Goal: Information Seeking & Learning: Find specific fact

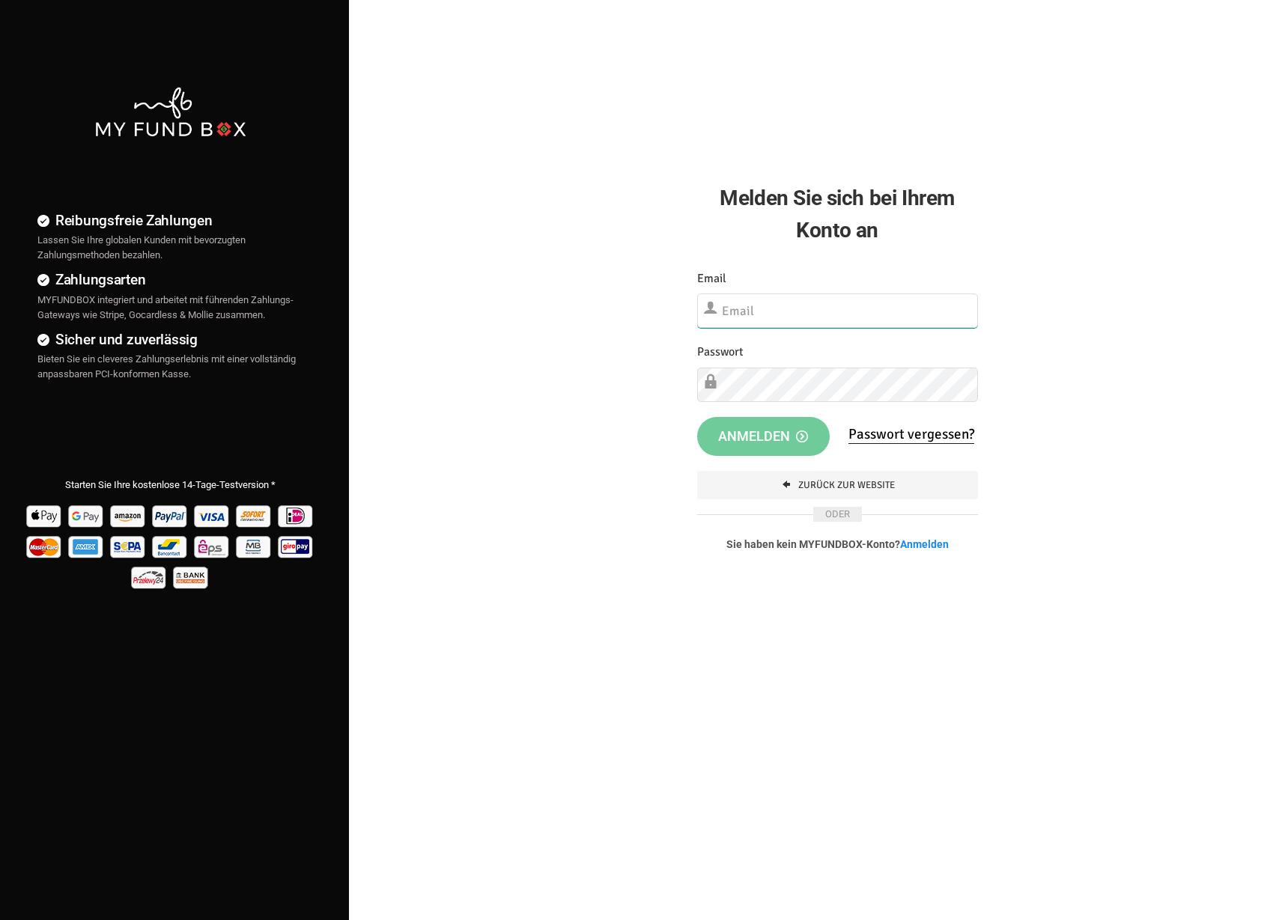
type input "[EMAIL_ADDRESS][DOMAIN_NAME]"
click at [744, 426] on button "Anmelden" at bounding box center [763, 435] width 133 height 39
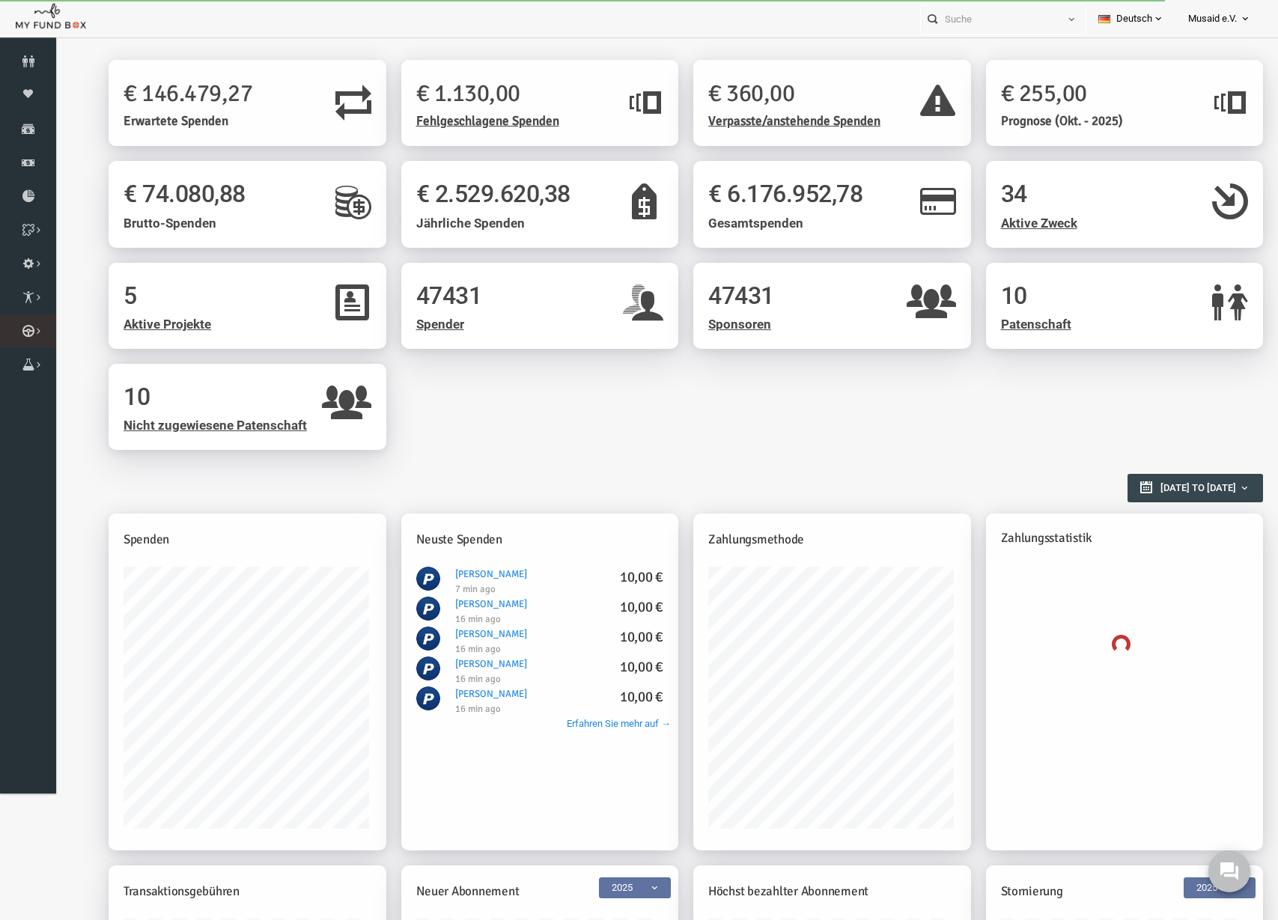
click at [0, 0] on link "Kurban Liste" at bounding box center [0, 0] width 0 height 0
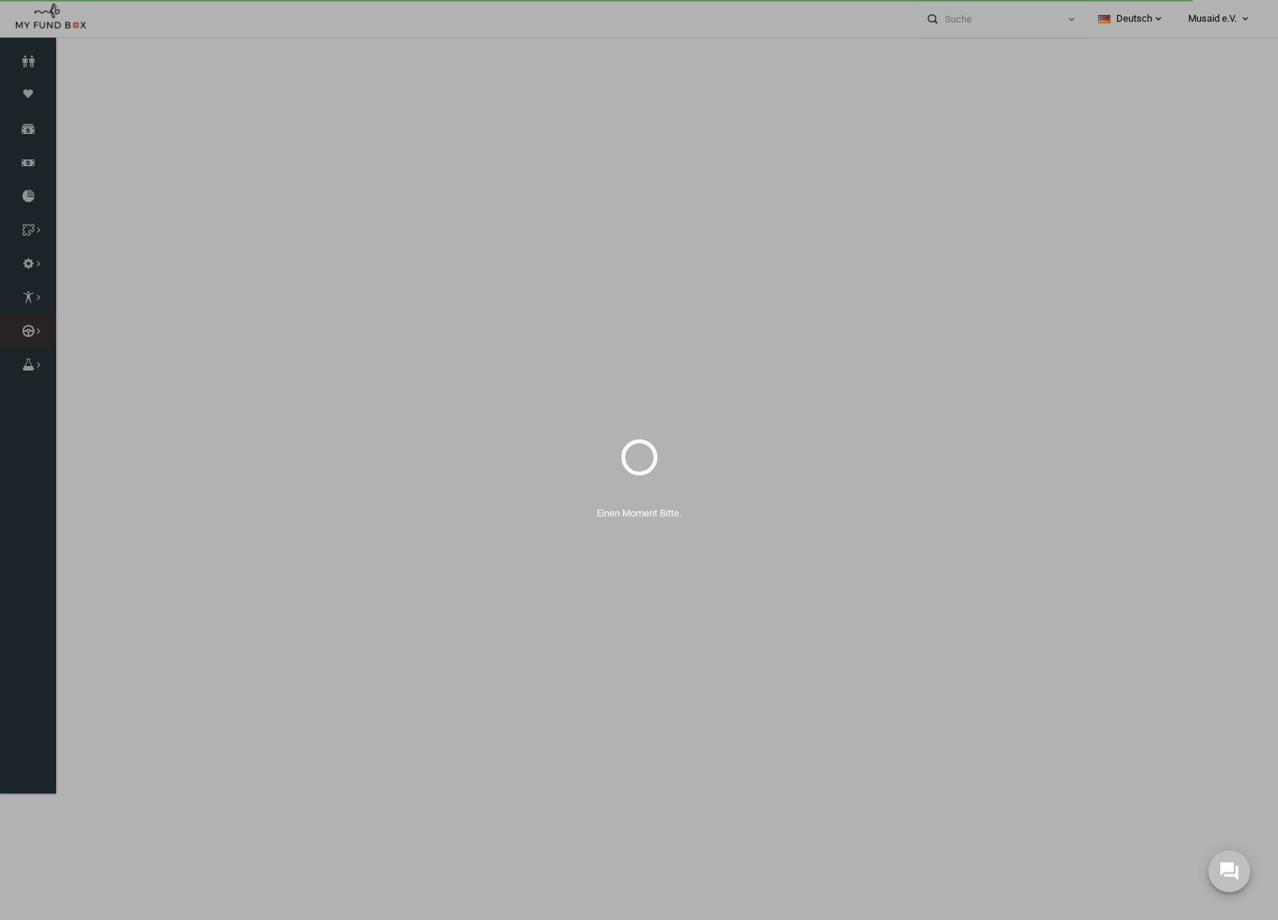
select select "100"
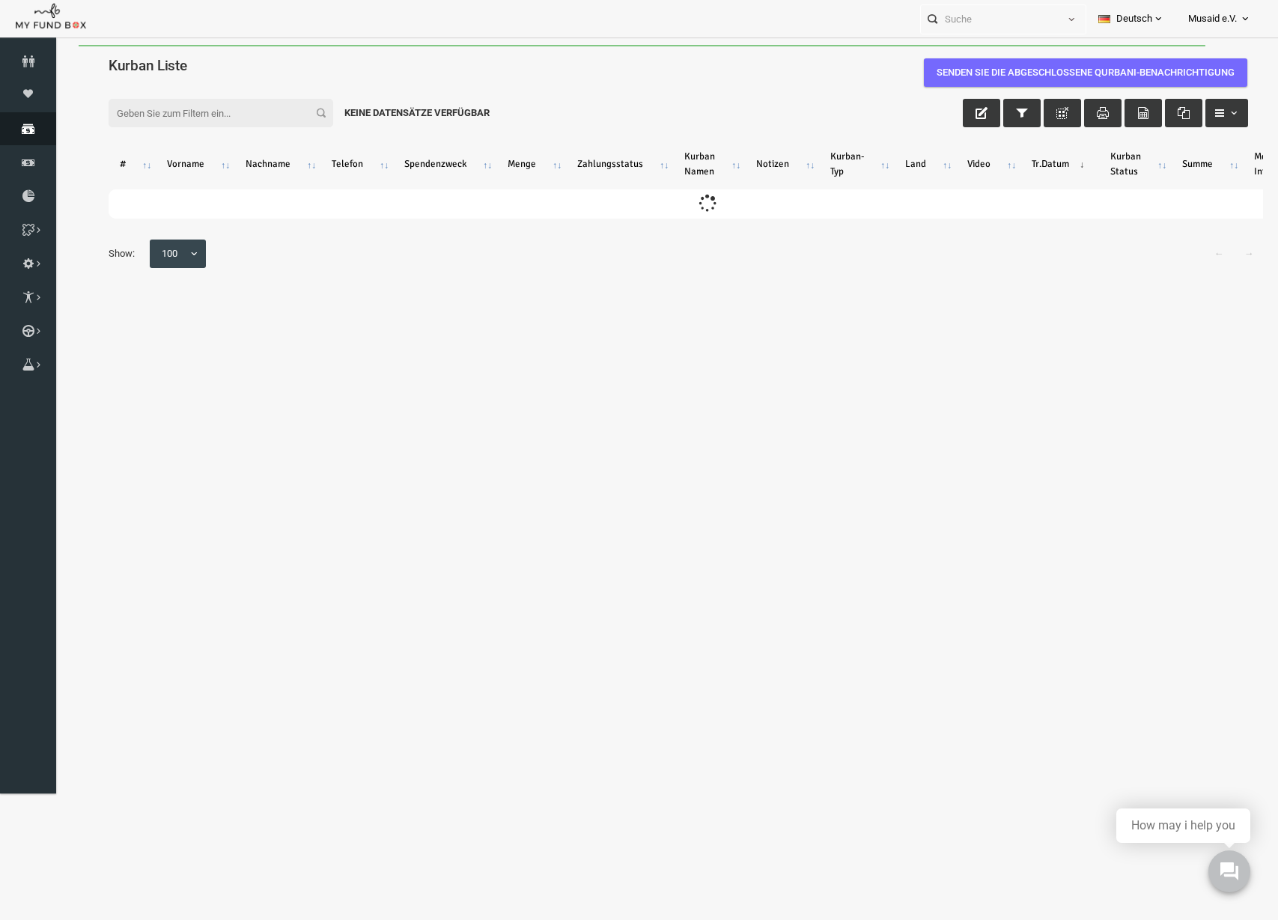
click at [34, 133] on icon at bounding box center [28, 129] width 56 height 12
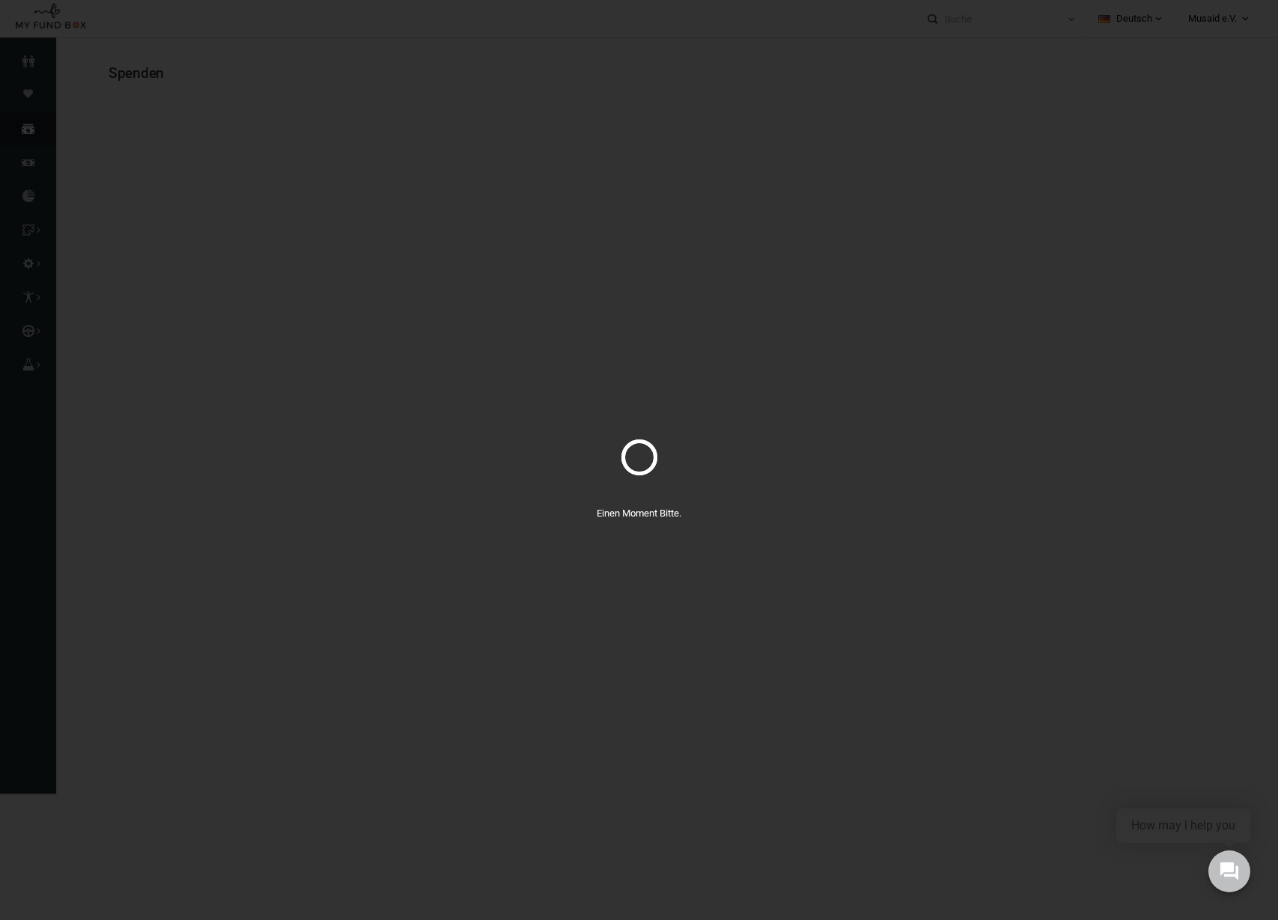
select select "100"
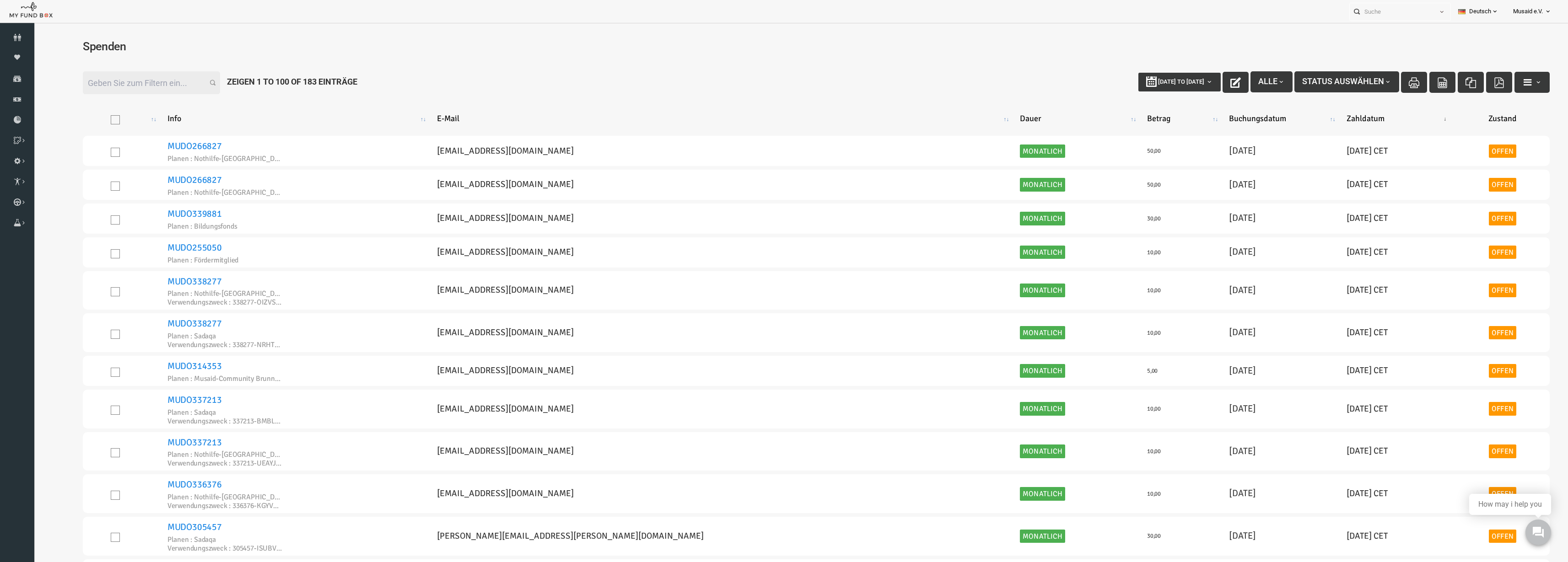
click at [786, 21] on ul "Personal Contact BID Orphan GID Zahlungsstatus Partner OID Verwendungszweck Tra…" at bounding box center [1454, 11] width 210 height 23
click at [786, 16] on input "text" at bounding box center [1391, 12] width 84 height 17
paste input "MUDO313124"
click at [786, 33] on div "Izem MUDO313124" at bounding box center [1396, 30] width 108 height 19
type input "Izem MUDO313124"
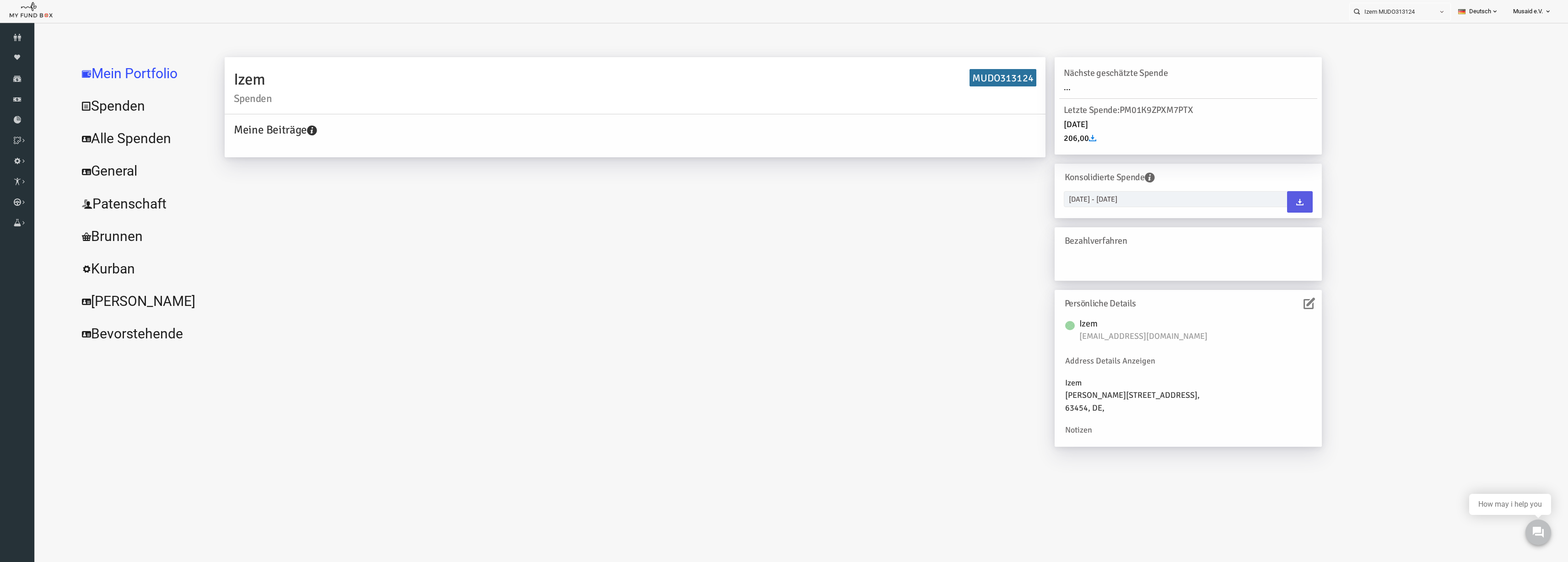
click at [100, 139] on link "Alle Spenden" at bounding box center [111, 139] width 137 height 33
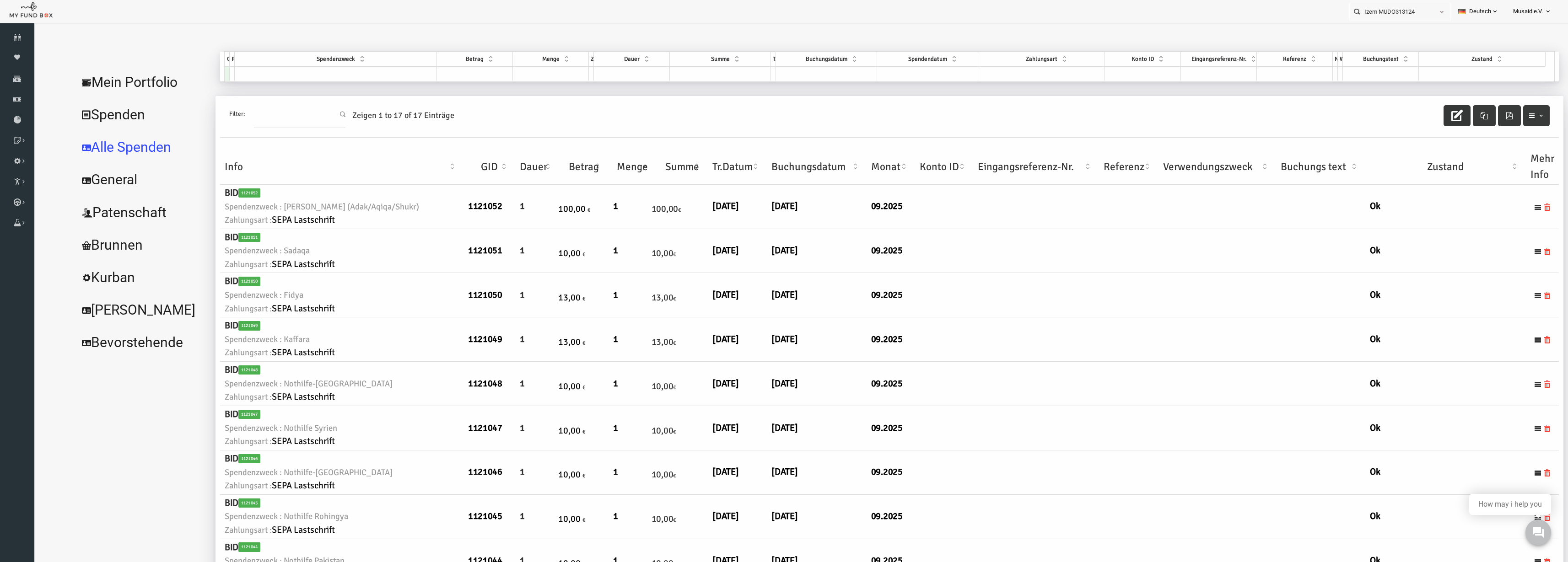
click at [786, 120] on button "button" at bounding box center [1426, 115] width 27 height 21
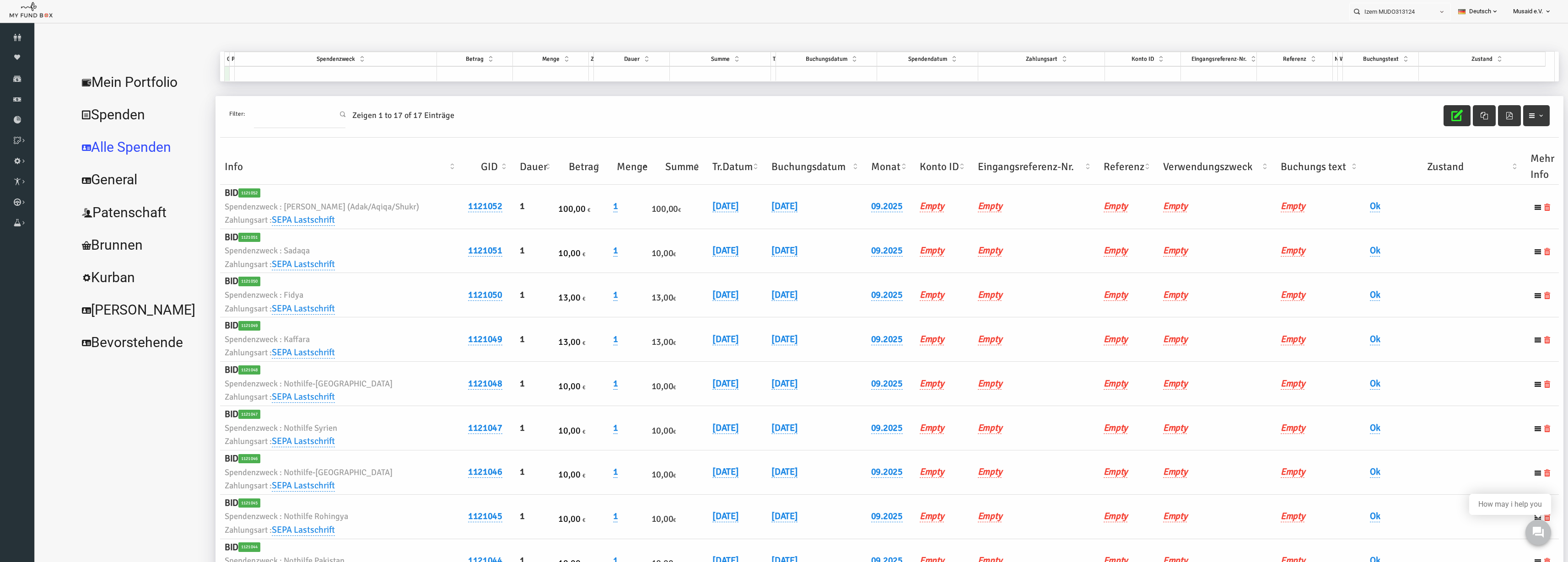
drag, startPoint x: 1419, startPoint y: 119, endPoint x: 1272, endPoint y: 117, distance: 147.0
click at [786, 119] on icon "button" at bounding box center [1426, 115] width 12 height 12
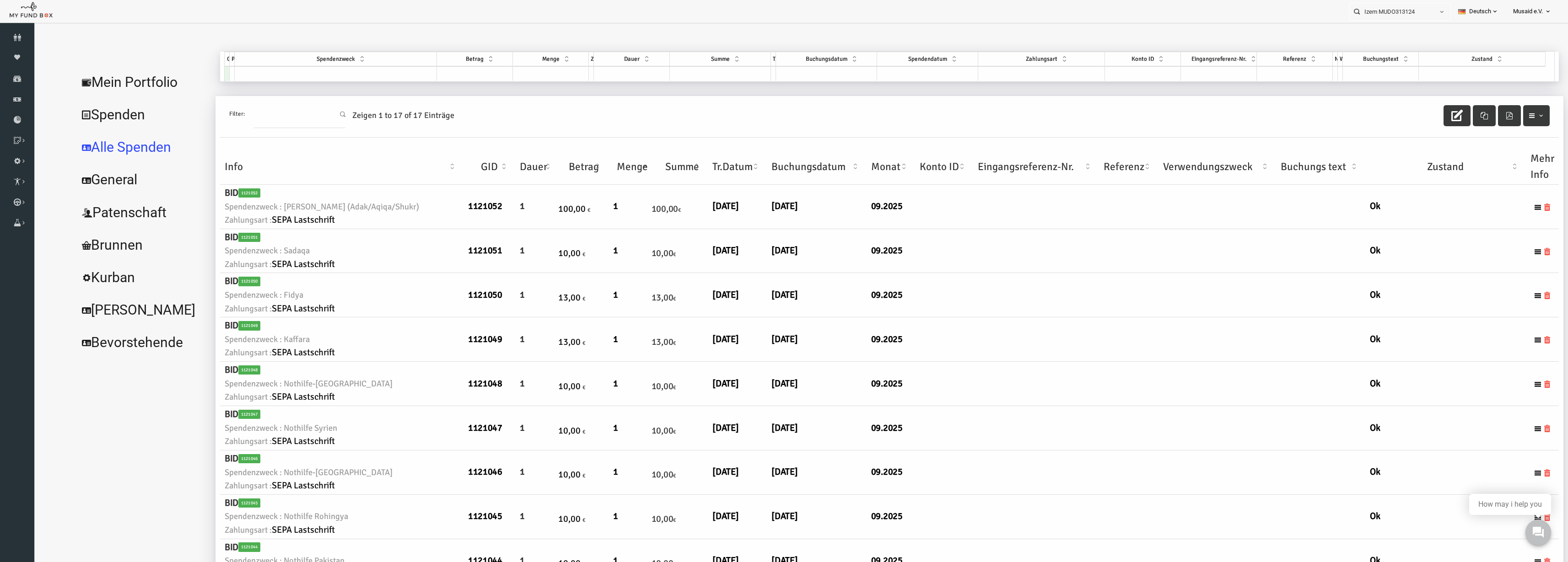
click at [94, 81] on link "Mein Portfolio" at bounding box center [111, 82] width 137 height 33
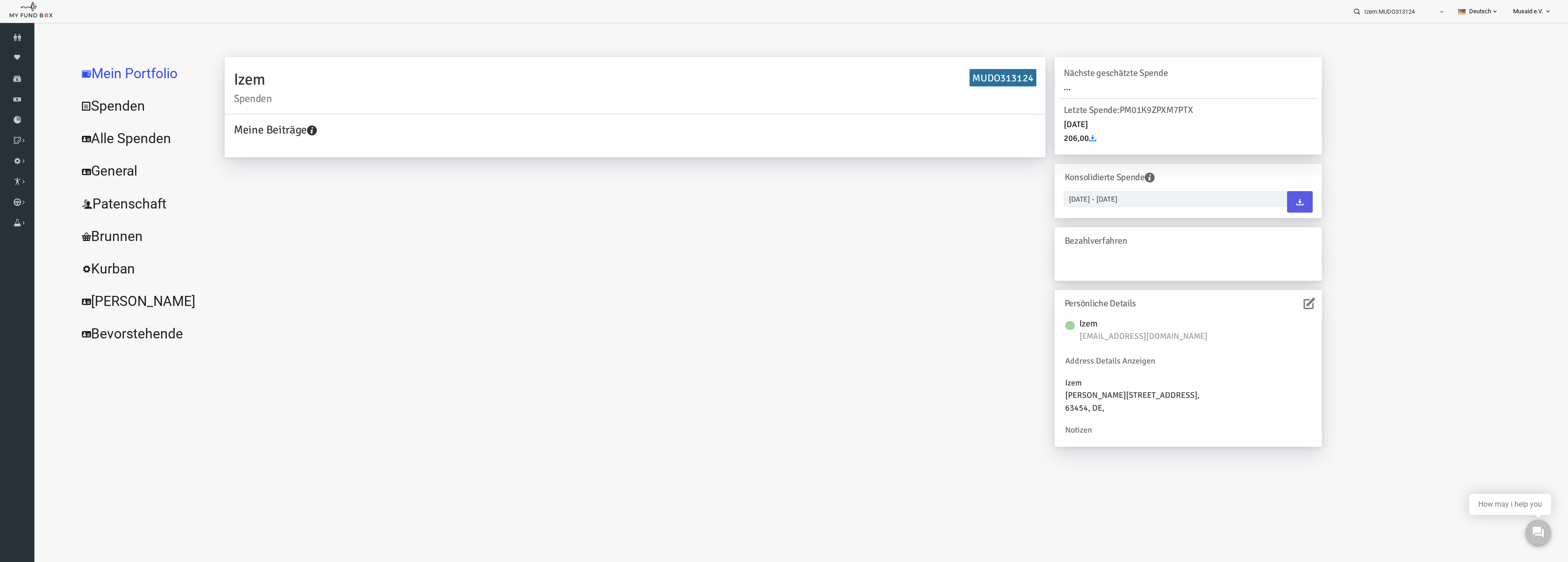
click at [786, 305] on h6 "Persönliche Details" at bounding box center [1156, 304] width 244 height 14
click at [786, 305] on icon at bounding box center [1278, 303] width 12 height 12
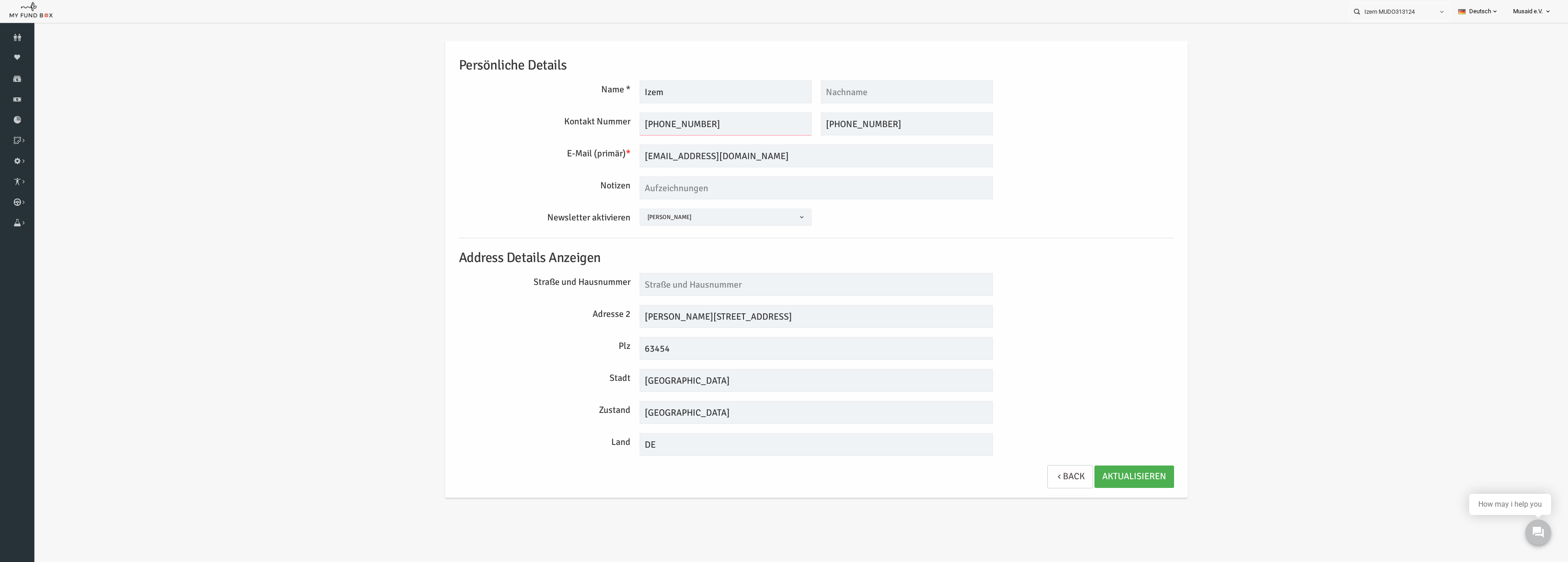
drag, startPoint x: 643, startPoint y: 128, endPoint x: 904, endPoint y: 145, distance: 261.6
click at [786, 145] on div "Persönliche Details Name * Izem Maximal 255 Zeichen Beschreibung erlaubt Bitte …" at bounding box center [786, 269] width 733 height 456
click at [0, 0] on link "Kurban Liste" at bounding box center [0, 0] width 0 height 0
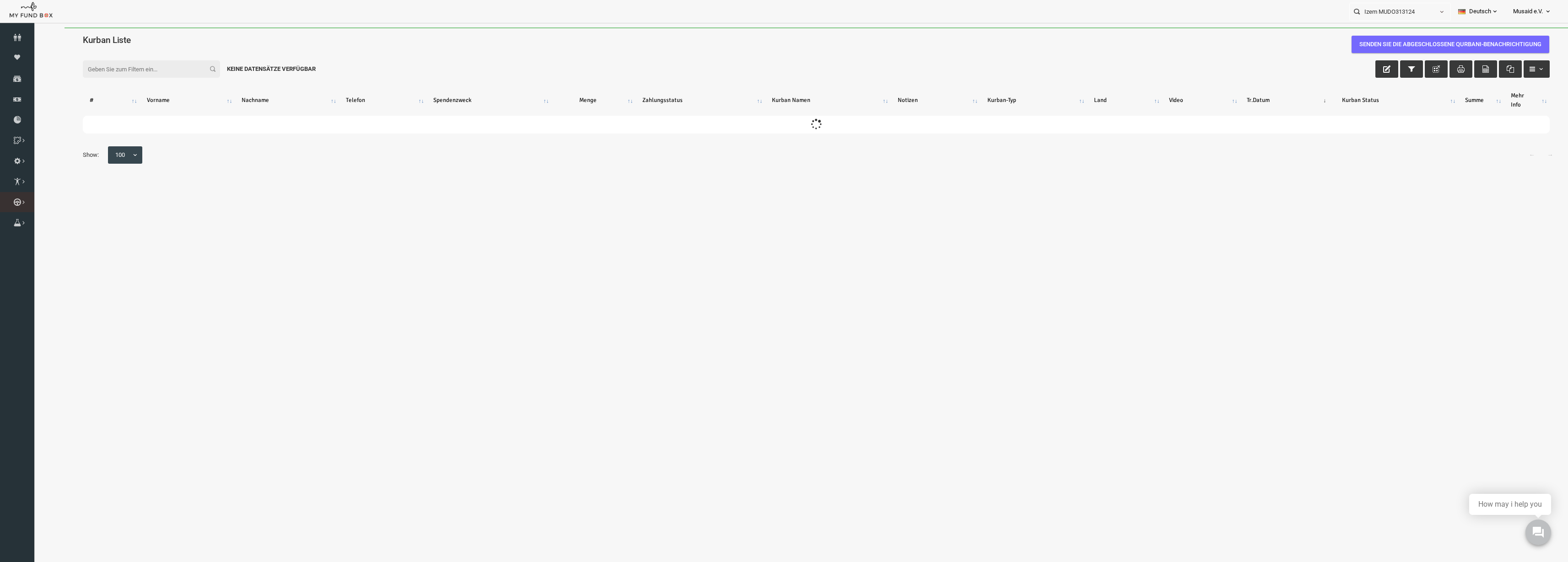
click at [0, 0] on link "Kurban Liste" at bounding box center [0, 0] width 0 height 0
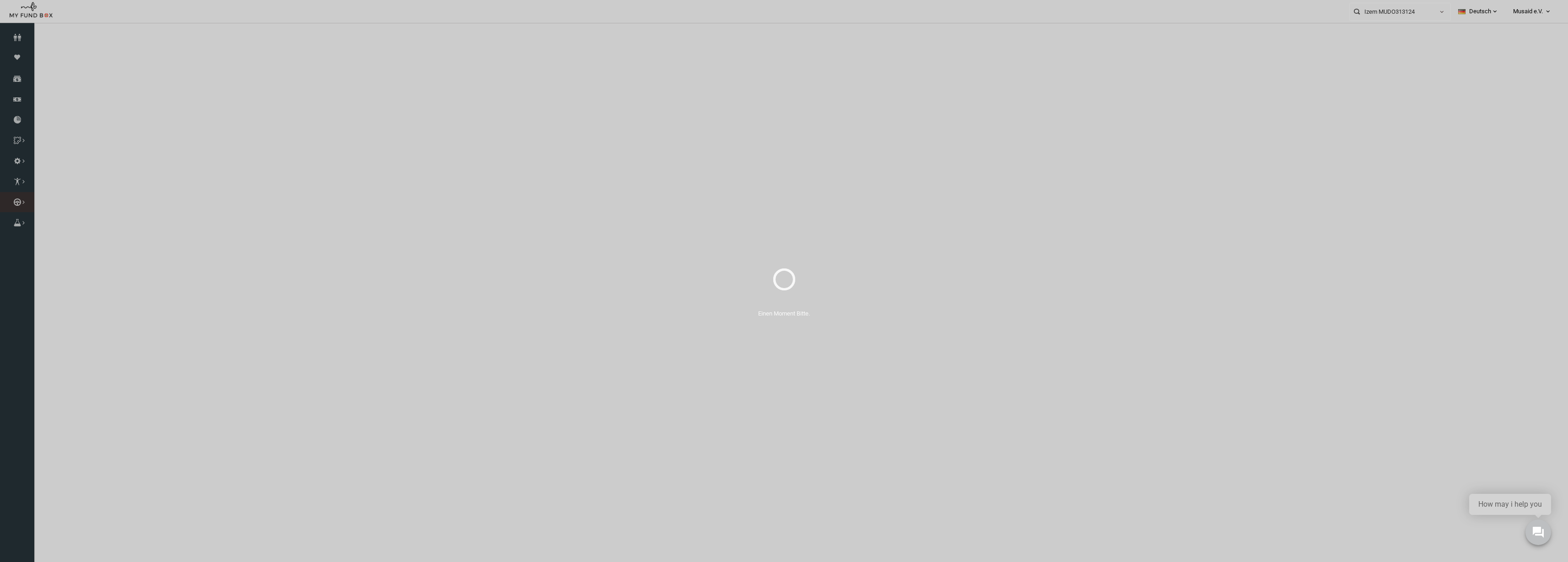
select select "100"
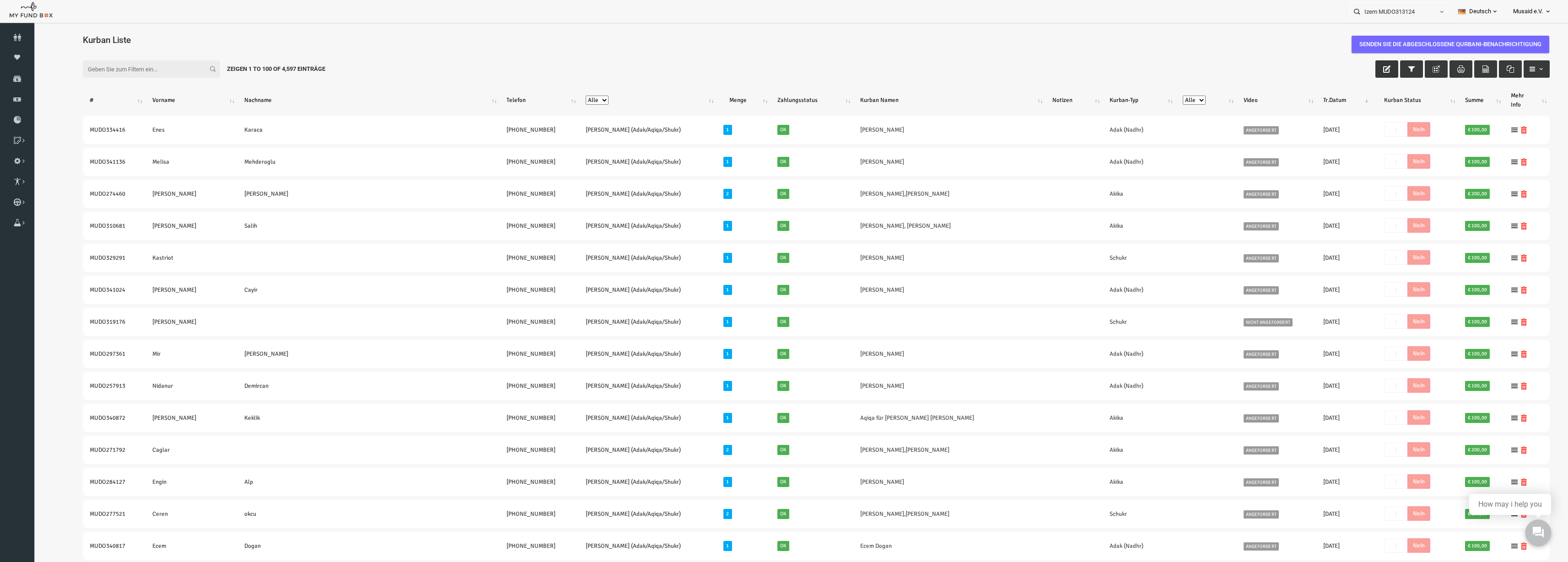
click at [786, 69] on icon "button" at bounding box center [1357, 69] width 7 height 7
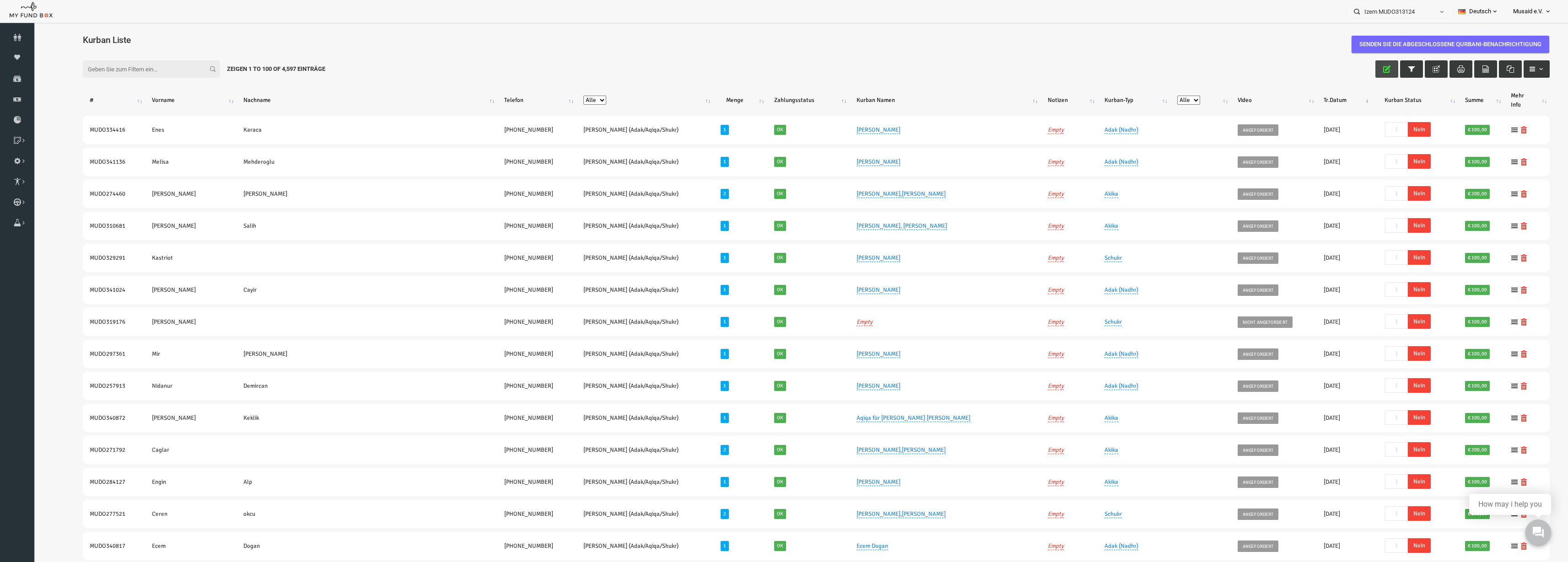
click at [786, 65] on button "button" at bounding box center [1356, 69] width 23 height 17
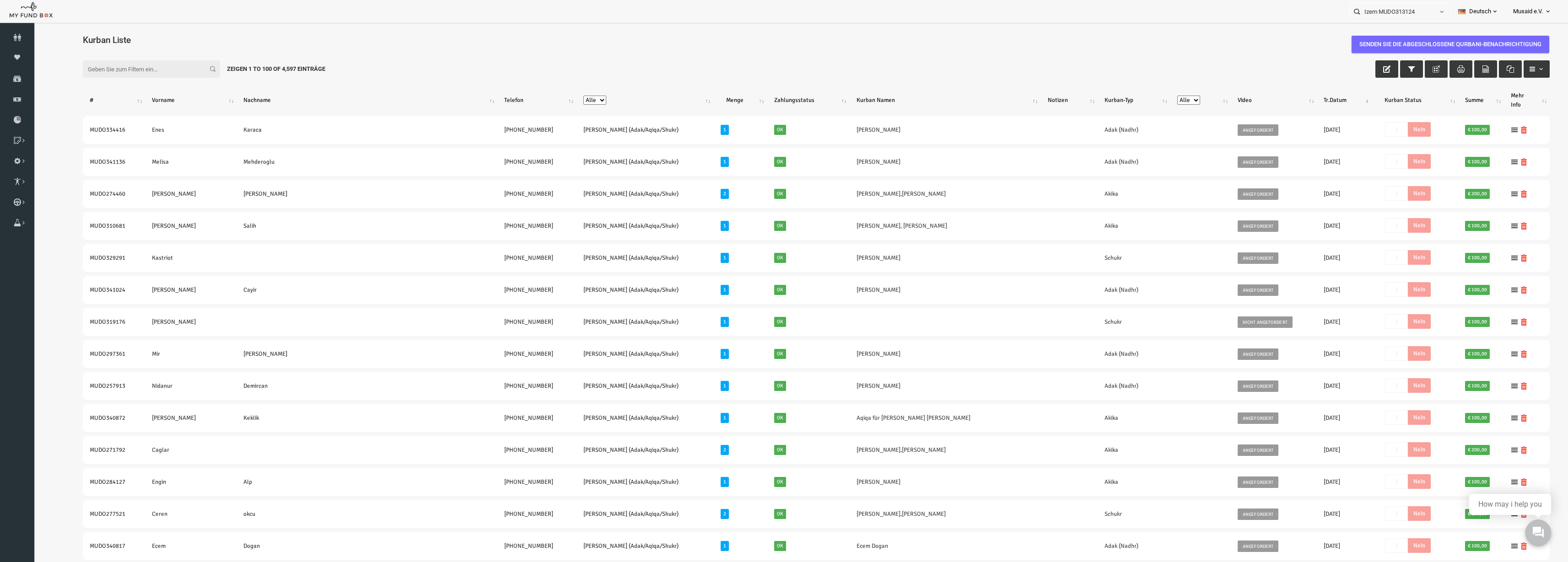
click at [78, 73] on input "Filter:" at bounding box center [120, 69] width 137 height 17
click at [786, 69] on icon "button" at bounding box center [1357, 69] width 7 height 7
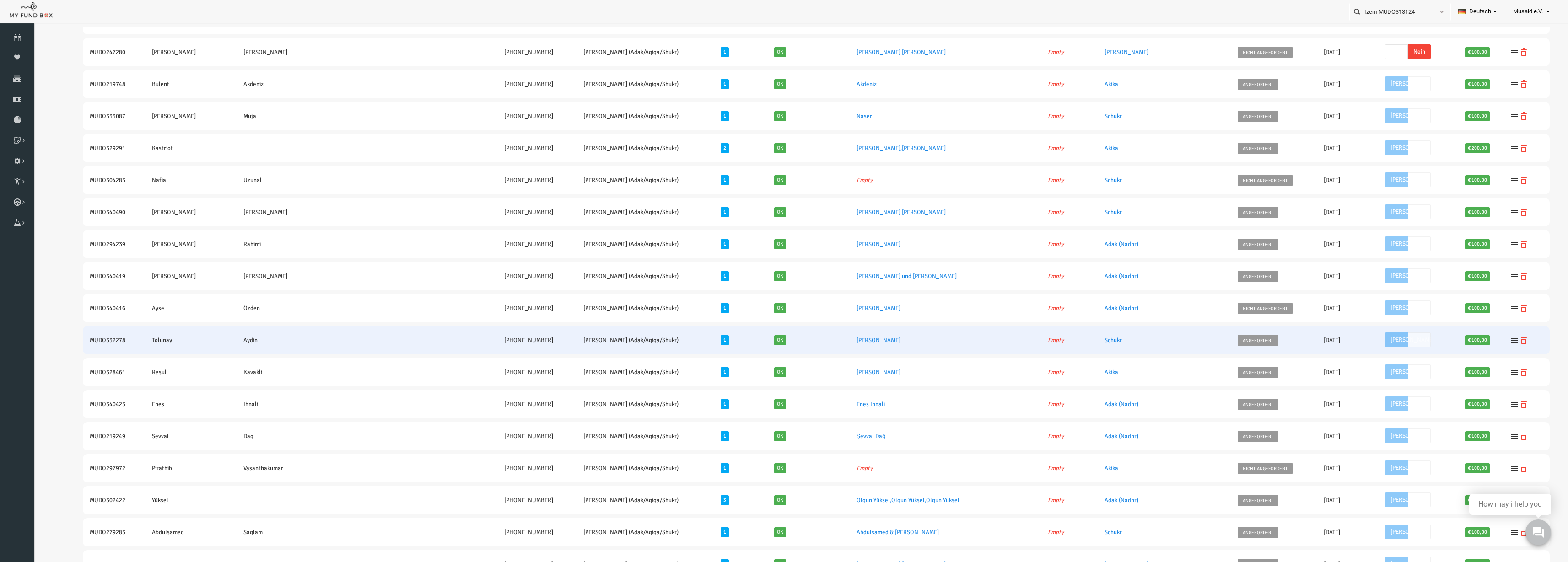
scroll to position [572, 0]
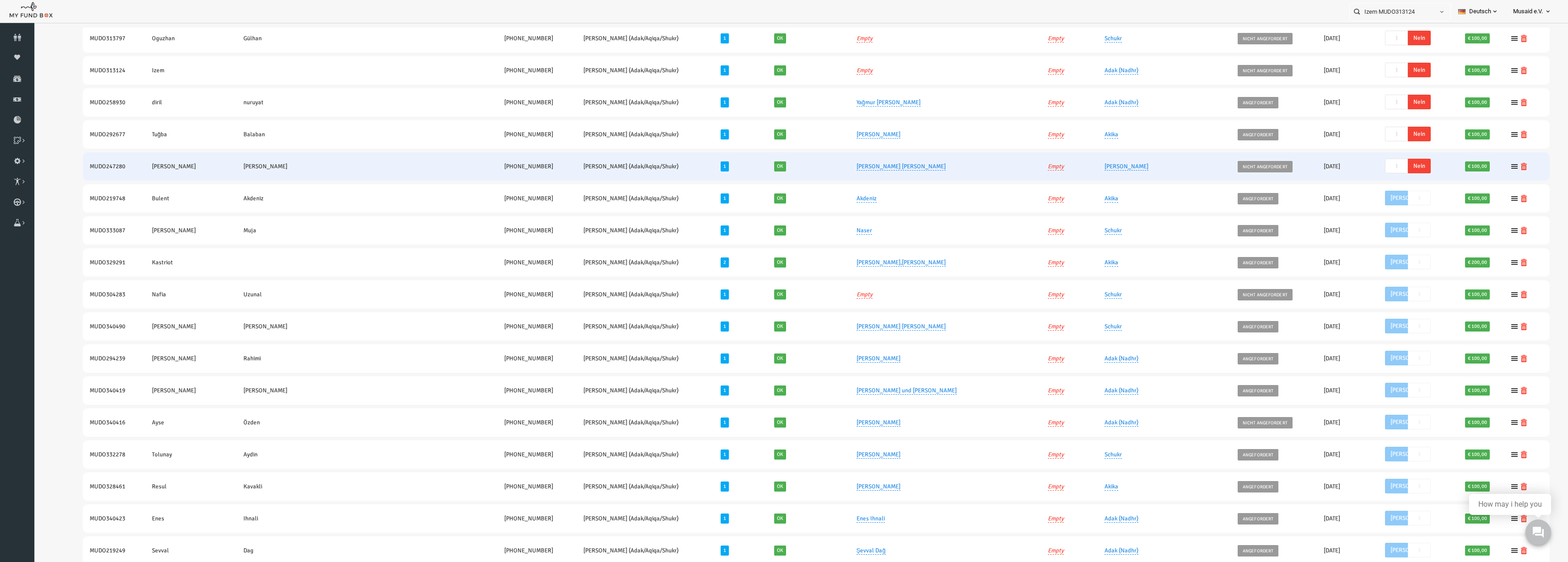
click at [786, 165] on span "Nein" at bounding box center [1388, 166] width 23 height 15
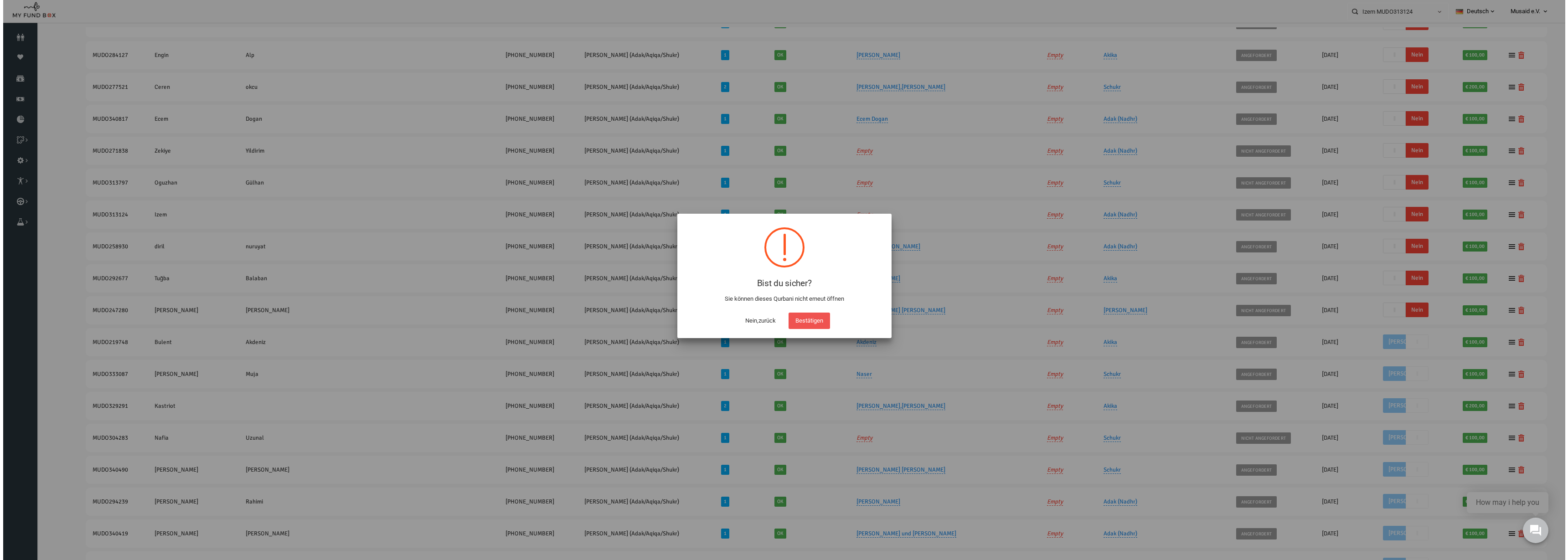
scroll to position [27, 0]
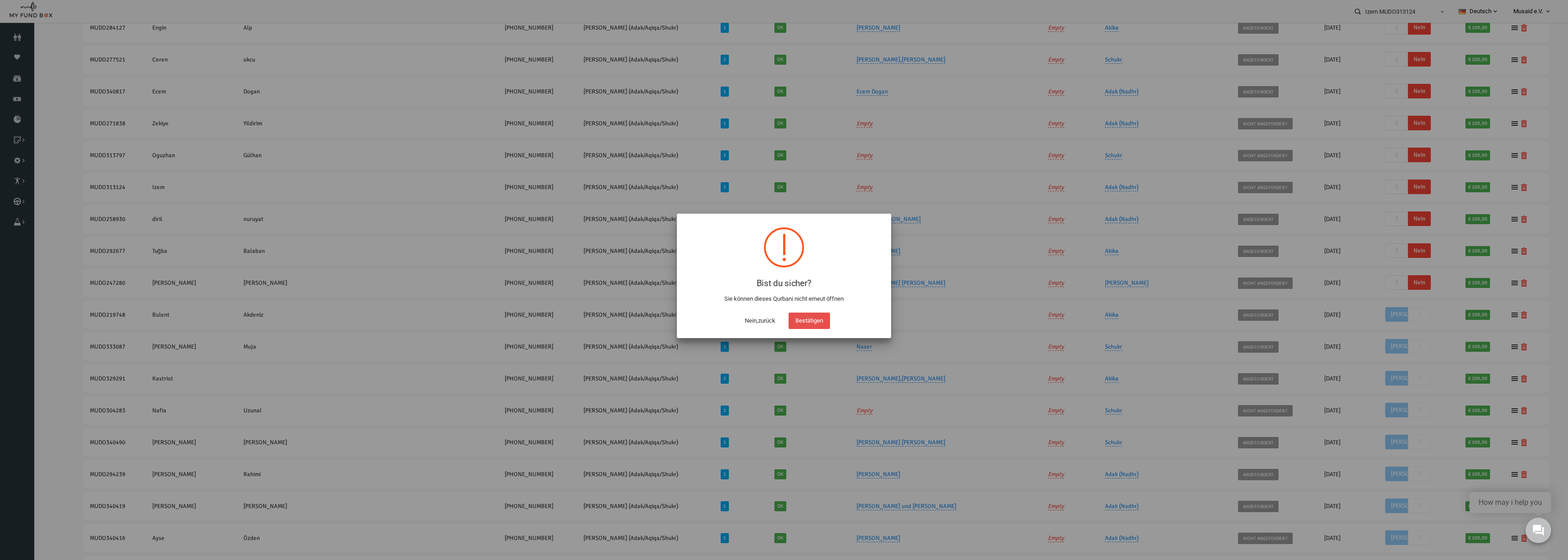
click at [783, 321] on button "Bestätigen" at bounding box center [809, 321] width 41 height 16
checkbox input "true"
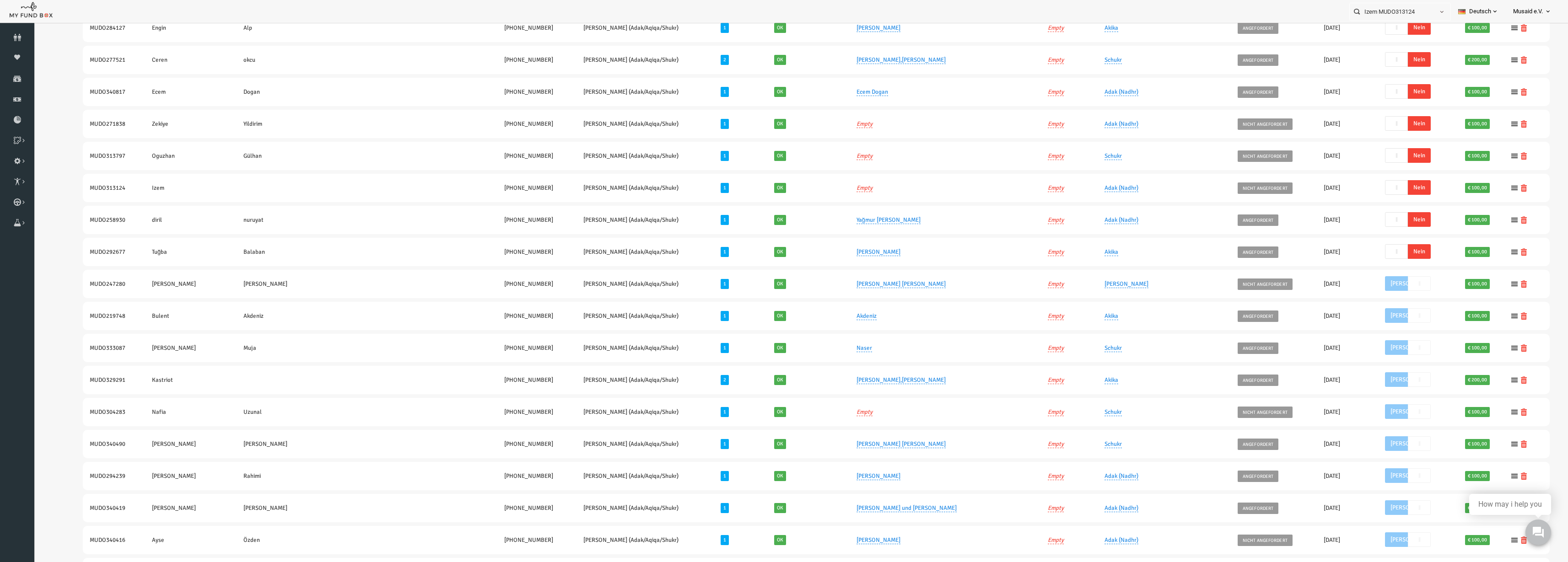
click at [786, 252] on span "Nein" at bounding box center [1388, 252] width 23 height 15
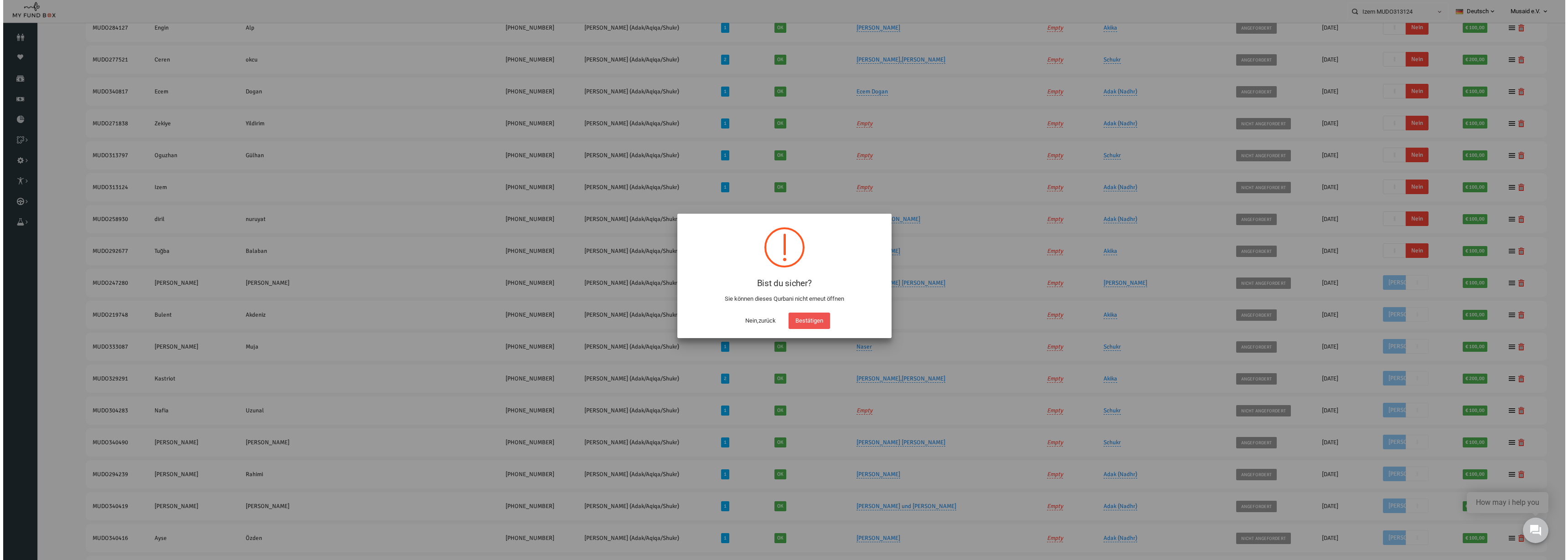
scroll to position [393, 0]
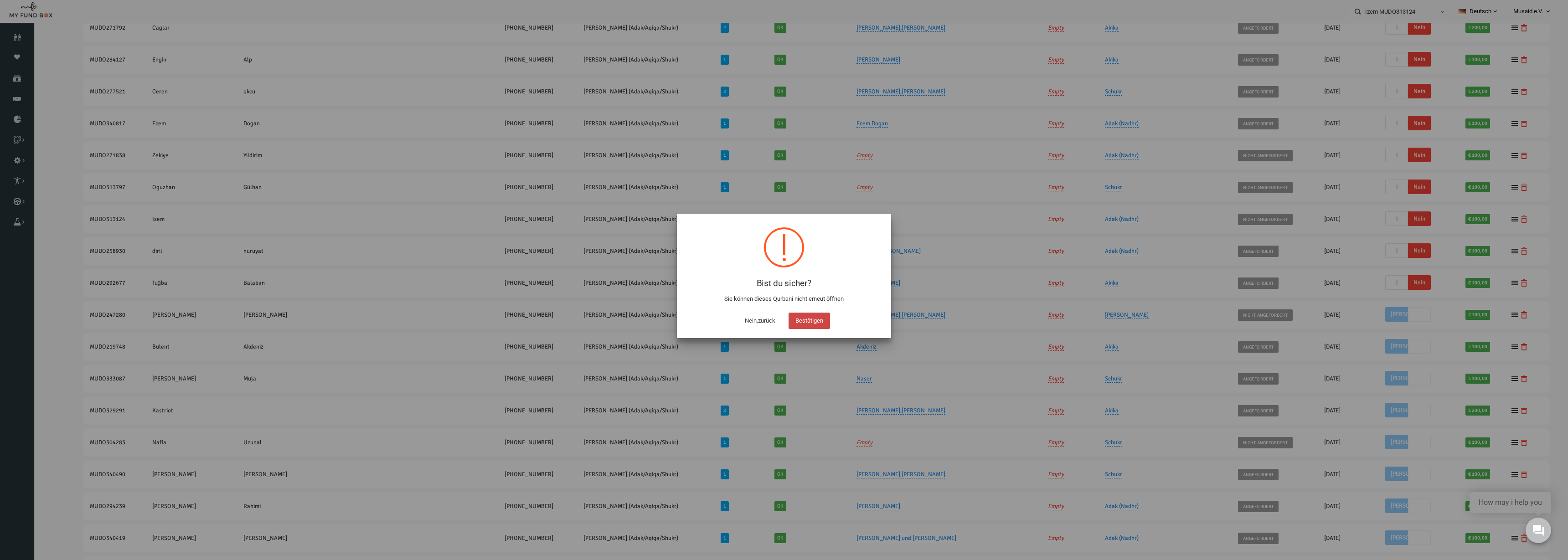
click at [783, 321] on button "Bestätigen" at bounding box center [809, 321] width 41 height 16
checkbox input "true"
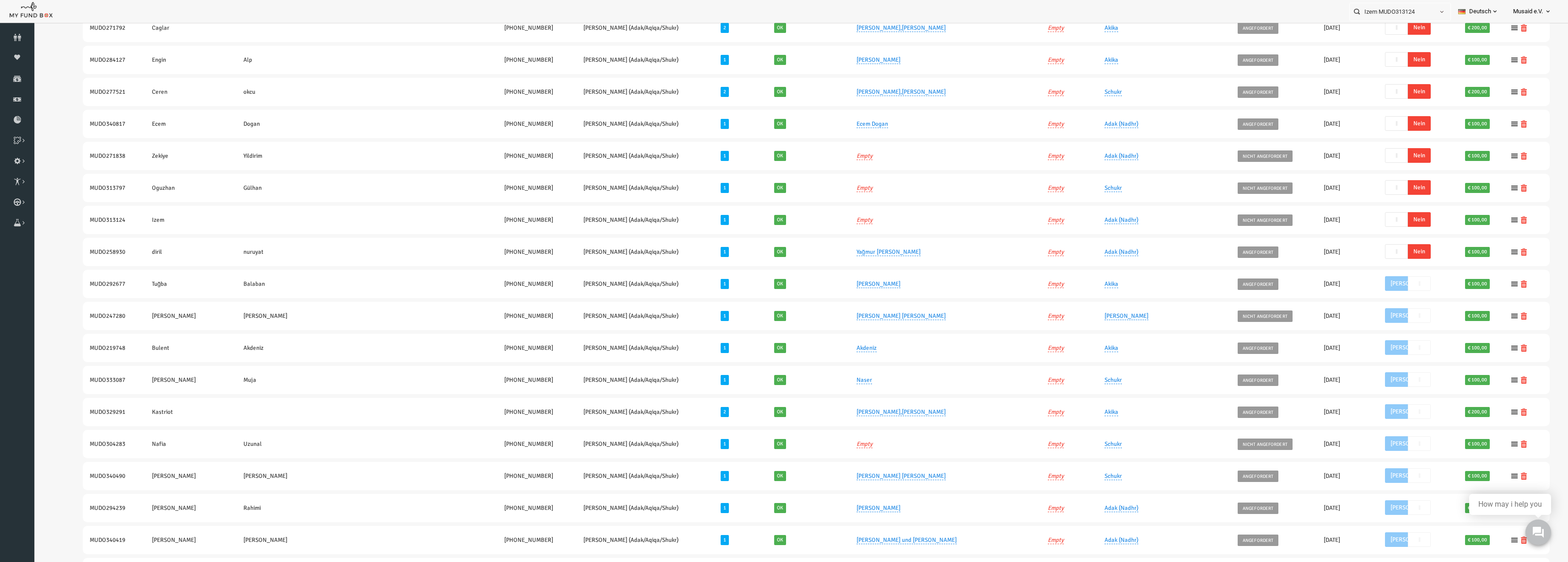
click at [786, 252] on span "Nein" at bounding box center [1388, 252] width 23 height 15
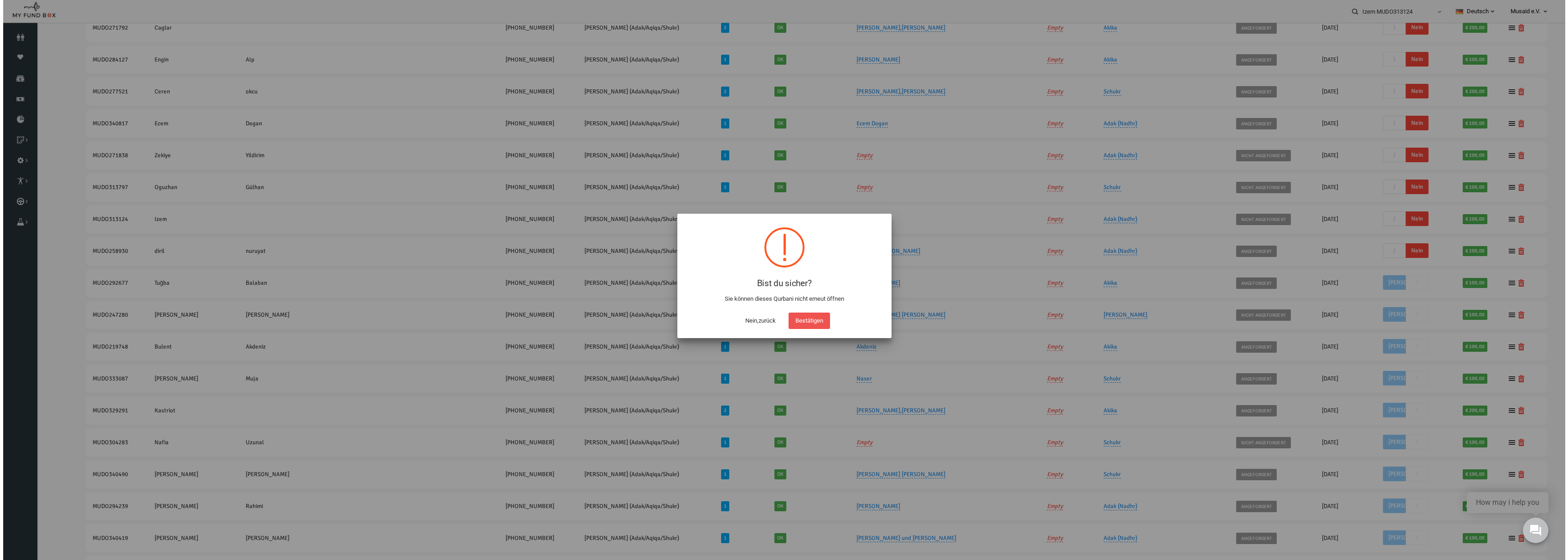
scroll to position [362, 0]
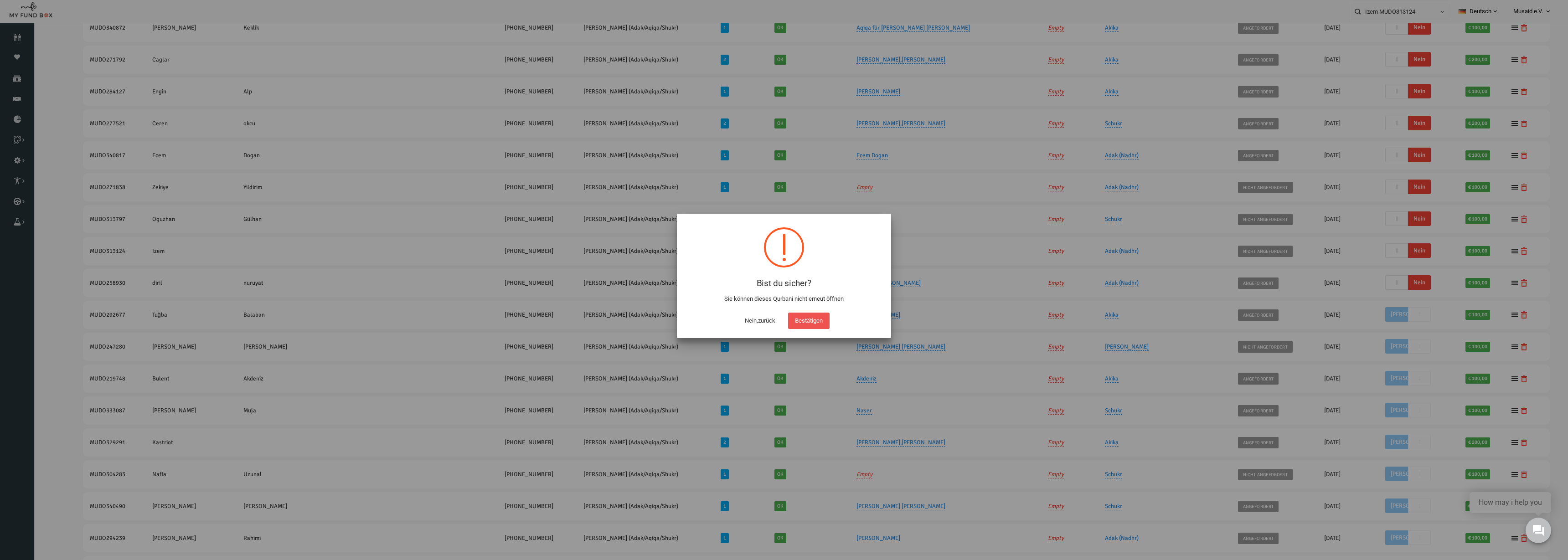
click at [783, 308] on div "Bestätigen" at bounding box center [810, 318] width 46 height 21
click at [783, 311] on div "Bestätigen" at bounding box center [810, 318] width 46 height 21
click at [783, 312] on div "Bestätigen" at bounding box center [810, 318] width 46 height 21
click at [783, 313] on button "Bestätigen" at bounding box center [809, 321] width 41 height 16
checkbox input "true"
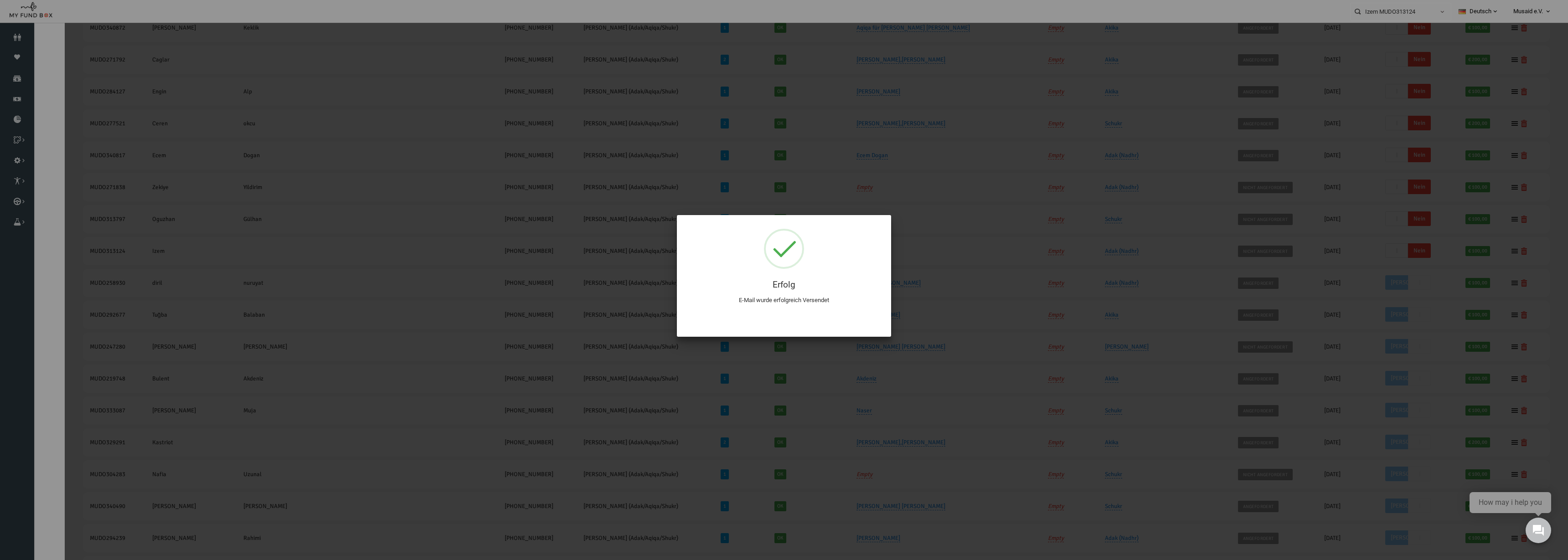
click at [783, 317] on div "Cancel OK" at bounding box center [784, 313] width 196 height 9
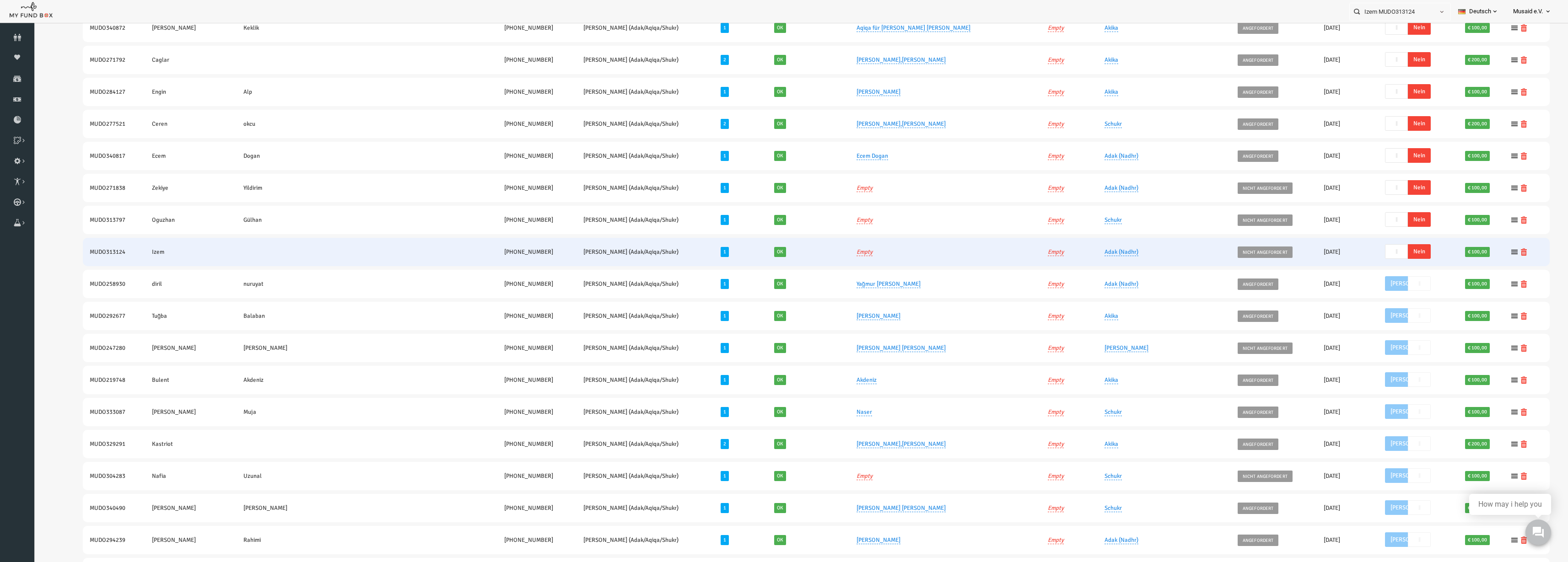
click at [786, 252] on span "Nein" at bounding box center [1388, 252] width 23 height 15
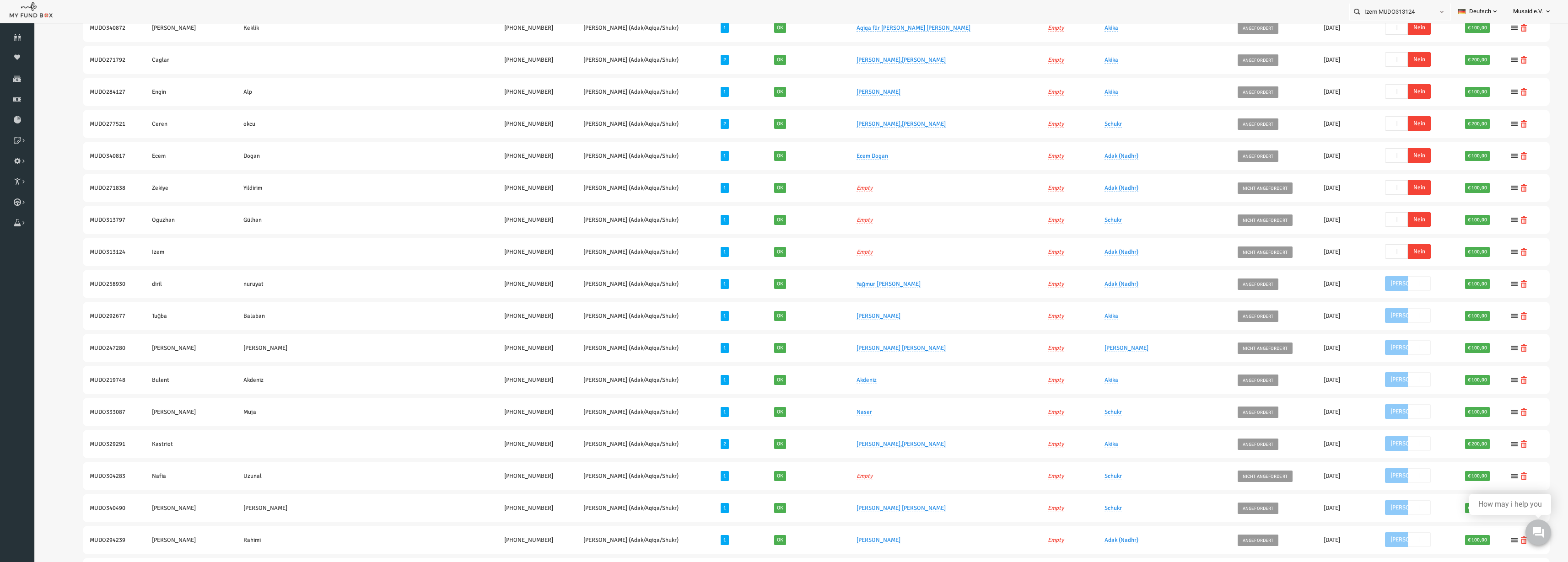
scroll to position [330, 0]
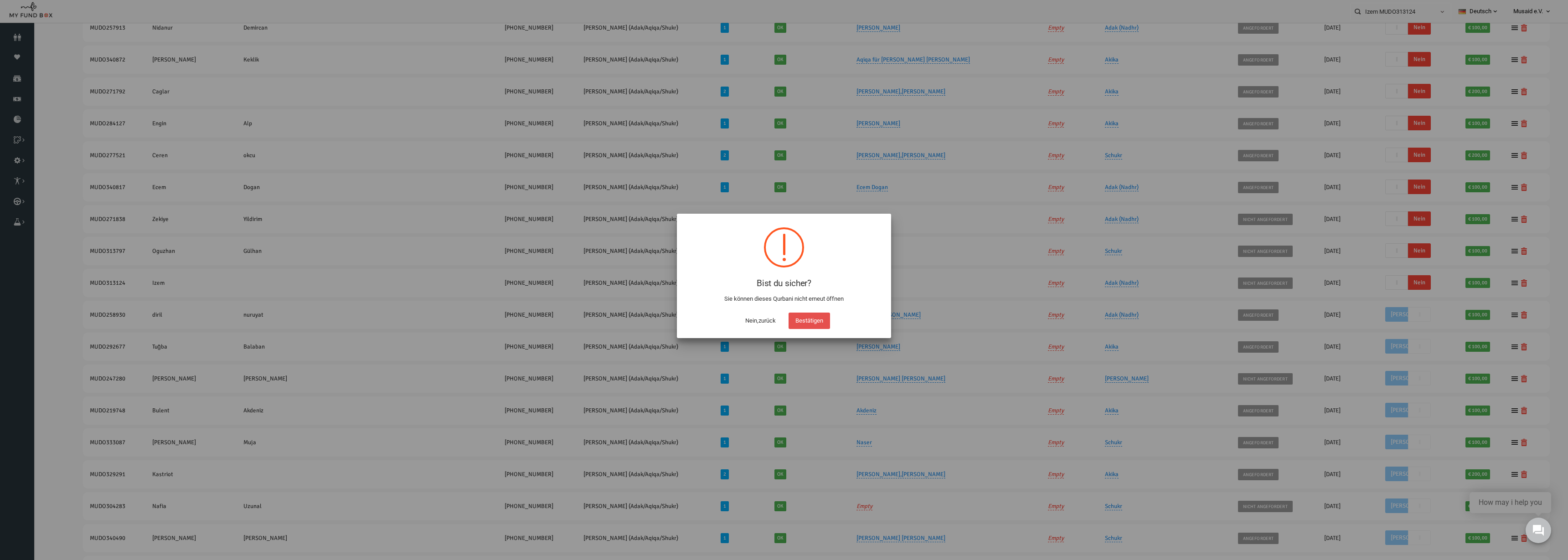
click at [783, 318] on button "Bestätigen" at bounding box center [809, 321] width 41 height 16
checkbox input "true"
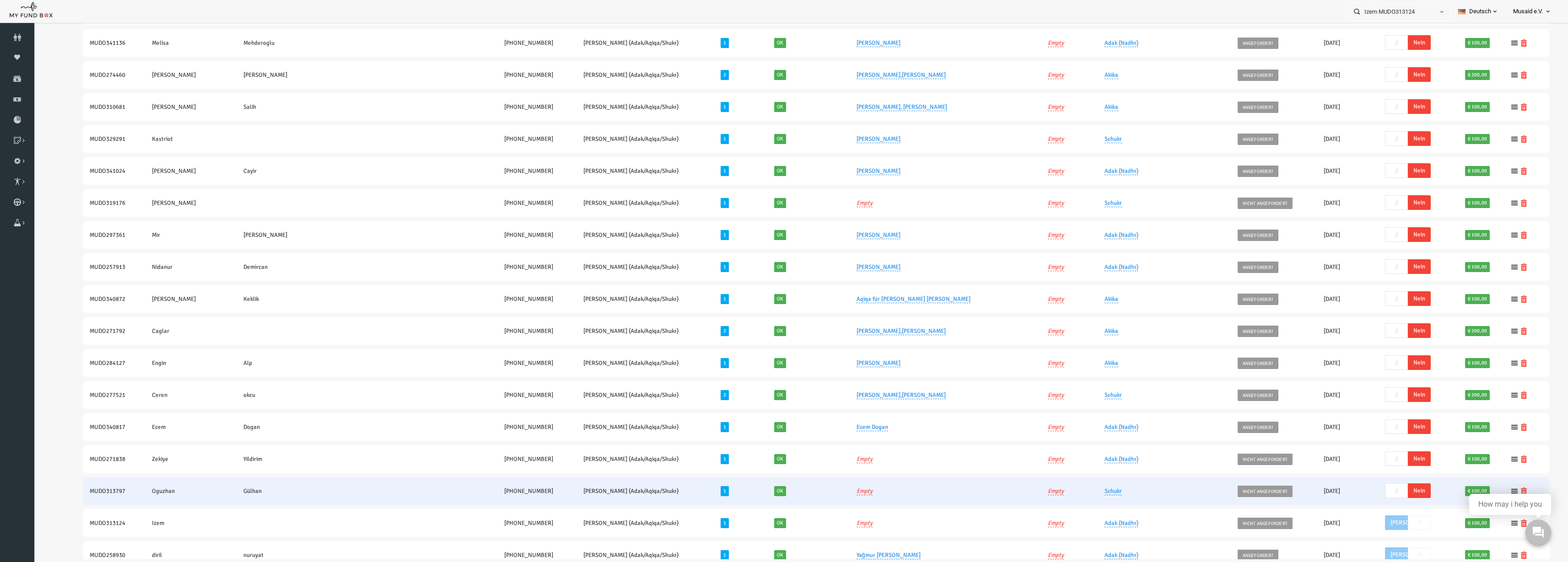
scroll to position [228, 0]
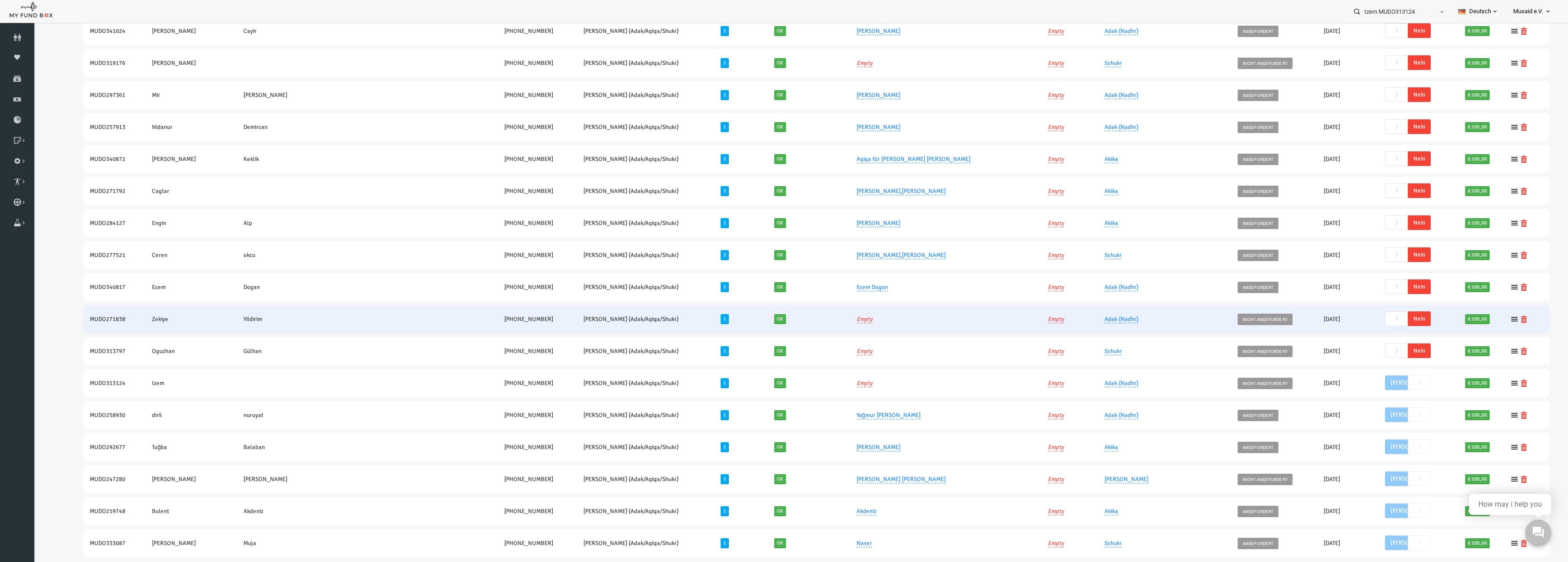
click at [786, 319] on span "Nein" at bounding box center [1388, 319] width 23 height 15
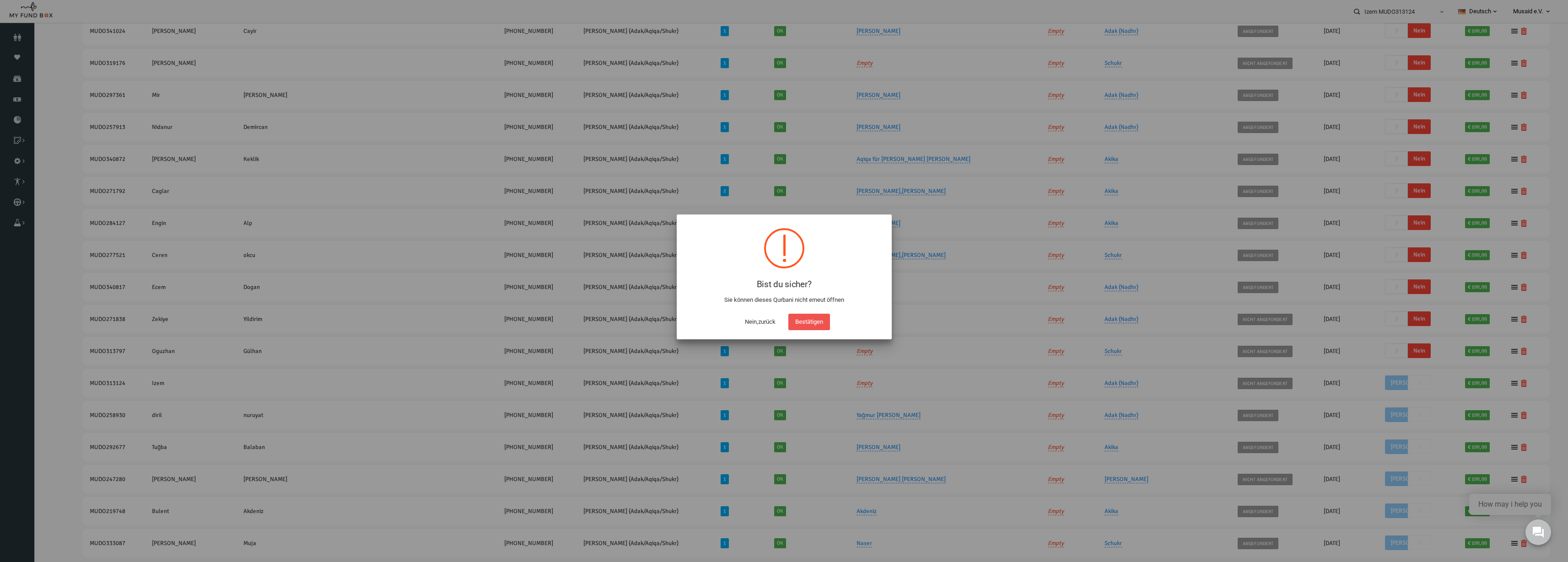
scroll to position [267, 0]
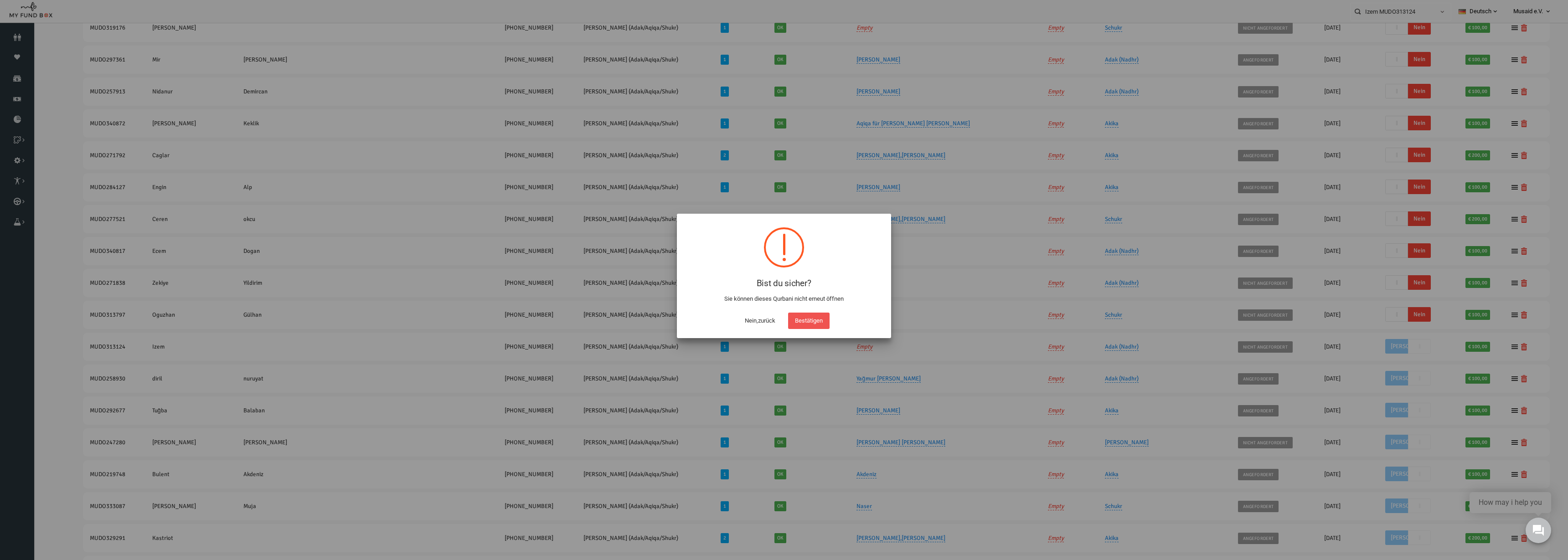
click at [783, 315] on button "Bestätigen" at bounding box center [809, 321] width 41 height 16
checkbox input "true"
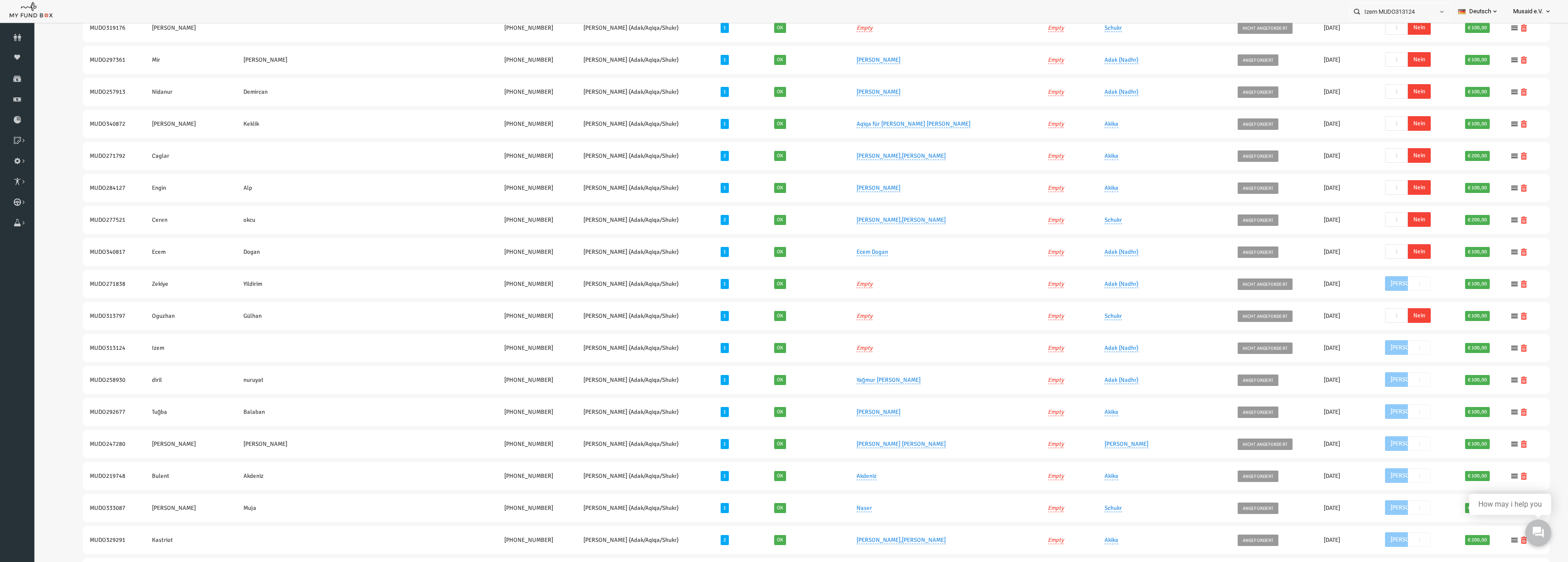
click at [786, 247] on span "Nein" at bounding box center [1388, 252] width 23 height 15
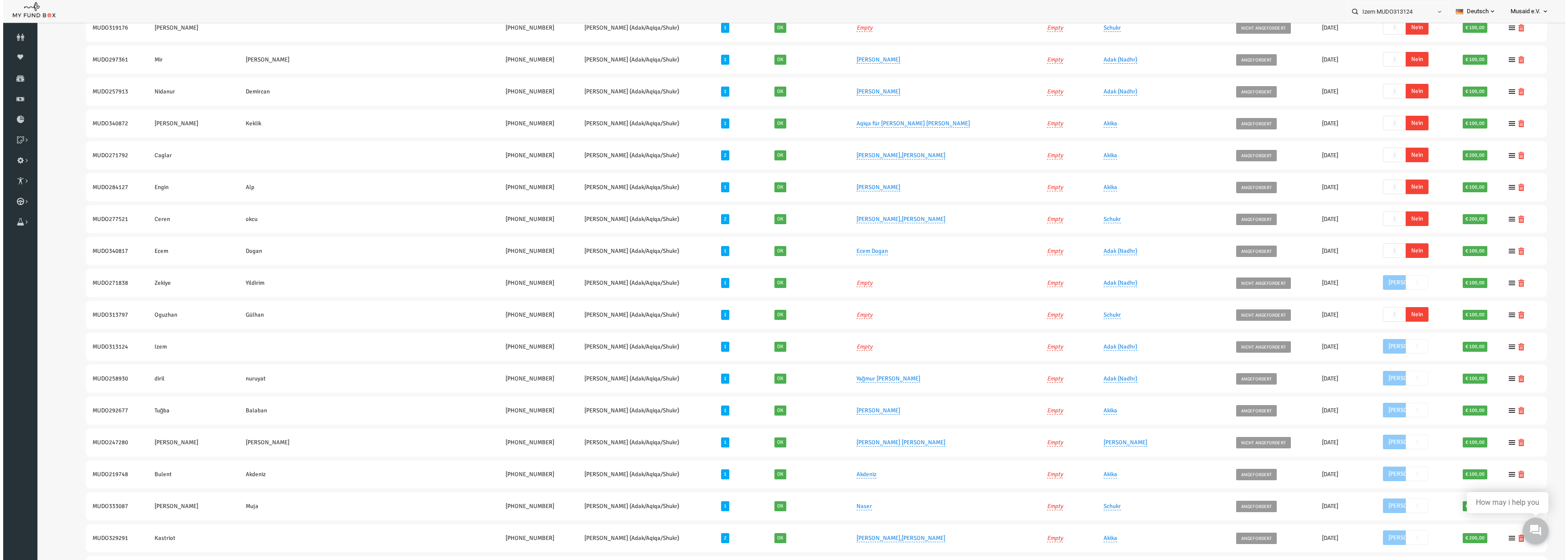
scroll to position [234, 0]
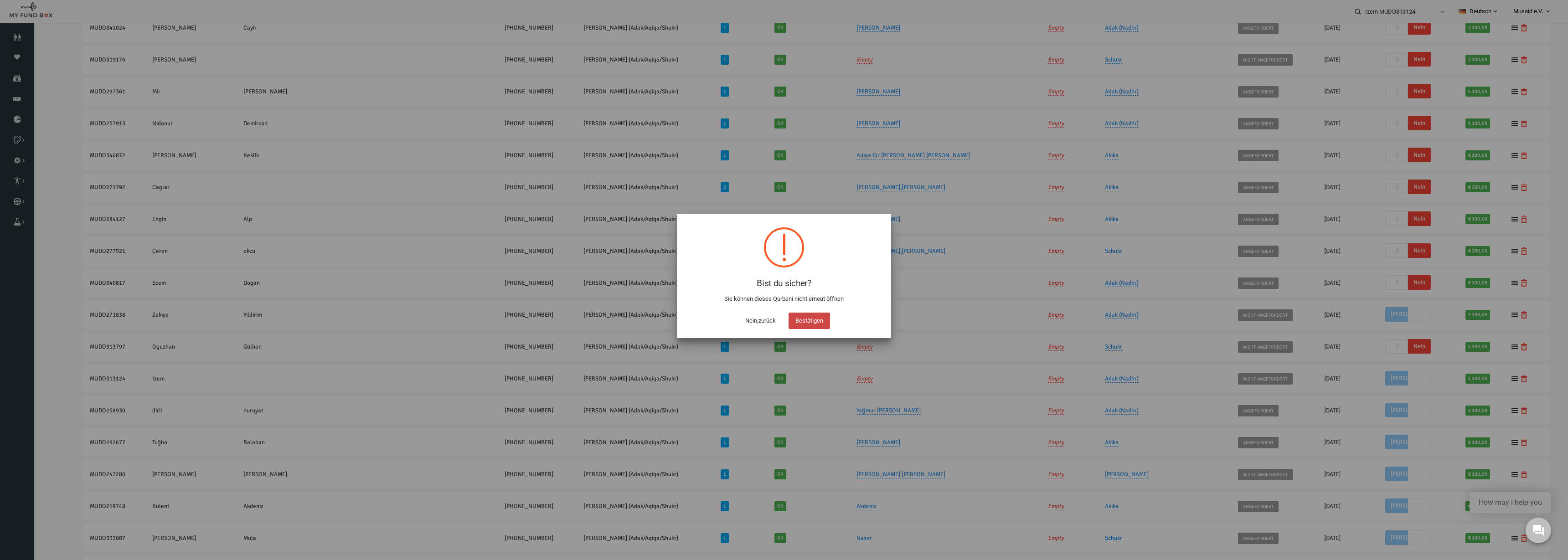
click at [783, 319] on button "Bestätigen" at bounding box center [809, 321] width 41 height 16
checkbox input "true"
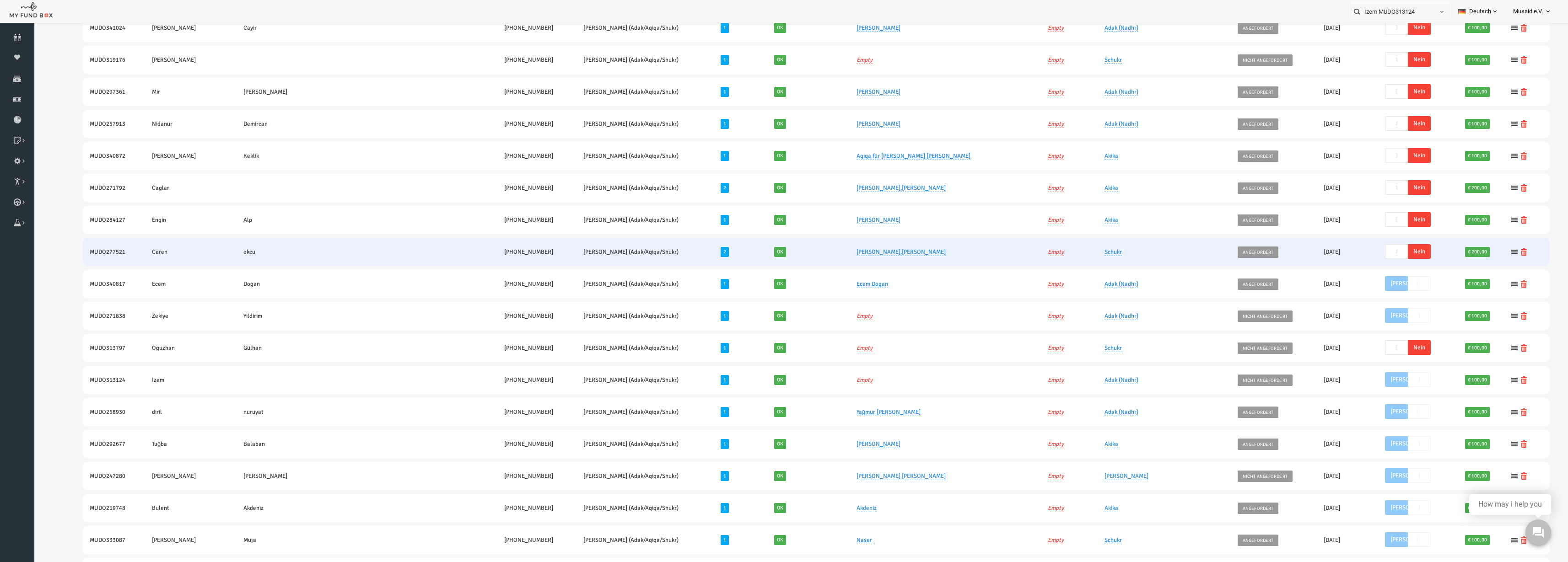
click at [786, 254] on span "Nein" at bounding box center [1388, 252] width 23 height 15
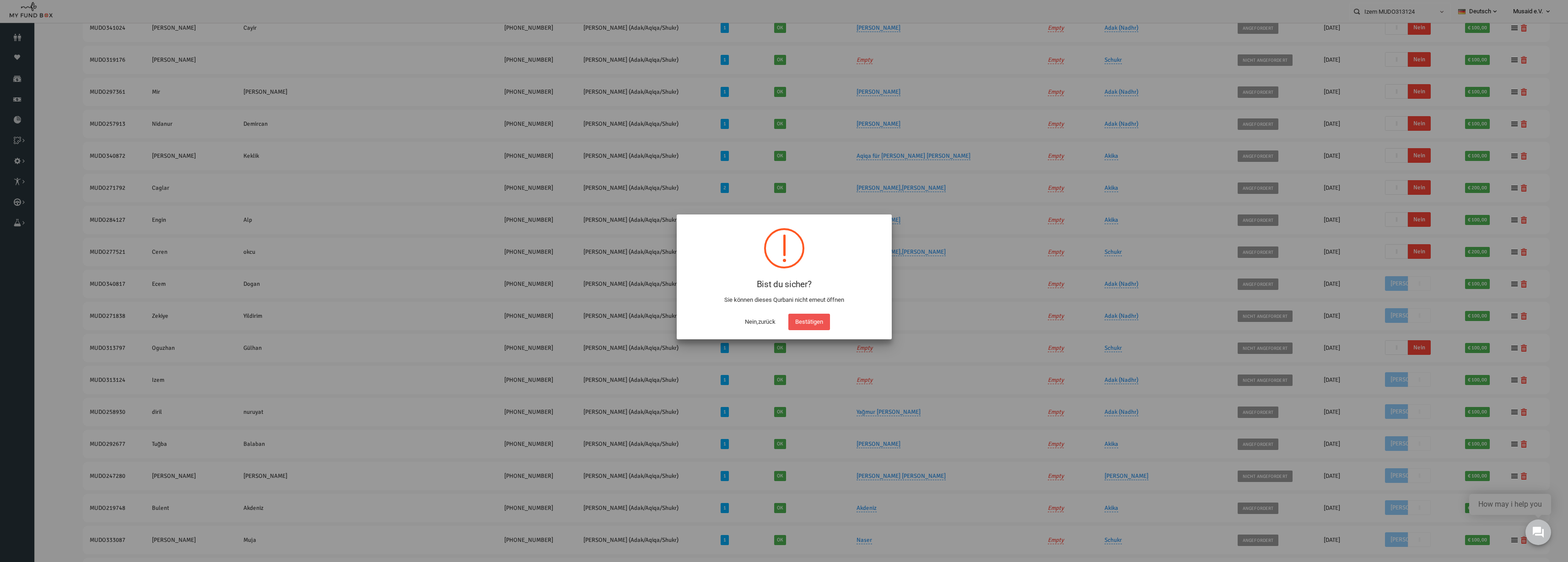
scroll to position [203, 0]
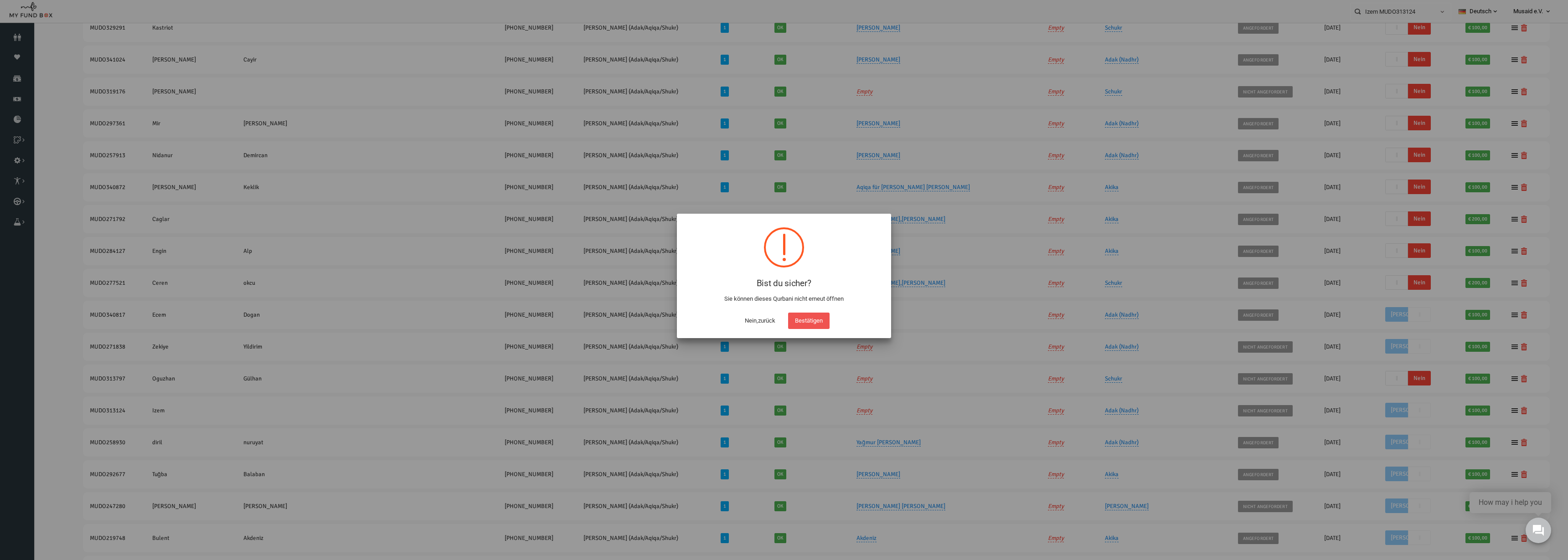
click at [783, 323] on button "Bestätigen" at bounding box center [809, 321] width 41 height 16
checkbox input "true"
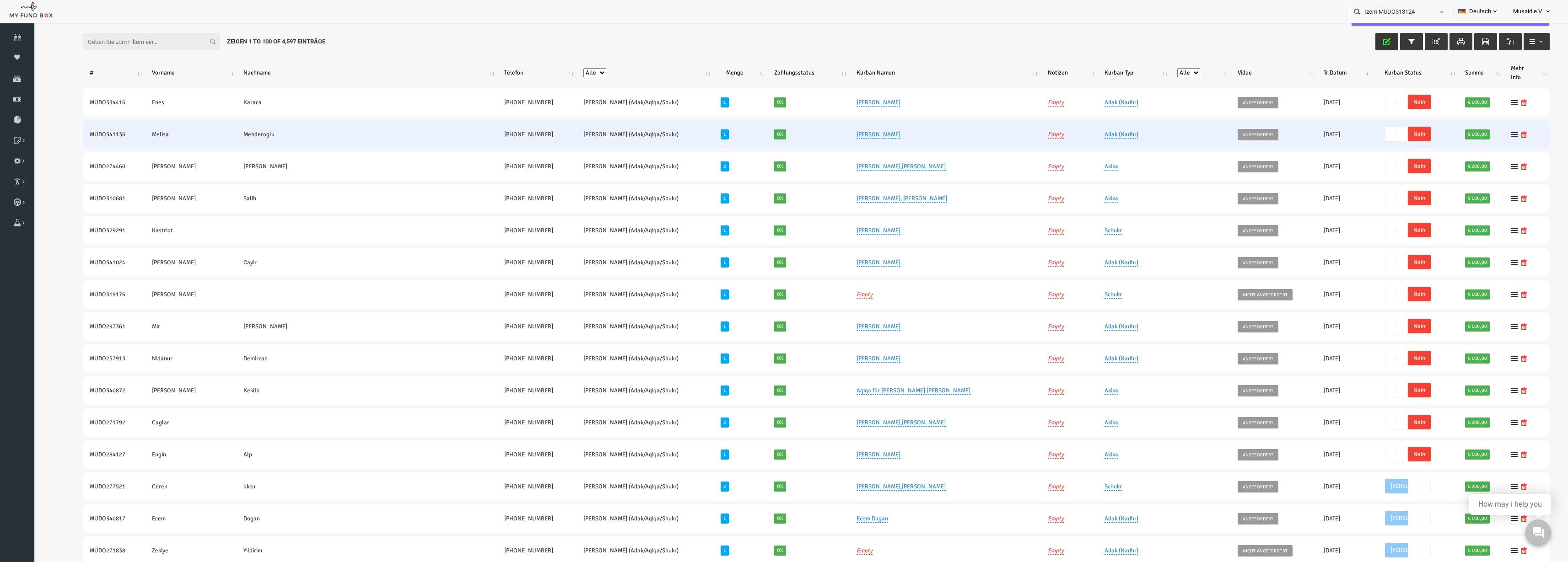
scroll to position [0, 0]
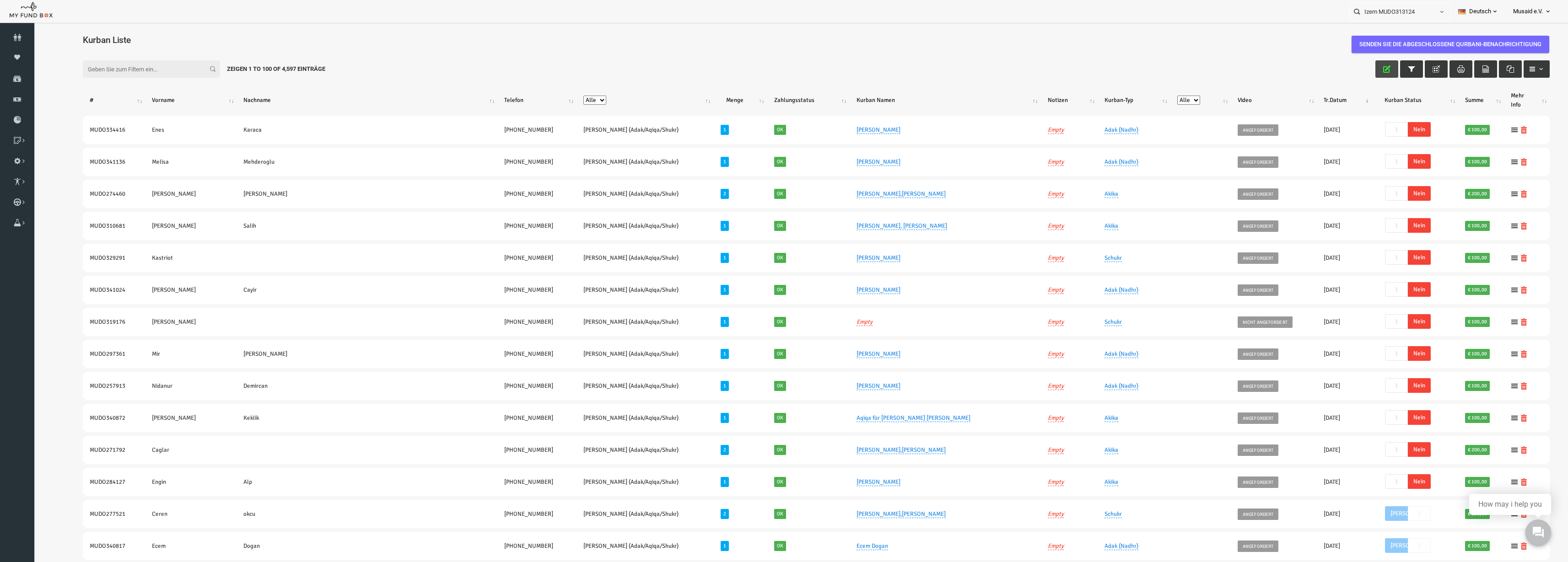
click at [786, 64] on button "button" at bounding box center [1356, 69] width 23 height 17
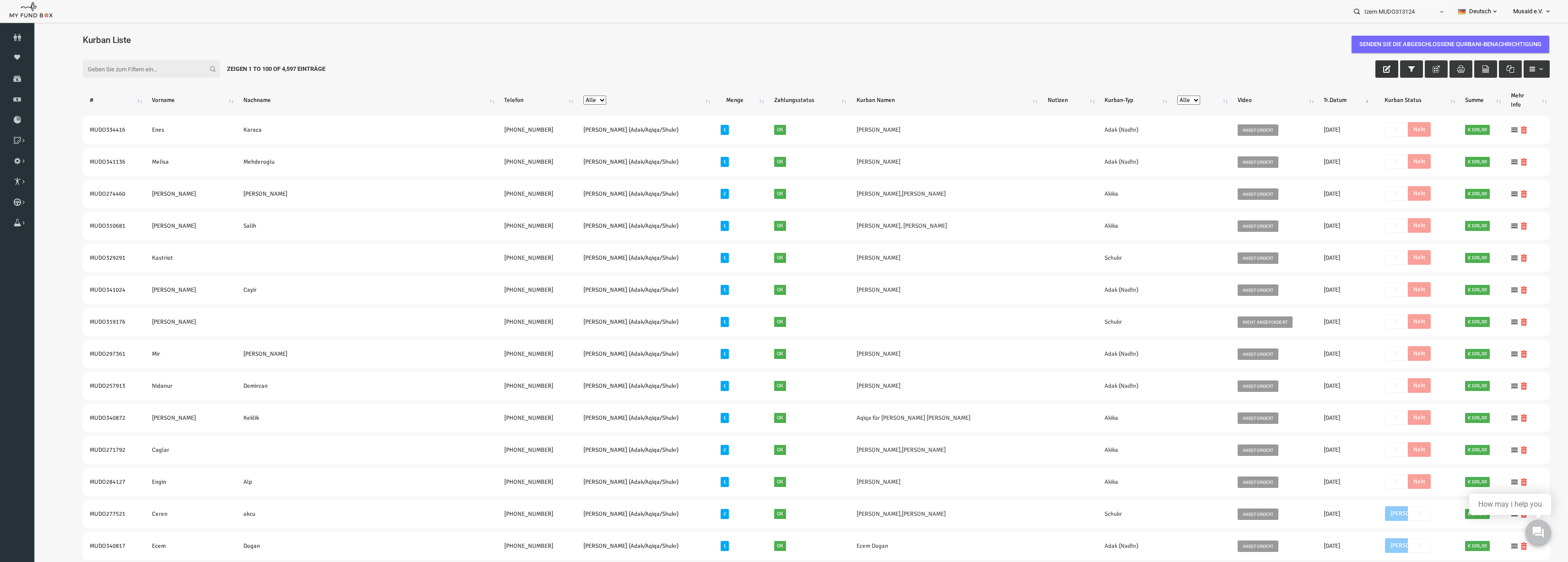
click at [786, 72] on icon "button" at bounding box center [1357, 69] width 7 height 7
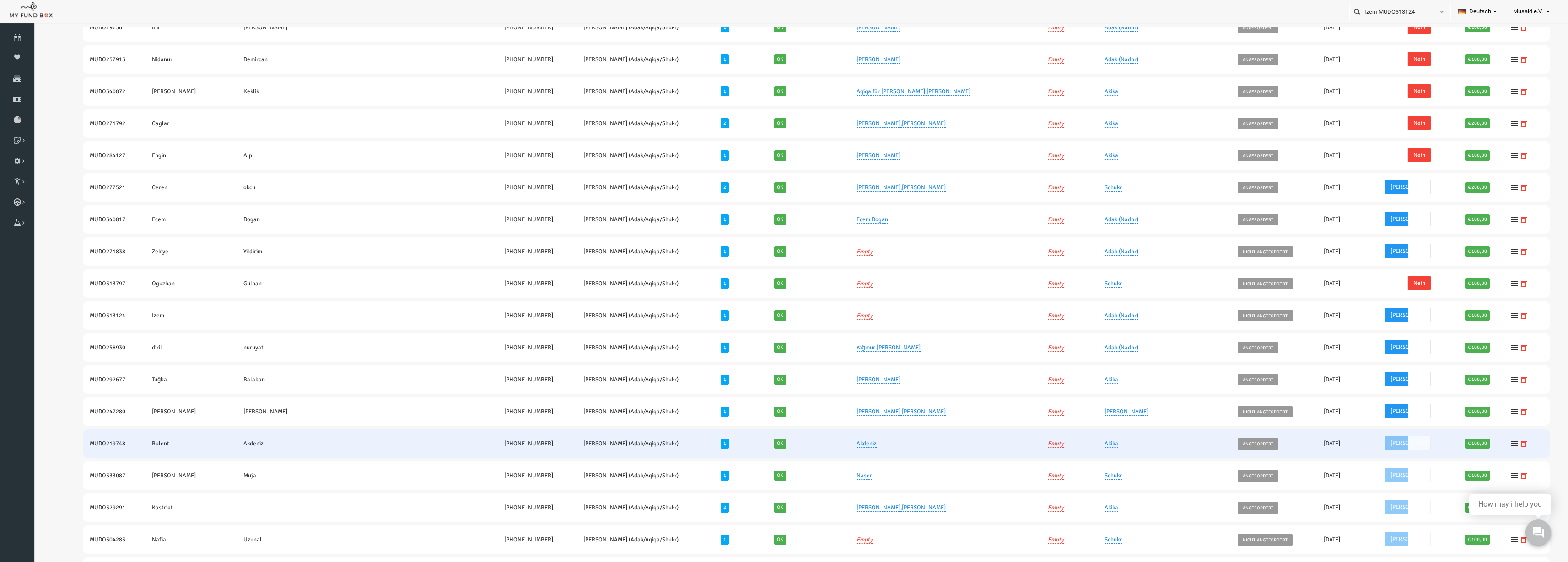
scroll to position [400, 0]
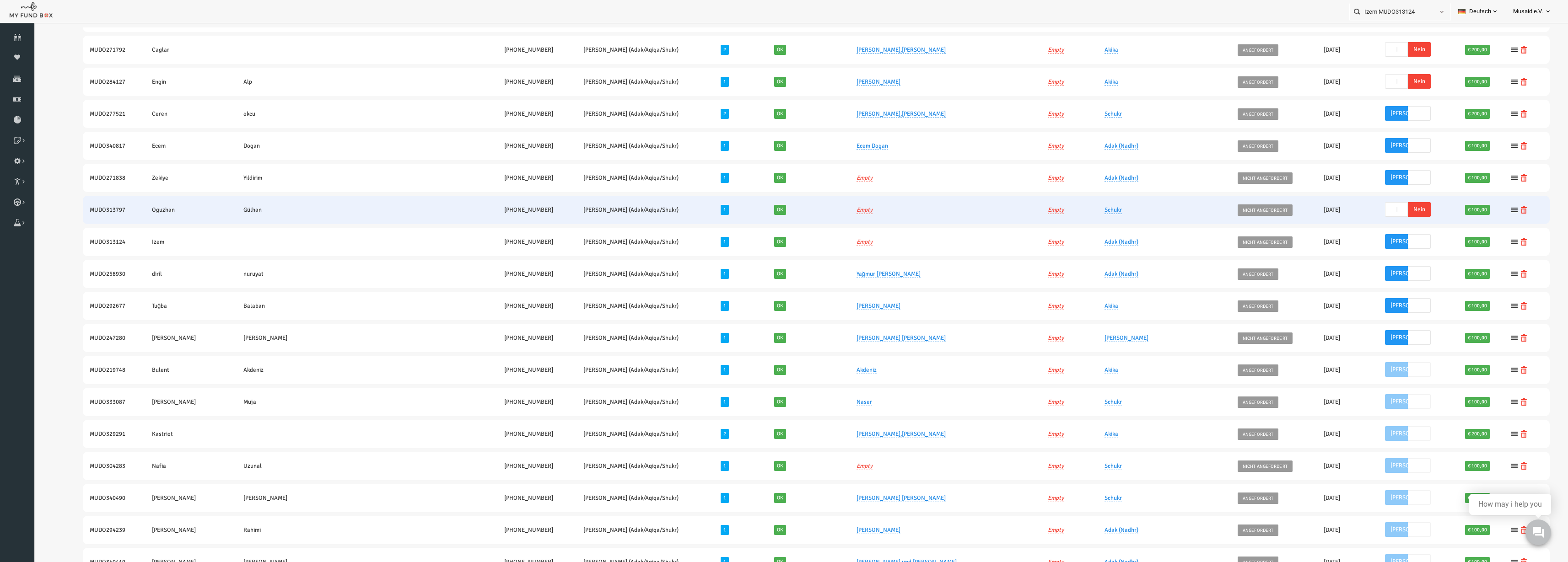
click at [786, 210] on span "Nein" at bounding box center [1388, 210] width 23 height 15
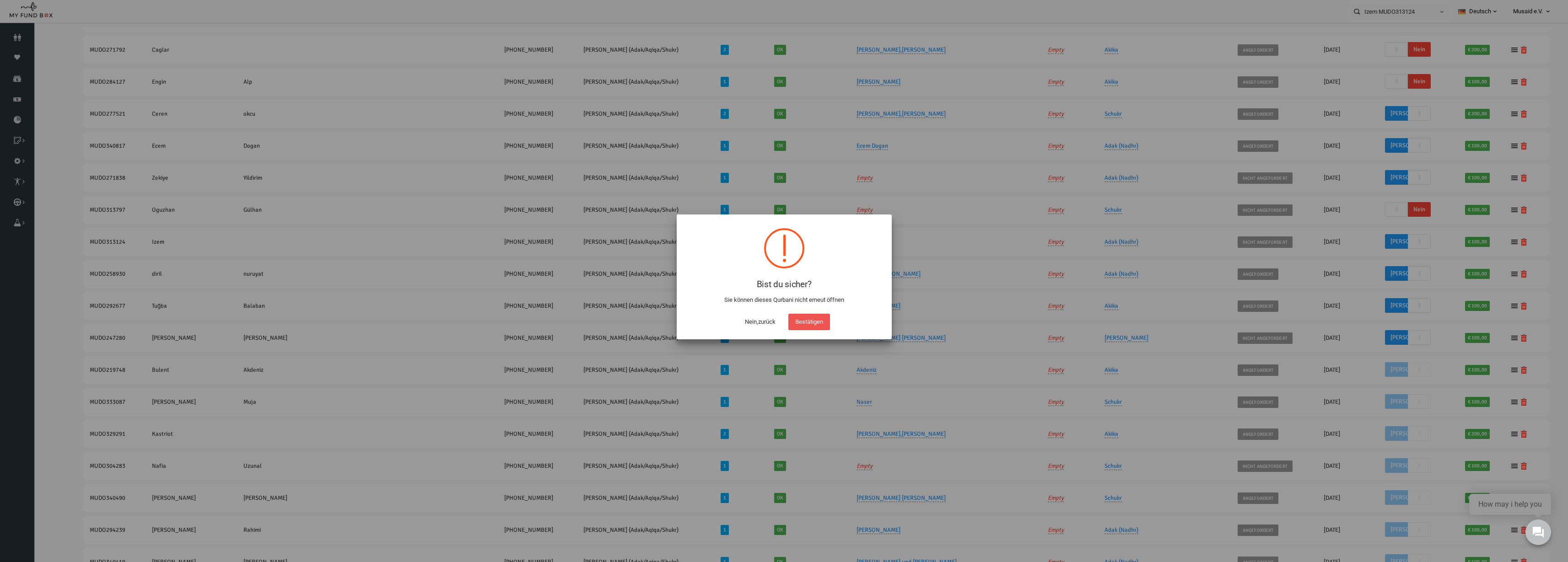
scroll to position [27, 0]
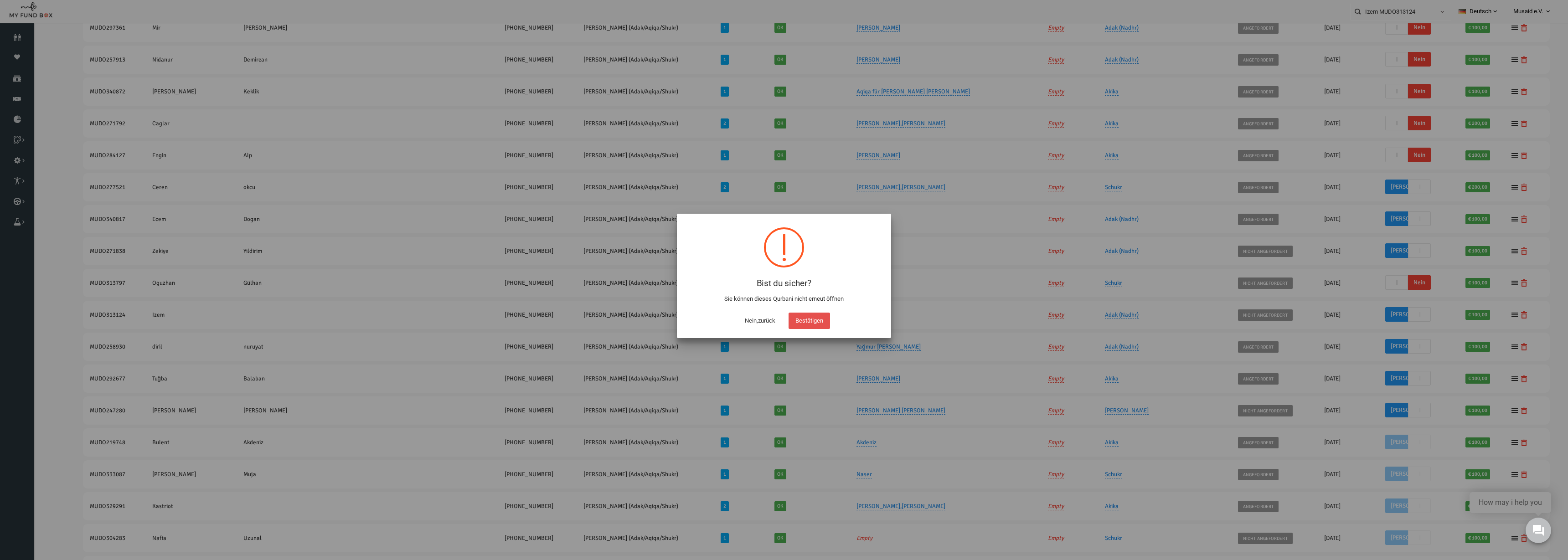
click at [783, 324] on button "Bestätigen" at bounding box center [809, 321] width 41 height 16
checkbox input "true"
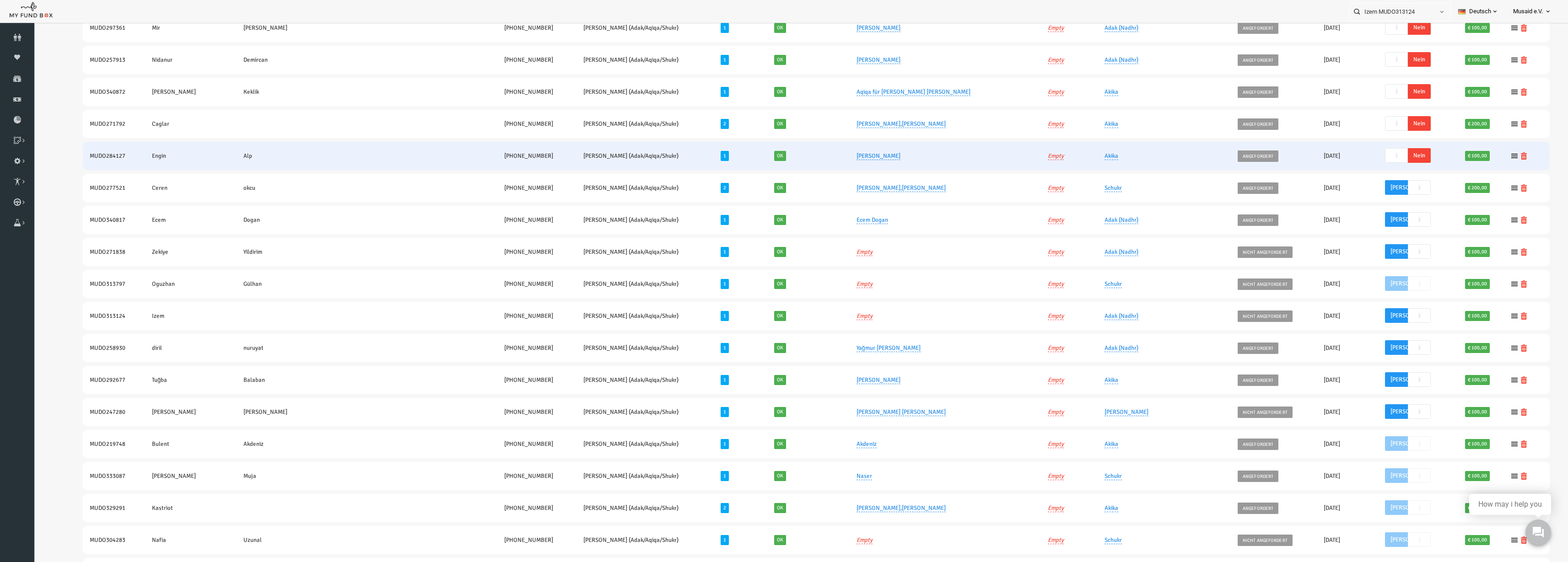
click at [786, 153] on span "Nein" at bounding box center [1388, 156] width 23 height 15
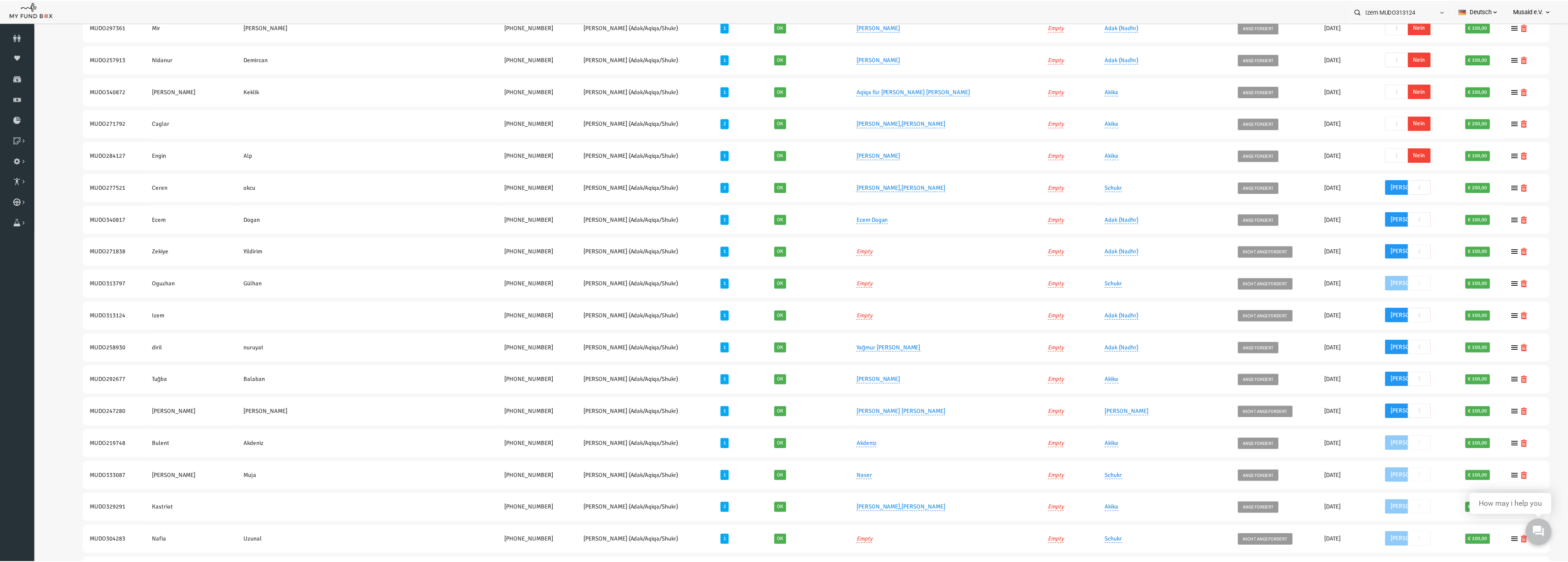
scroll to position [170, 0]
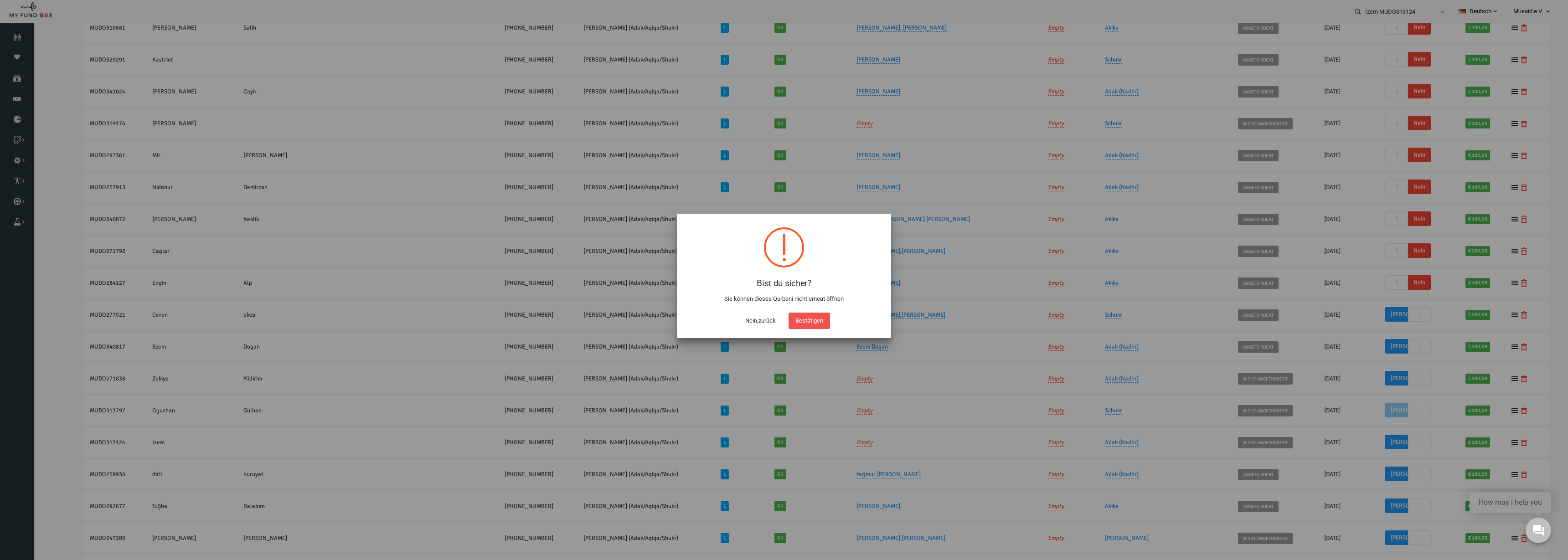
click at [783, 326] on button "Bestätigen" at bounding box center [809, 321] width 41 height 16
checkbox input "true"
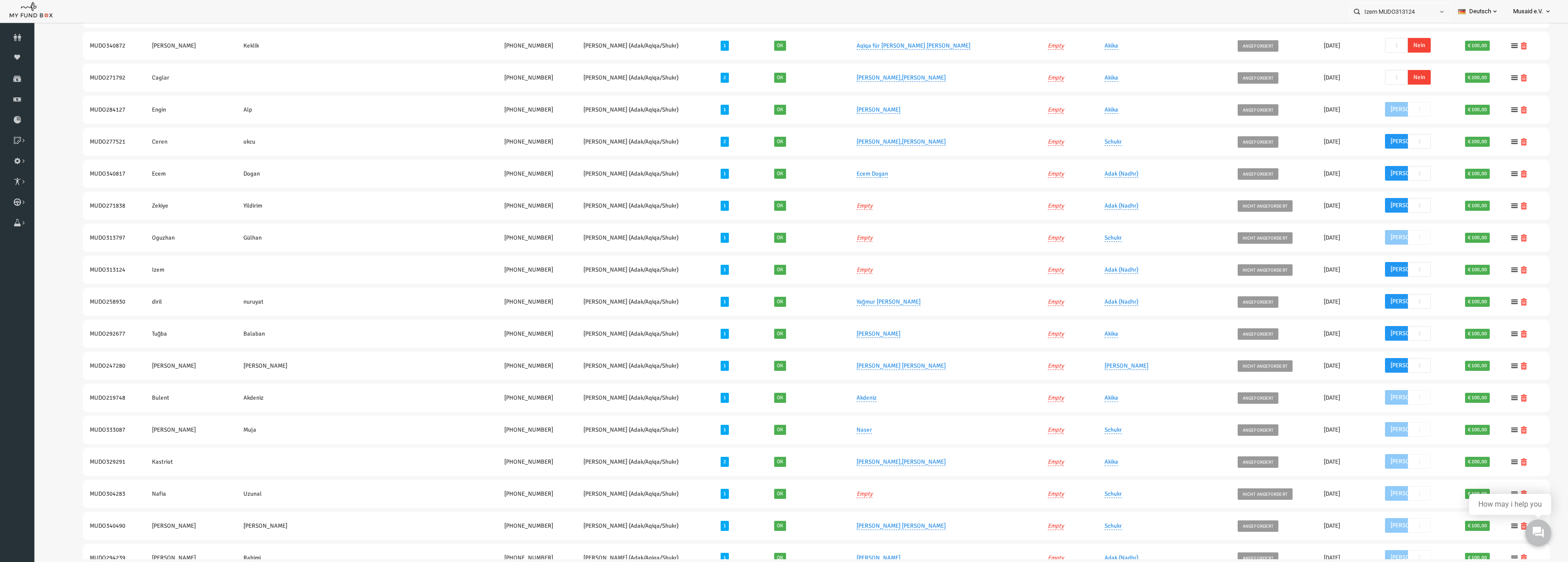
scroll to position [0, 0]
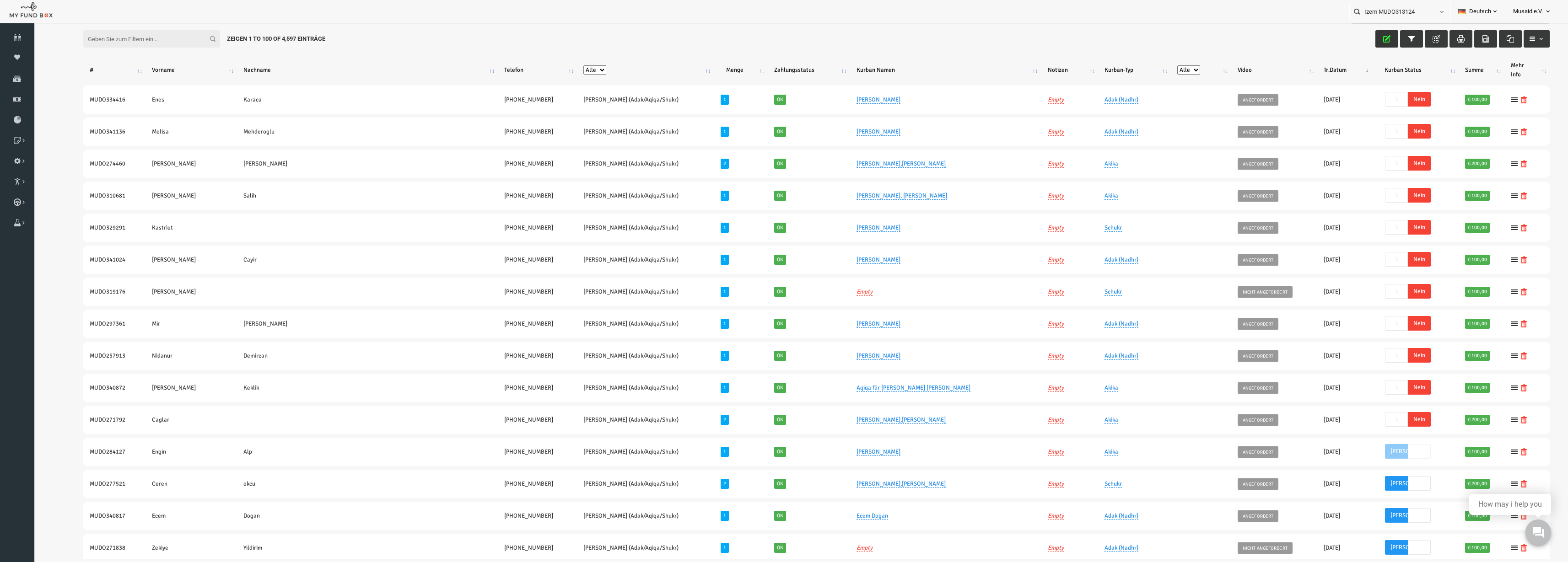
click at [786, 39] on icon "button" at bounding box center [1357, 39] width 7 height 7
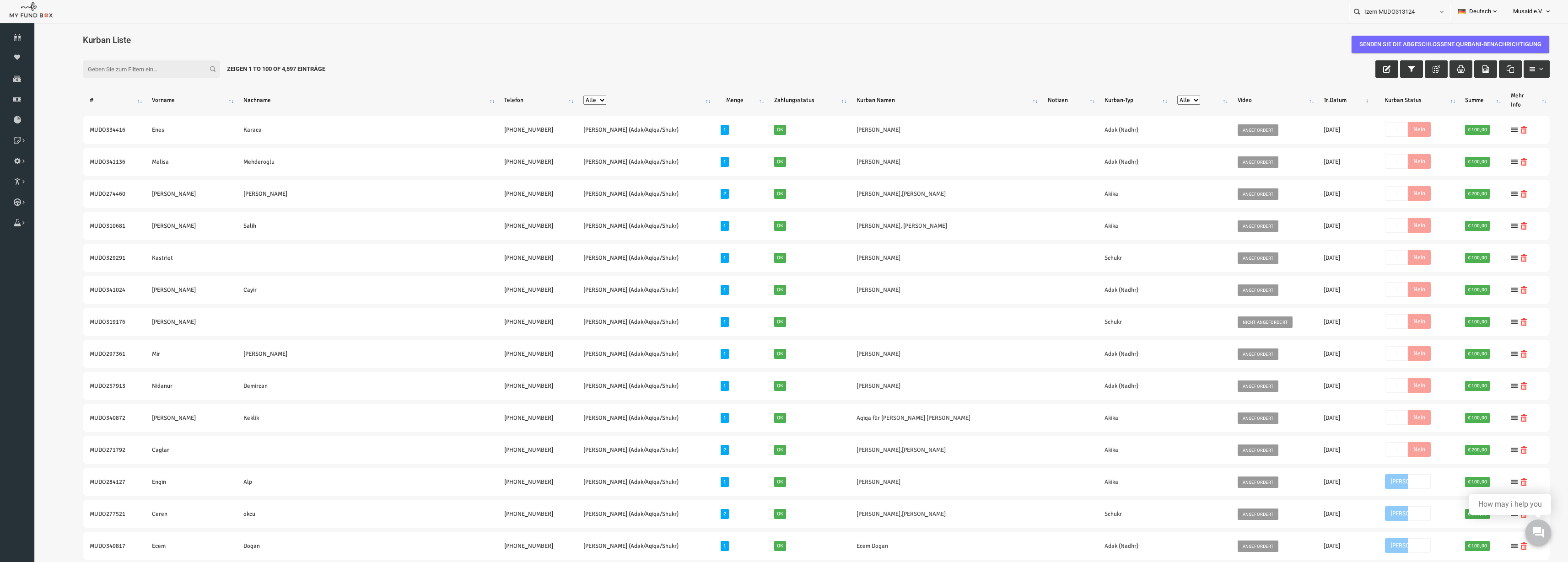
click at [786, 73] on button "button" at bounding box center [1356, 69] width 23 height 17
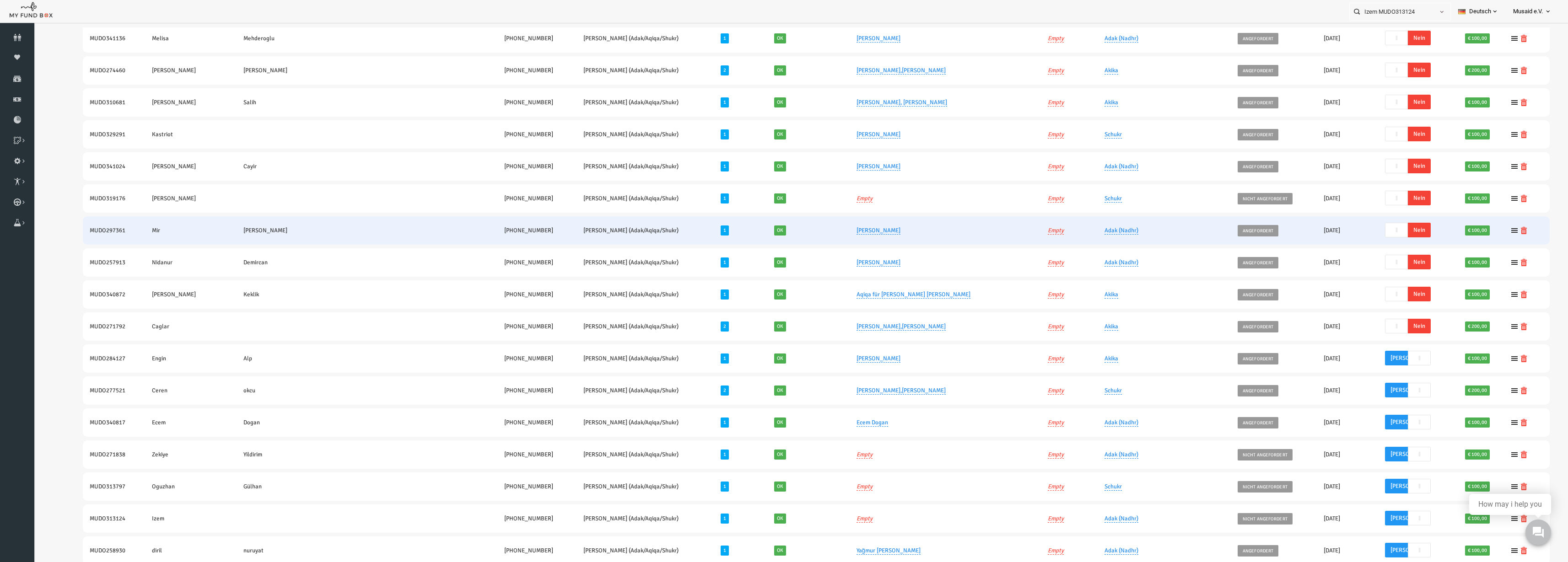
scroll to position [228, 0]
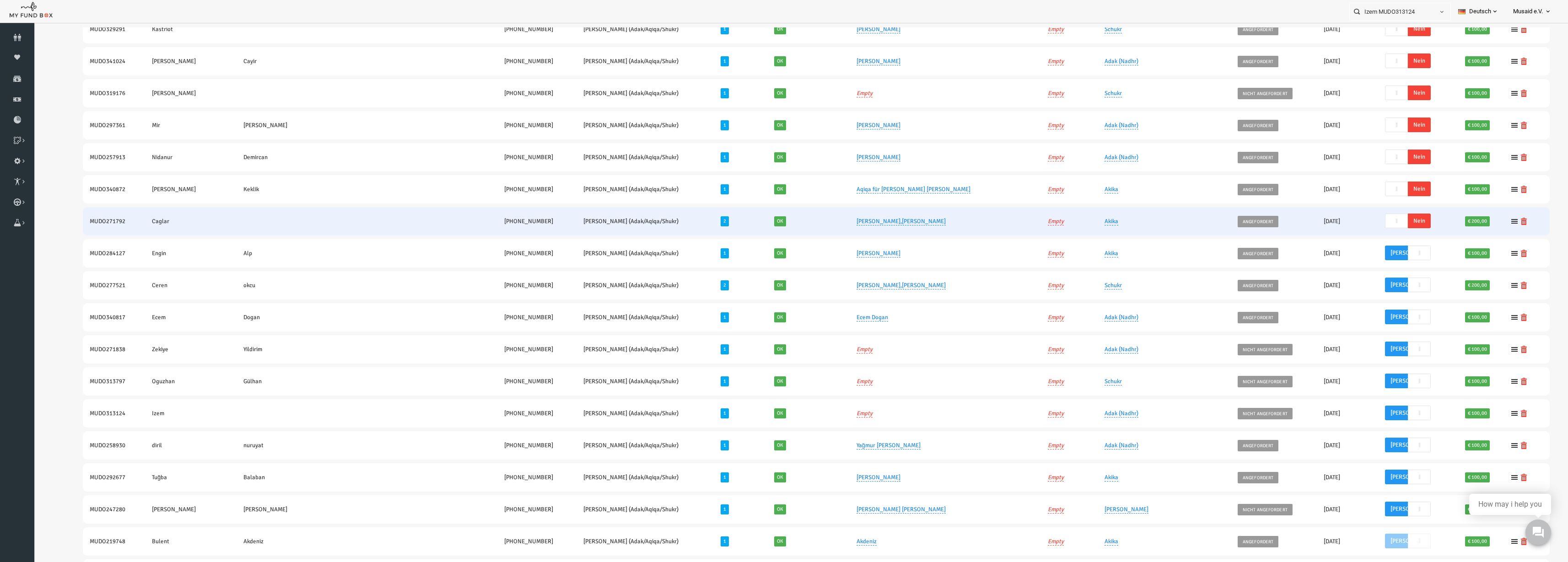
click at [786, 221] on span "Nein" at bounding box center [1388, 221] width 23 height 15
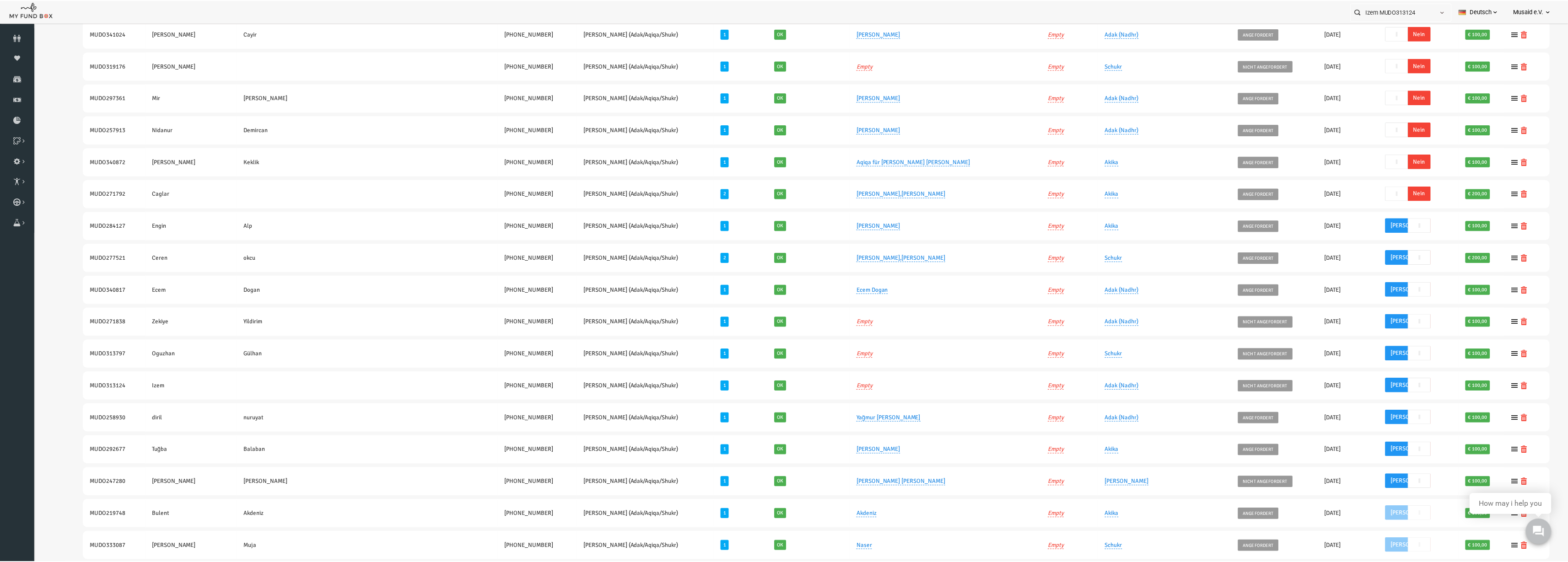
scroll to position [139, 0]
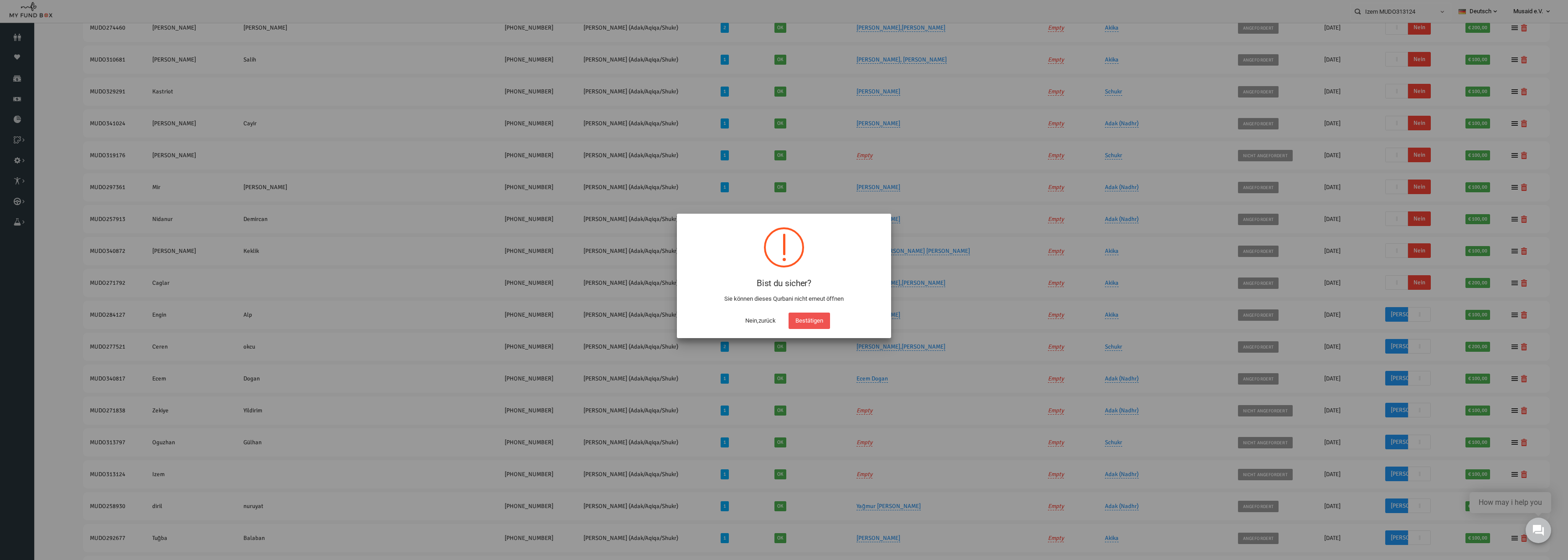
click at [783, 318] on div "Nein,zurück Bestätigen" at bounding box center [784, 318] width 196 height 21
click at [783, 318] on button "Bestätigen" at bounding box center [809, 321] width 41 height 16
checkbox input "true"
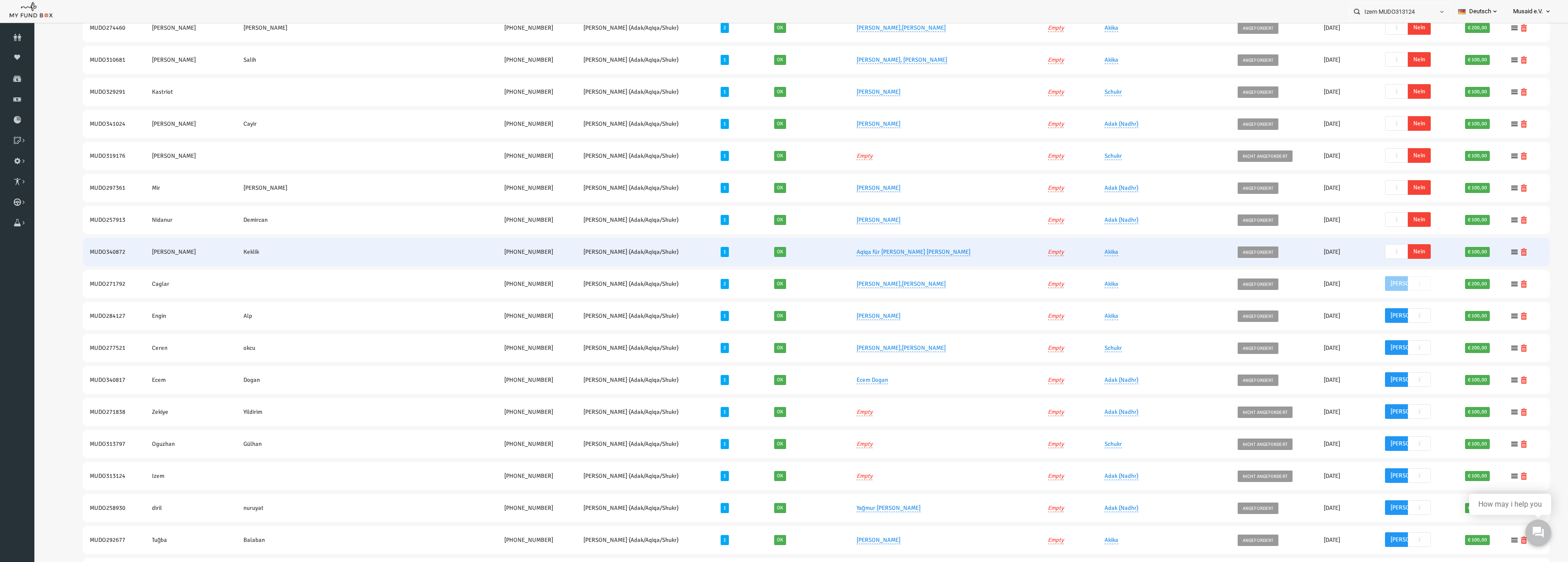
click at [786, 254] on span "Nein" at bounding box center [1388, 252] width 23 height 15
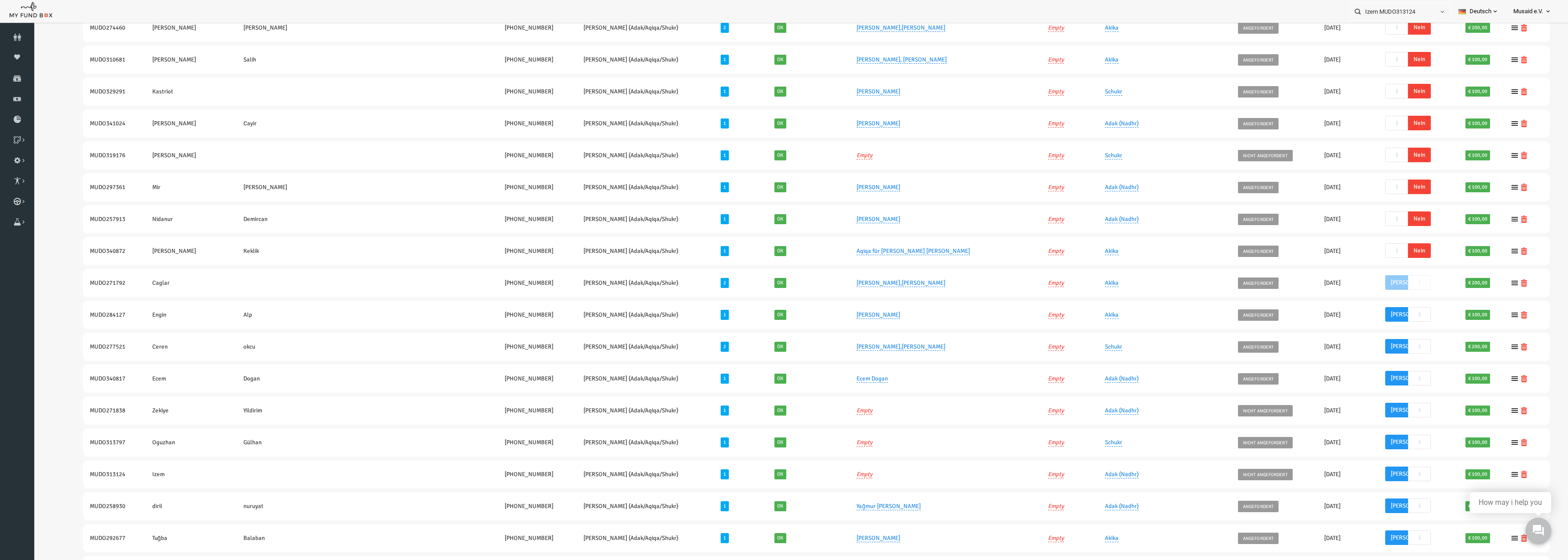
scroll to position [106, 0]
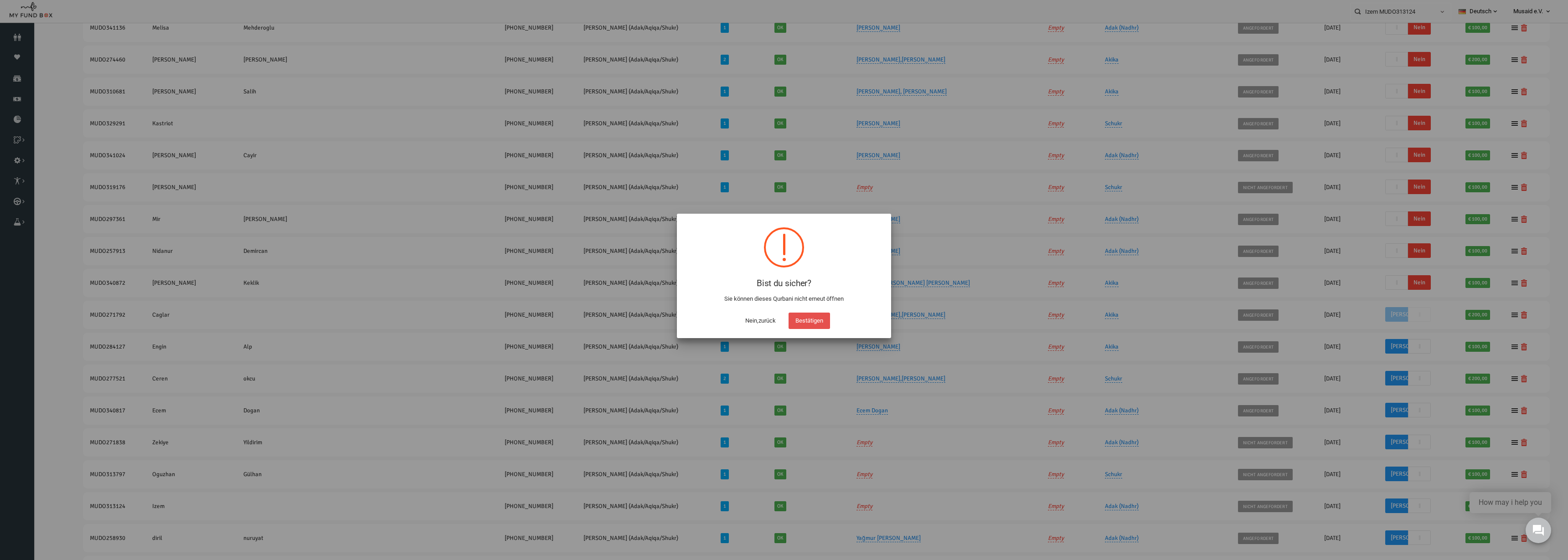
click at [783, 322] on button "Bestätigen" at bounding box center [809, 321] width 41 height 16
checkbox input "true"
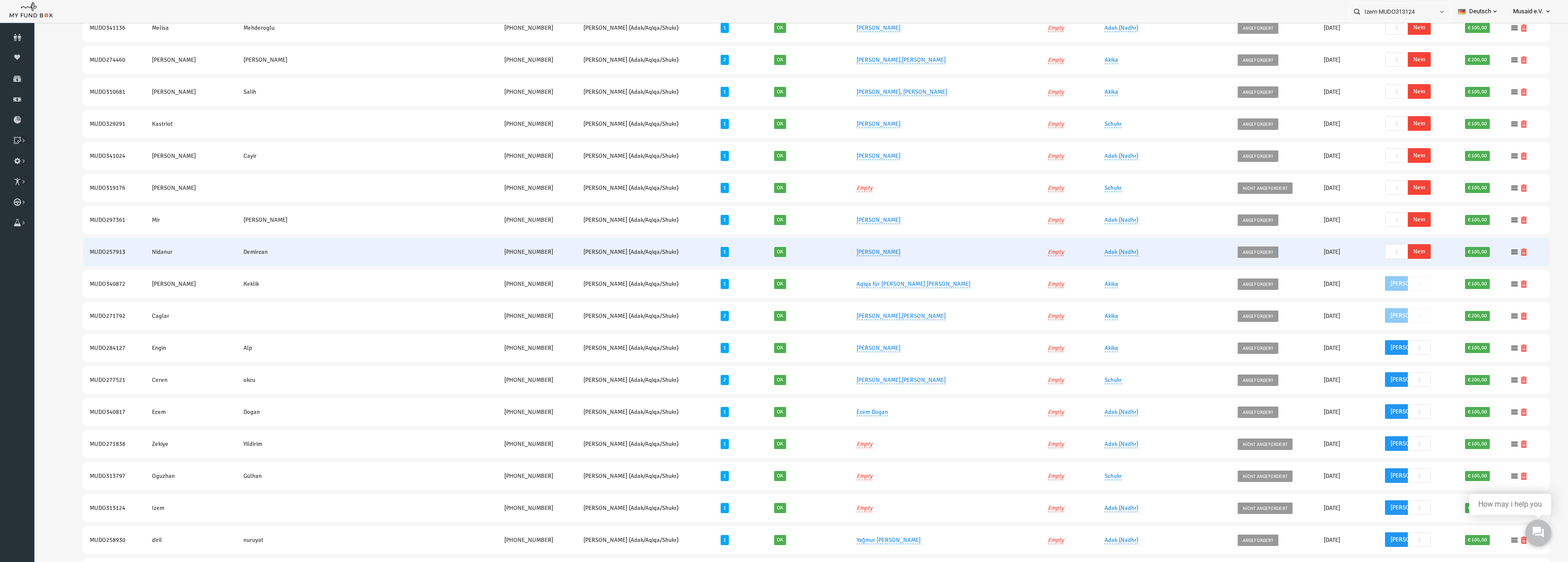
click at [786, 250] on span "Nein" at bounding box center [1388, 252] width 23 height 15
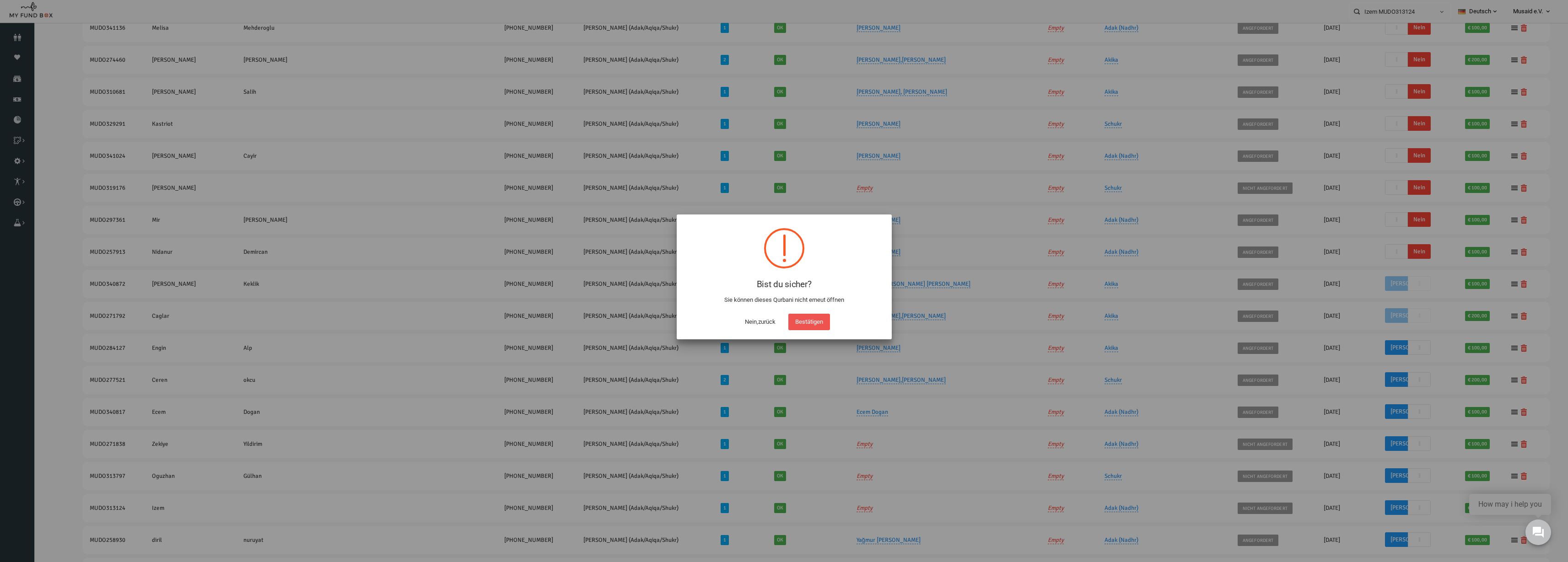
scroll to position [75, 0]
click at [786, 323] on button "Bestätigen" at bounding box center [812, 322] width 42 height 16
checkbox input "true"
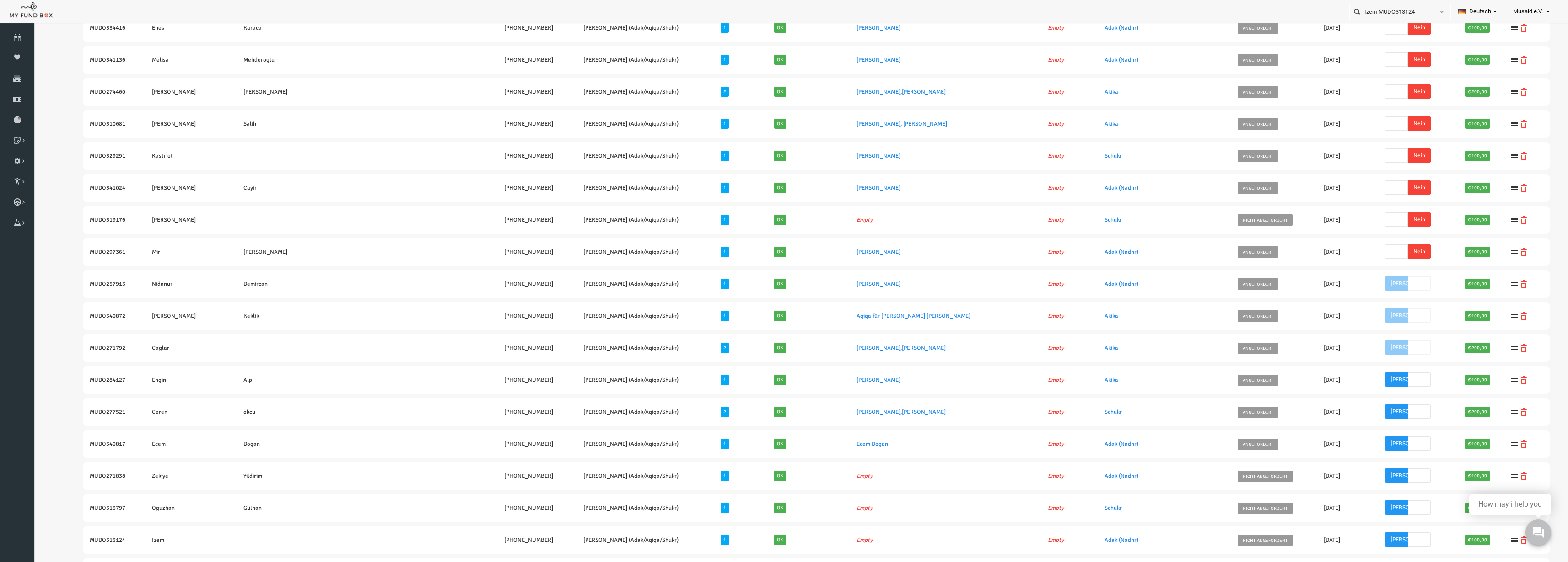
click at [786, 251] on span "Nein" at bounding box center [1388, 252] width 23 height 15
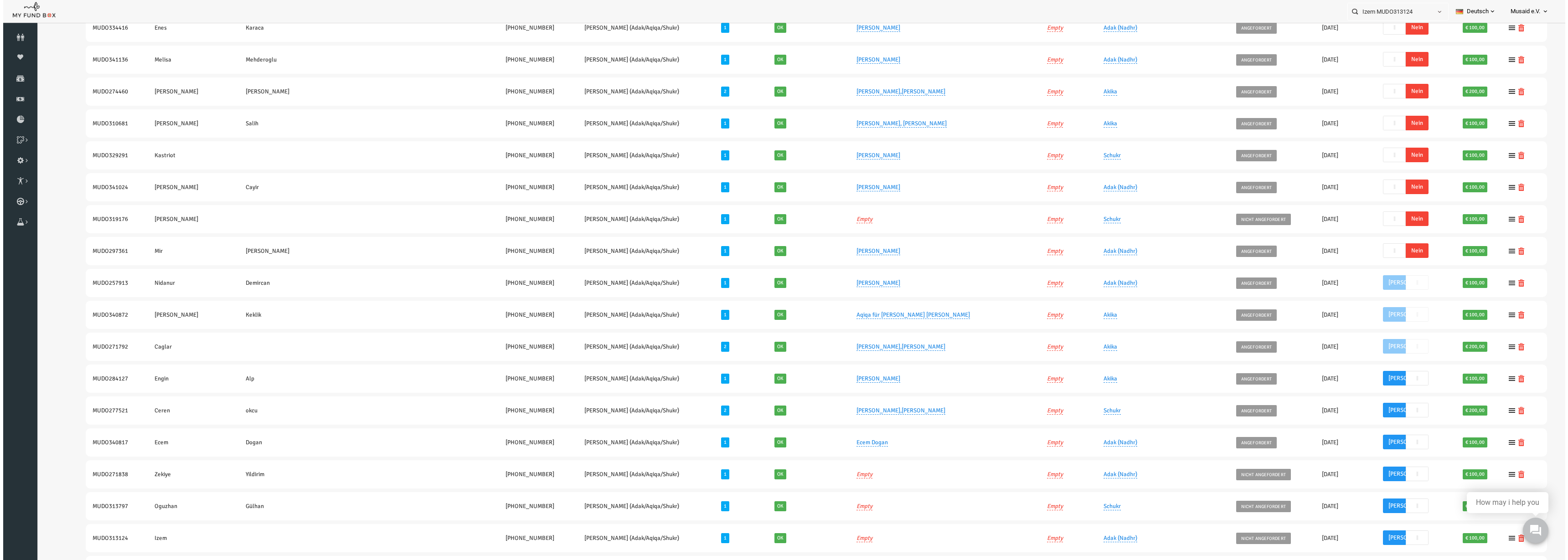
scroll to position [43, 0]
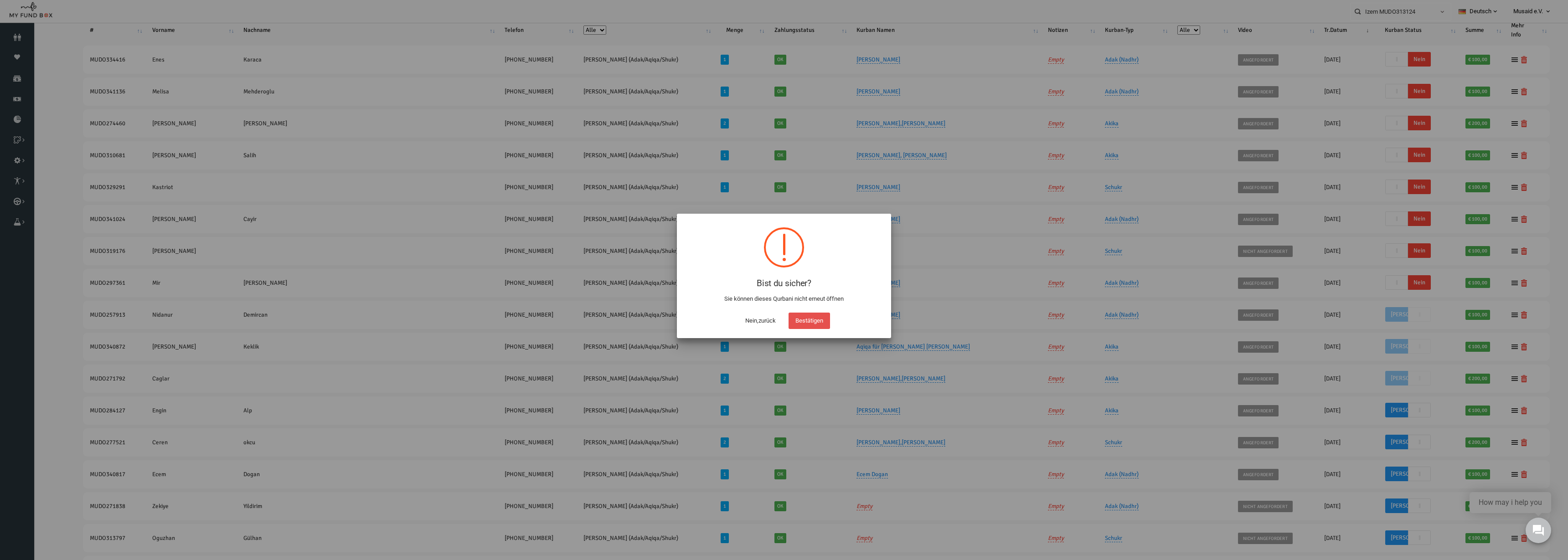
click at [783, 317] on button "Bestätigen" at bounding box center [809, 321] width 41 height 16
checkbox input "true"
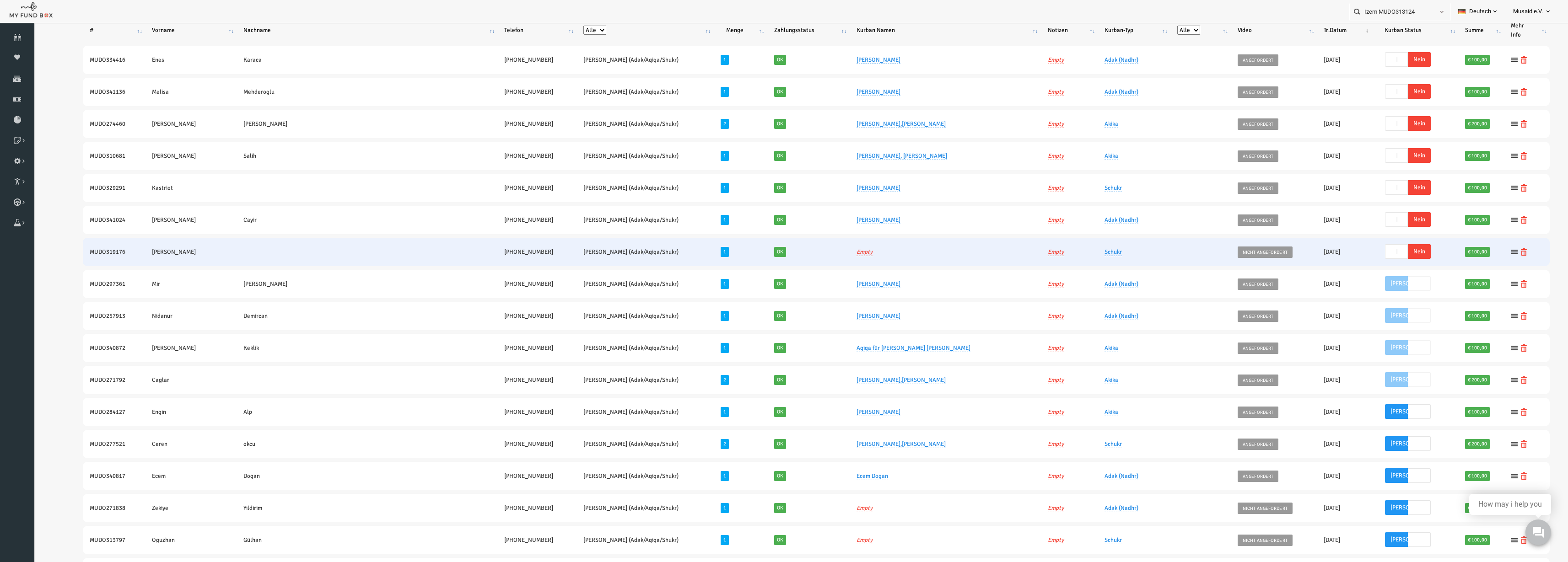
click at [786, 251] on span "Nein" at bounding box center [1388, 252] width 23 height 15
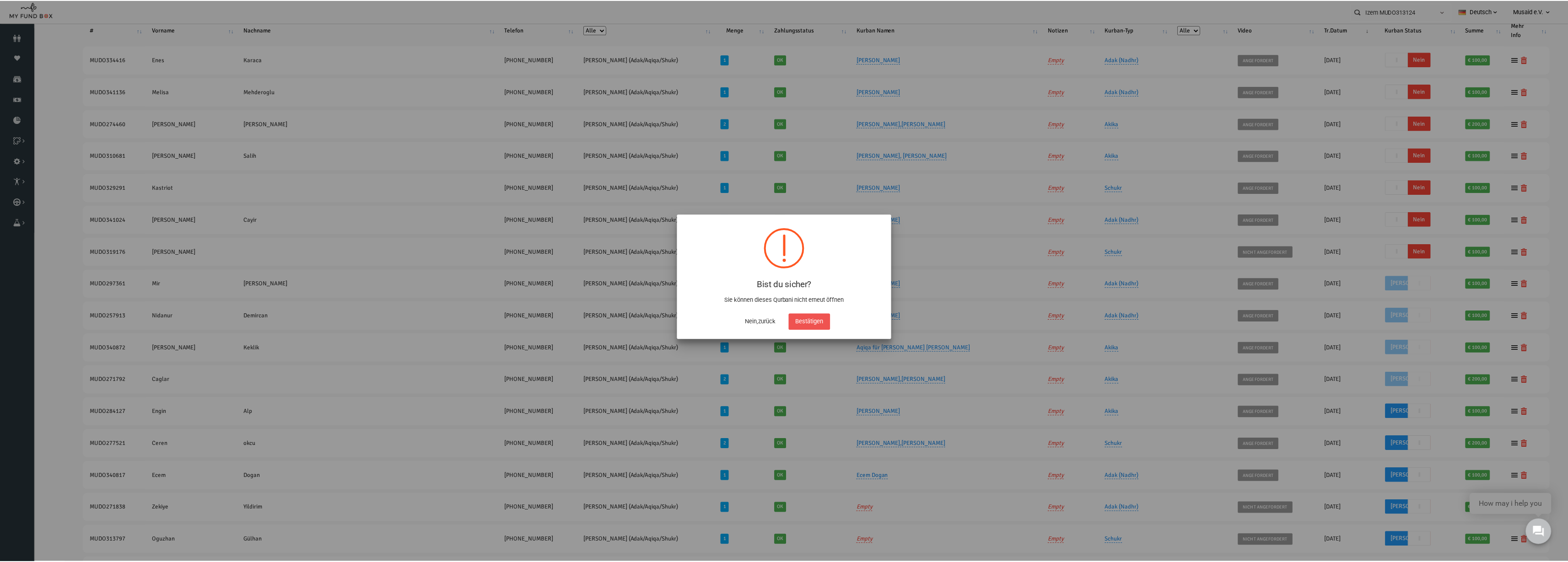
scroll to position [10, 0]
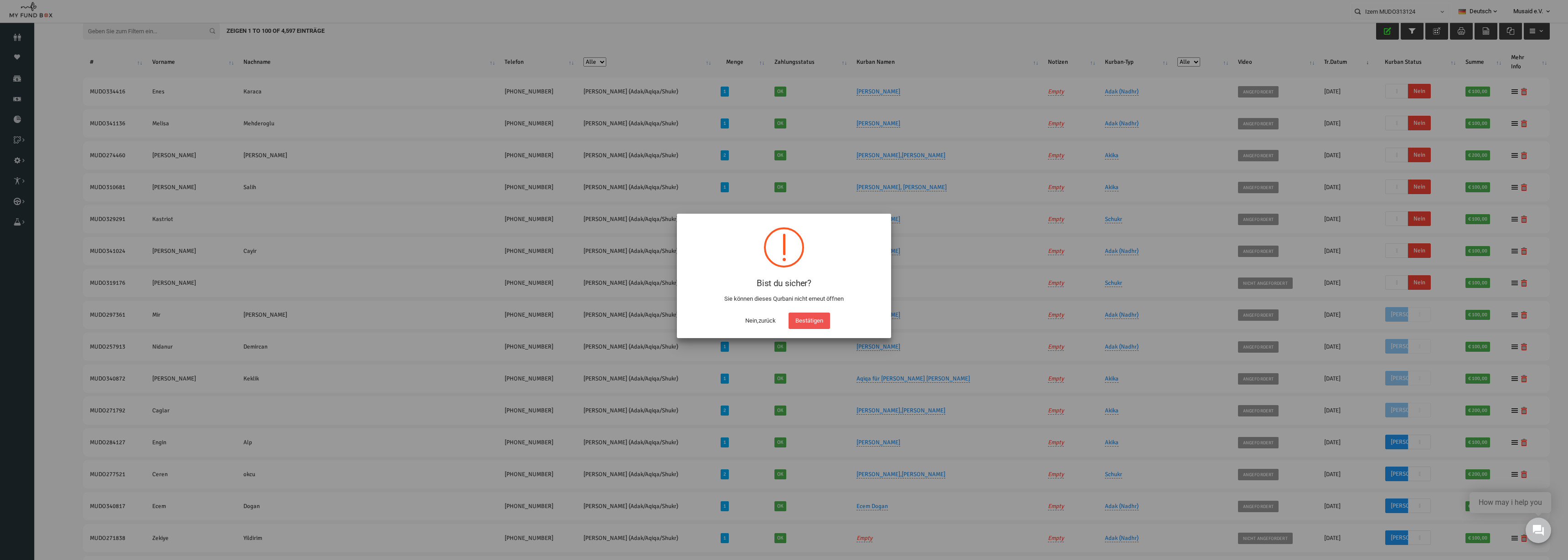
click at [783, 318] on button "Bestätigen" at bounding box center [809, 321] width 41 height 16
checkbox input "true"
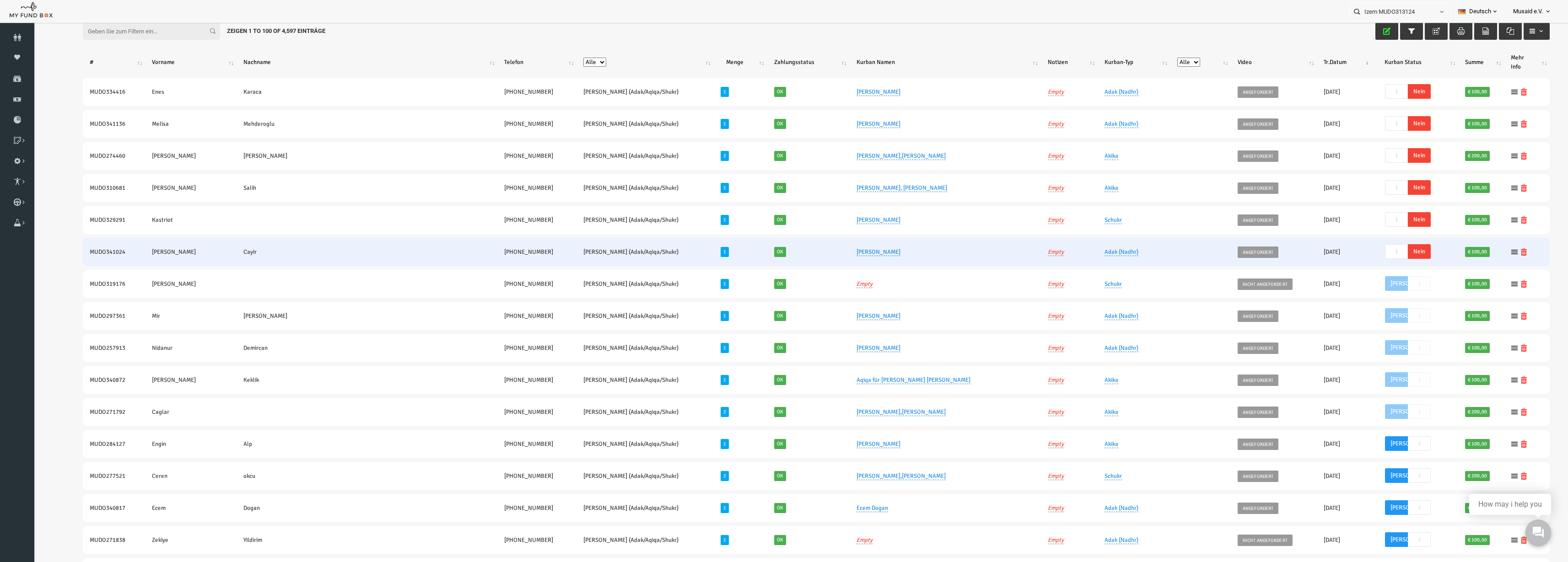
click at [786, 252] on span "Nein" at bounding box center [1388, 252] width 23 height 15
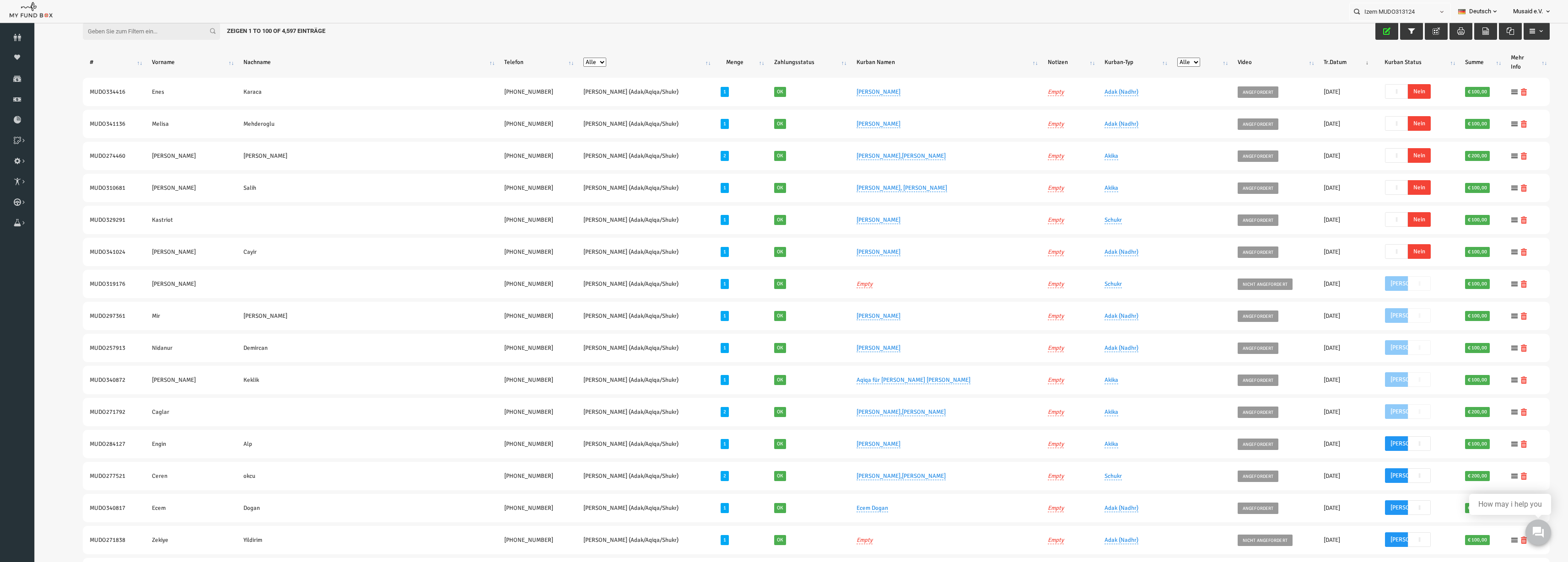
scroll to position [0, 0]
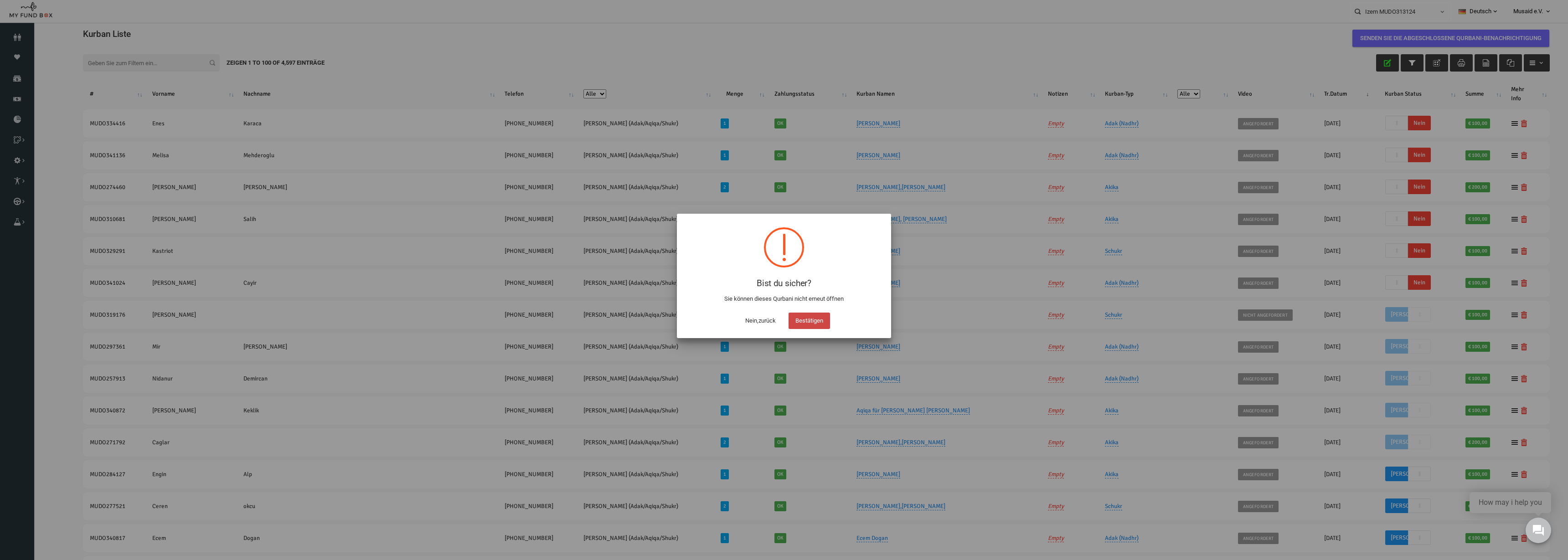
click at [783, 314] on button "Bestätigen" at bounding box center [809, 321] width 41 height 16
checkbox input "true"
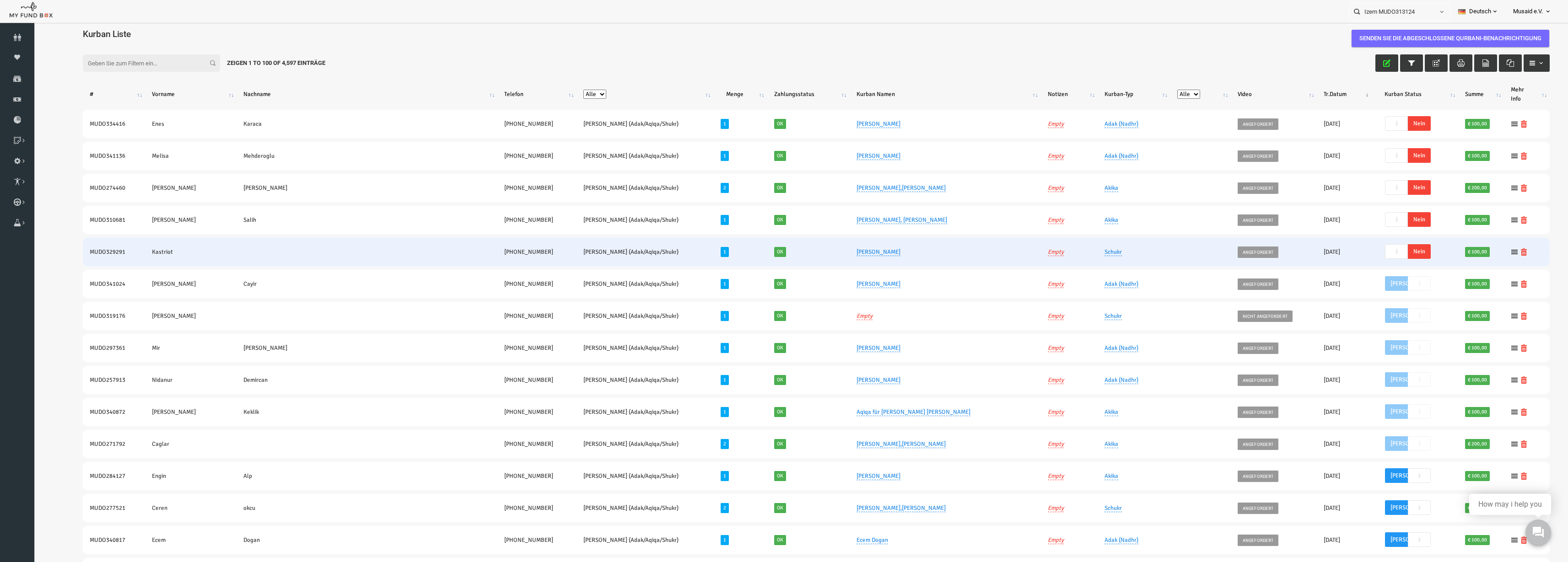
click at [786, 251] on span "Nein" at bounding box center [1388, 252] width 23 height 15
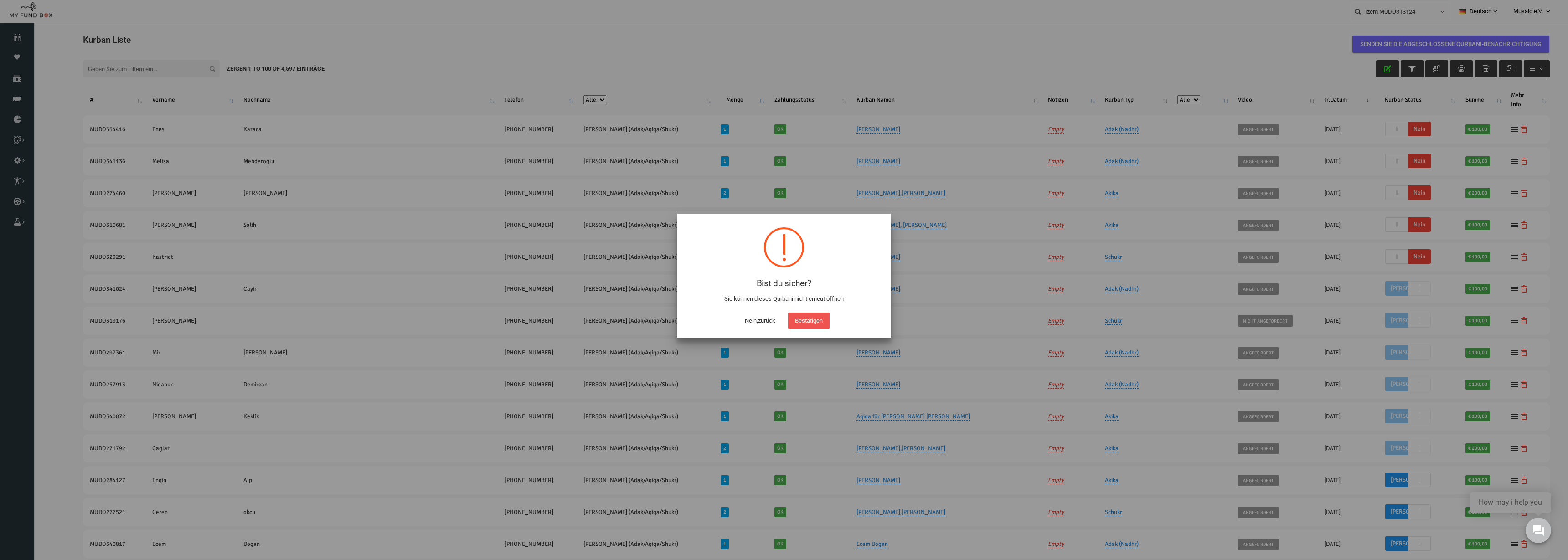
click at [783, 317] on button "Bestätigen" at bounding box center [809, 321] width 41 height 16
checkbox input "true"
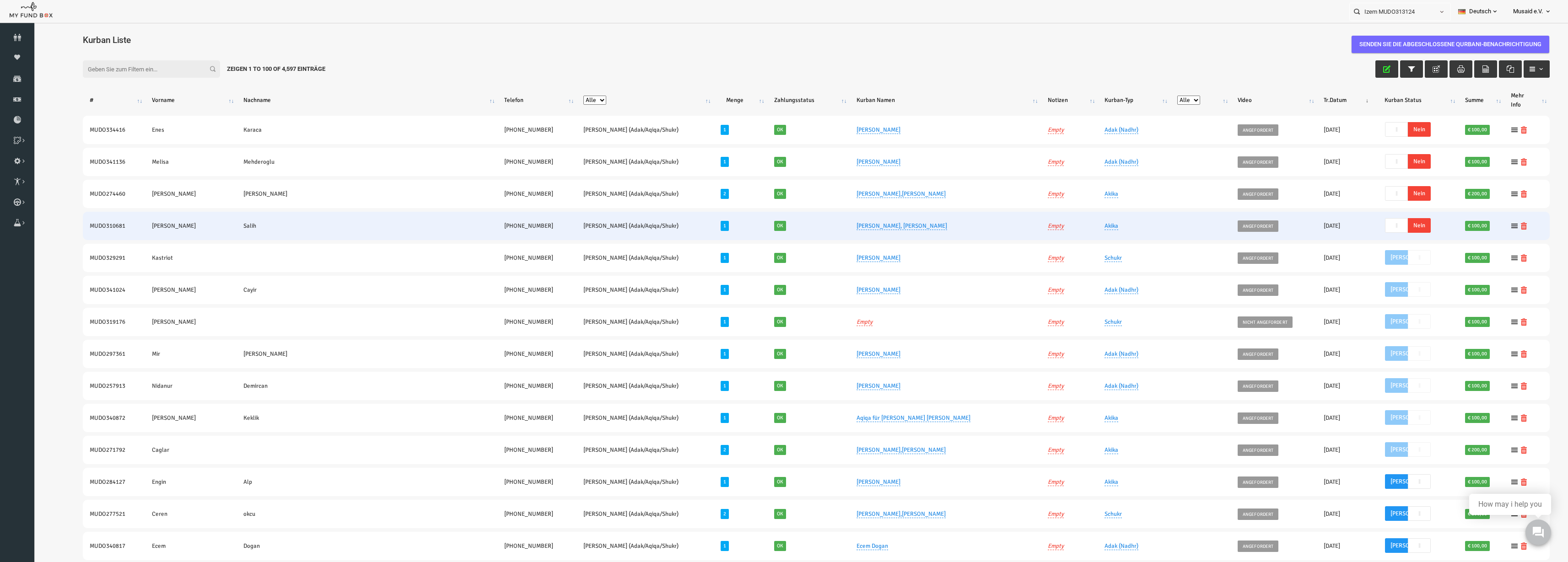
click at [786, 226] on label "[PERSON_NAME] -- Nein" at bounding box center [1379, 226] width 50 height 15
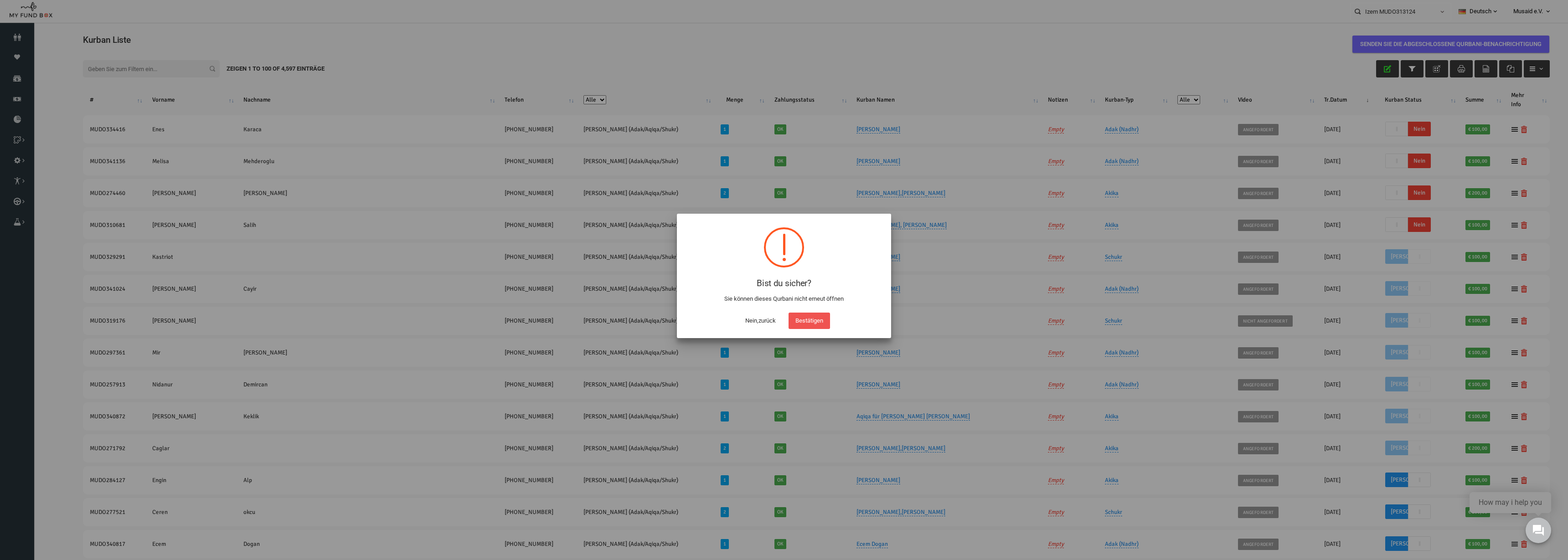
click at [783, 322] on button "Bestätigen" at bounding box center [809, 321] width 41 height 16
checkbox input "true"
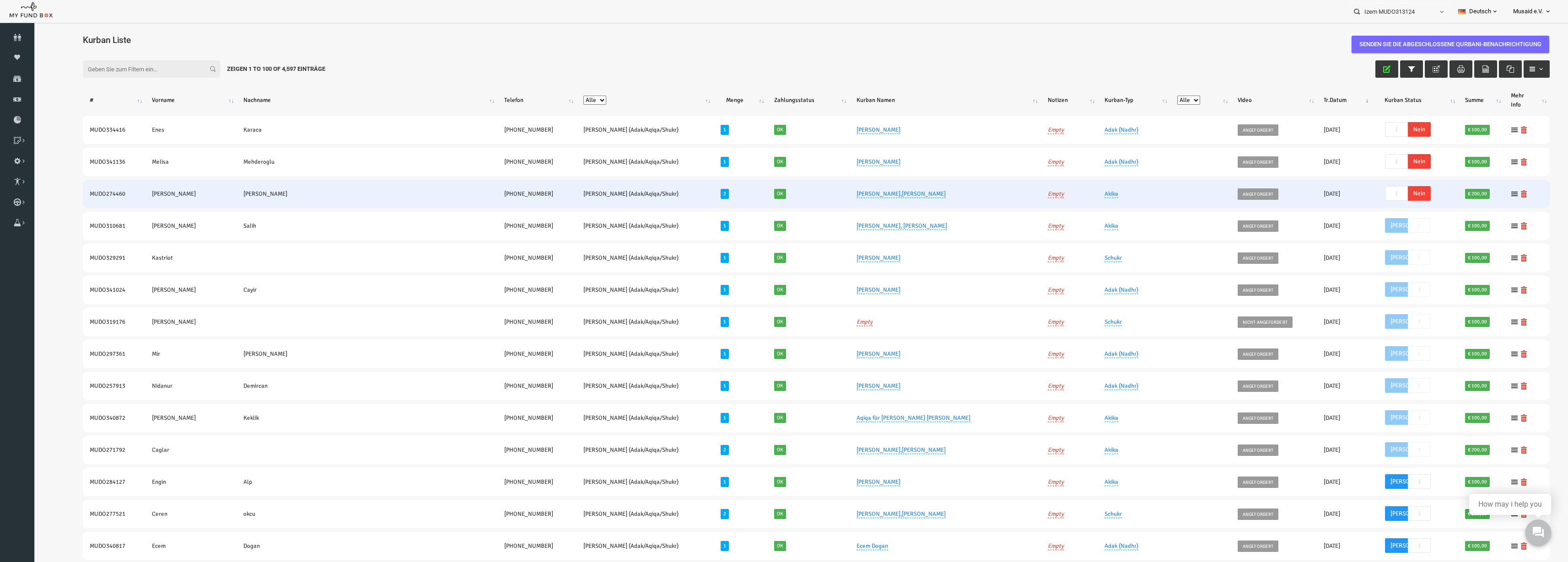
click at [786, 196] on span "Nein" at bounding box center [1388, 194] width 23 height 15
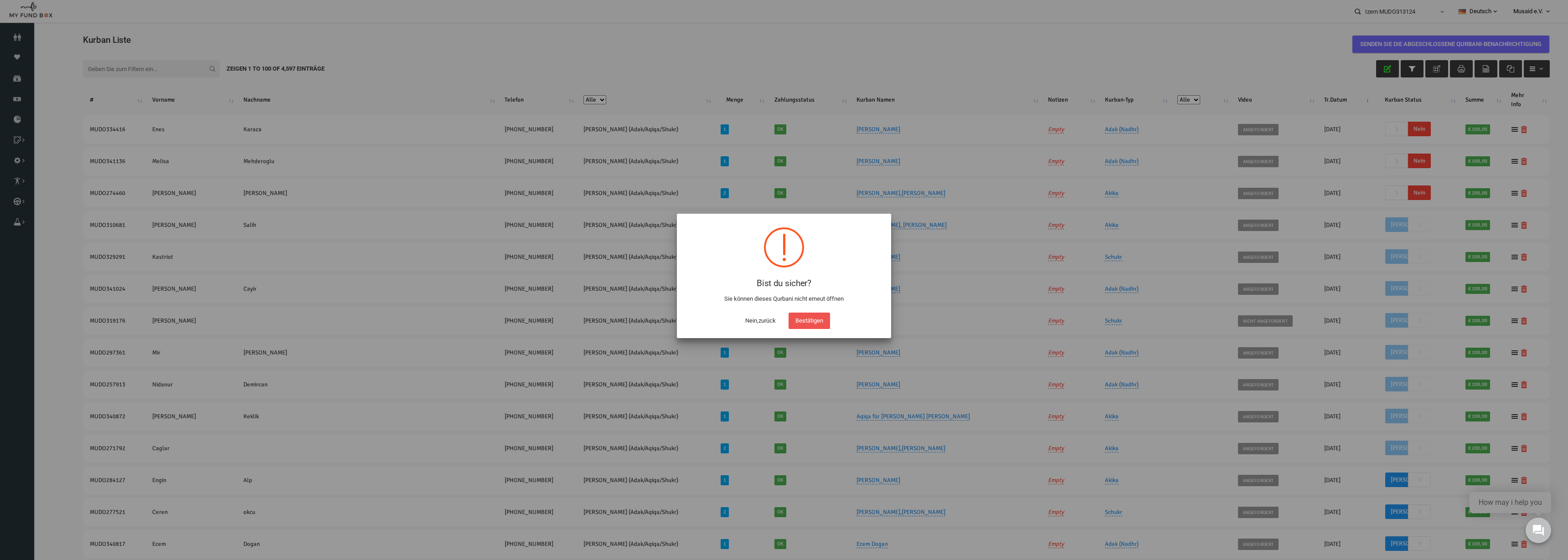
click at [783, 311] on div "Bestätigen" at bounding box center [810, 318] width 46 height 21
click at [783, 318] on div "Bestätigen" at bounding box center [810, 318] width 46 height 21
click at [783, 327] on button "Bestätigen" at bounding box center [809, 321] width 41 height 16
checkbox input "true"
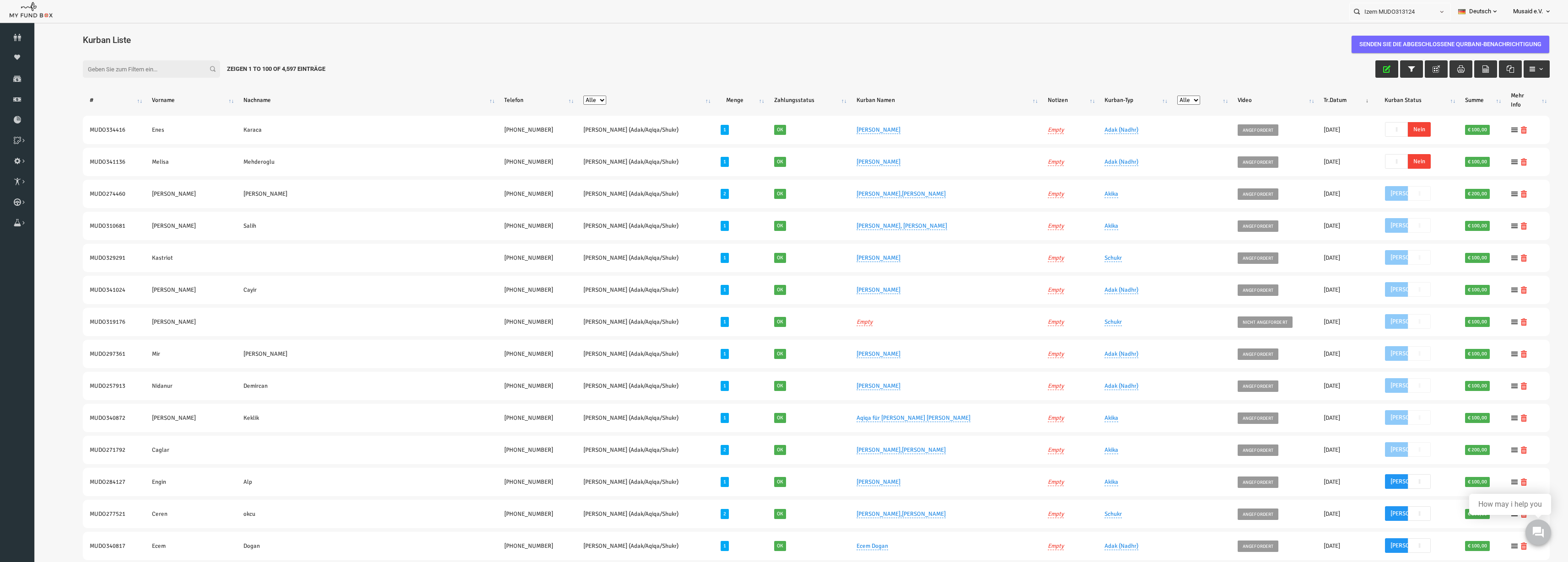
click at [786, 63] on button "button" at bounding box center [1356, 69] width 23 height 17
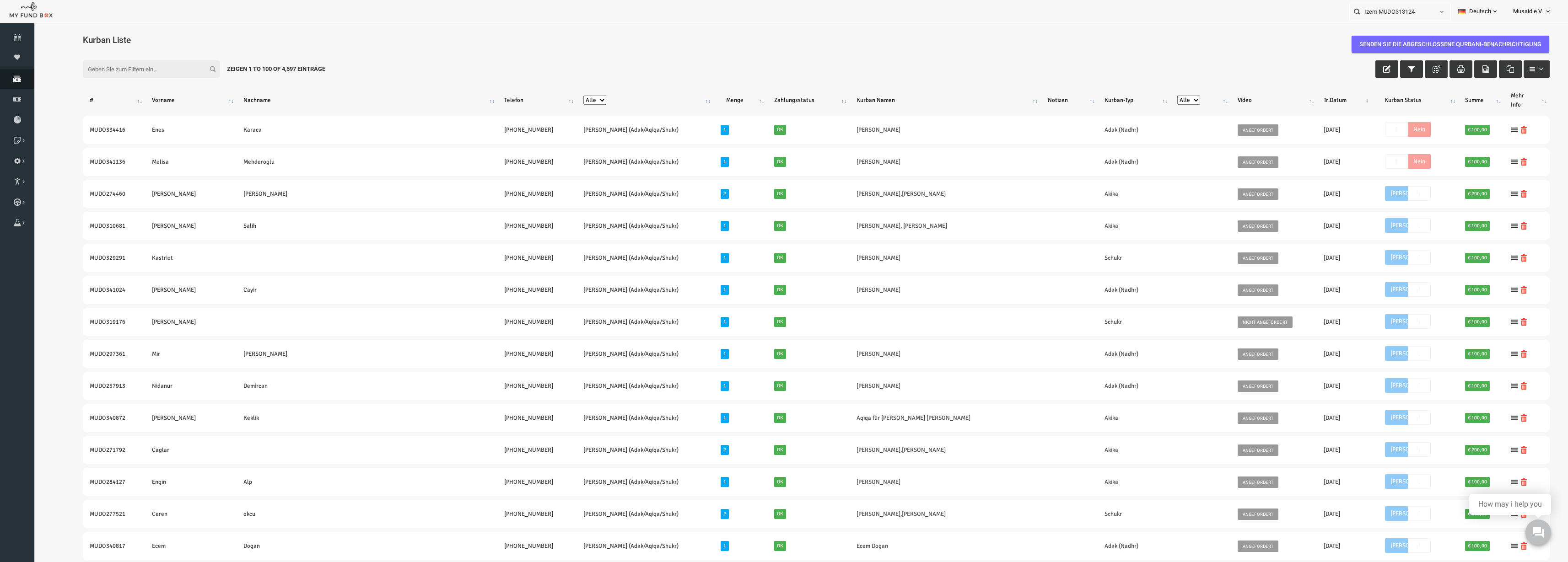
click at [16, 85] on link "Spenden" at bounding box center [17, 78] width 34 height 20
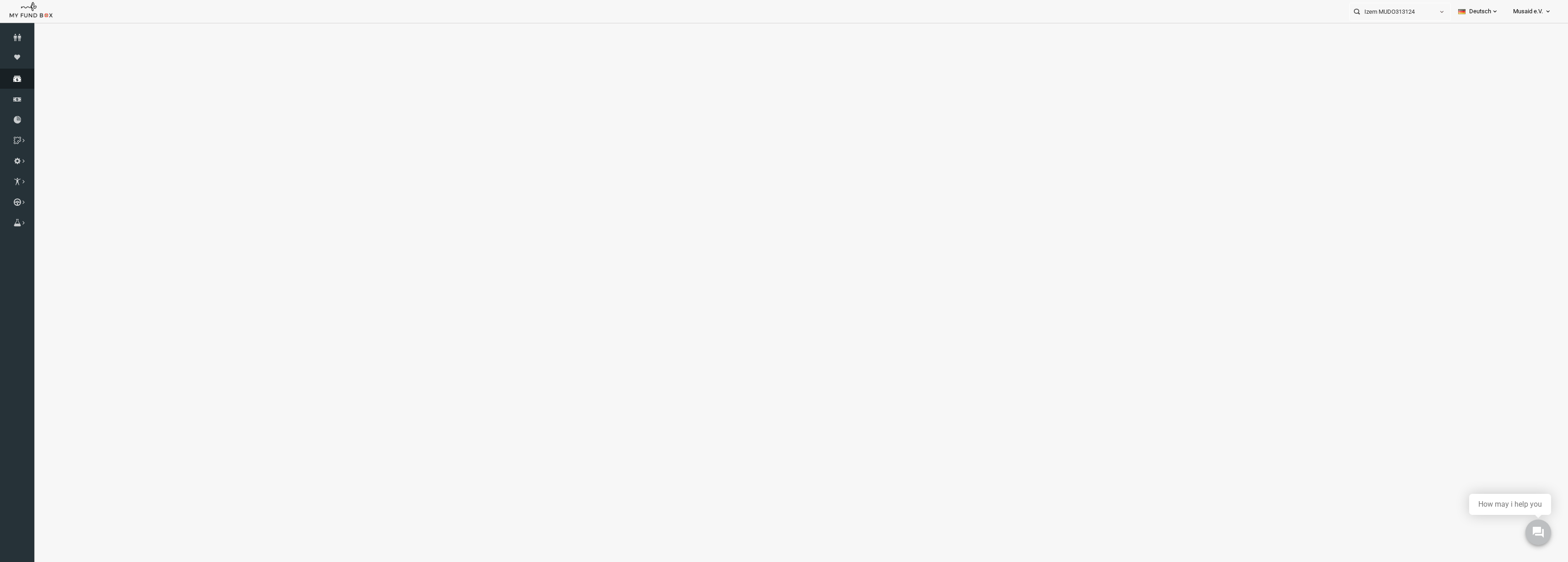
select select "100"
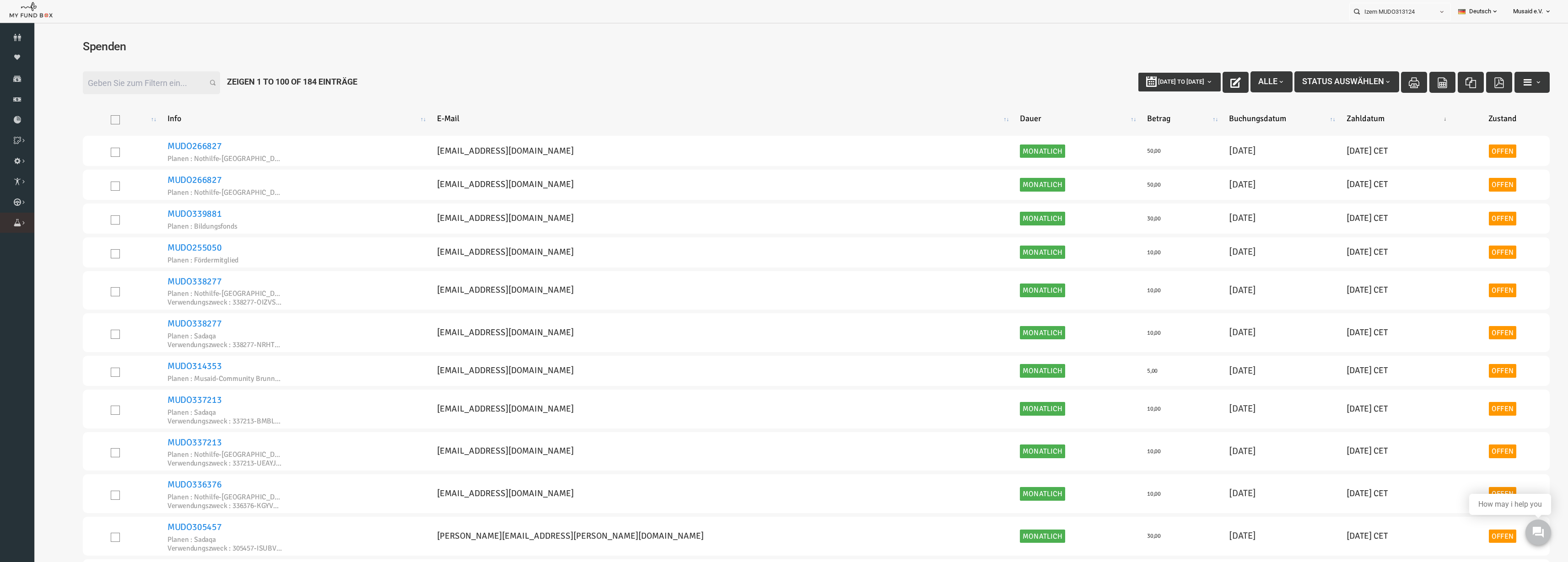
click at [0, 0] on link "Brunnen Liste" at bounding box center [0, 0] width 0 height 0
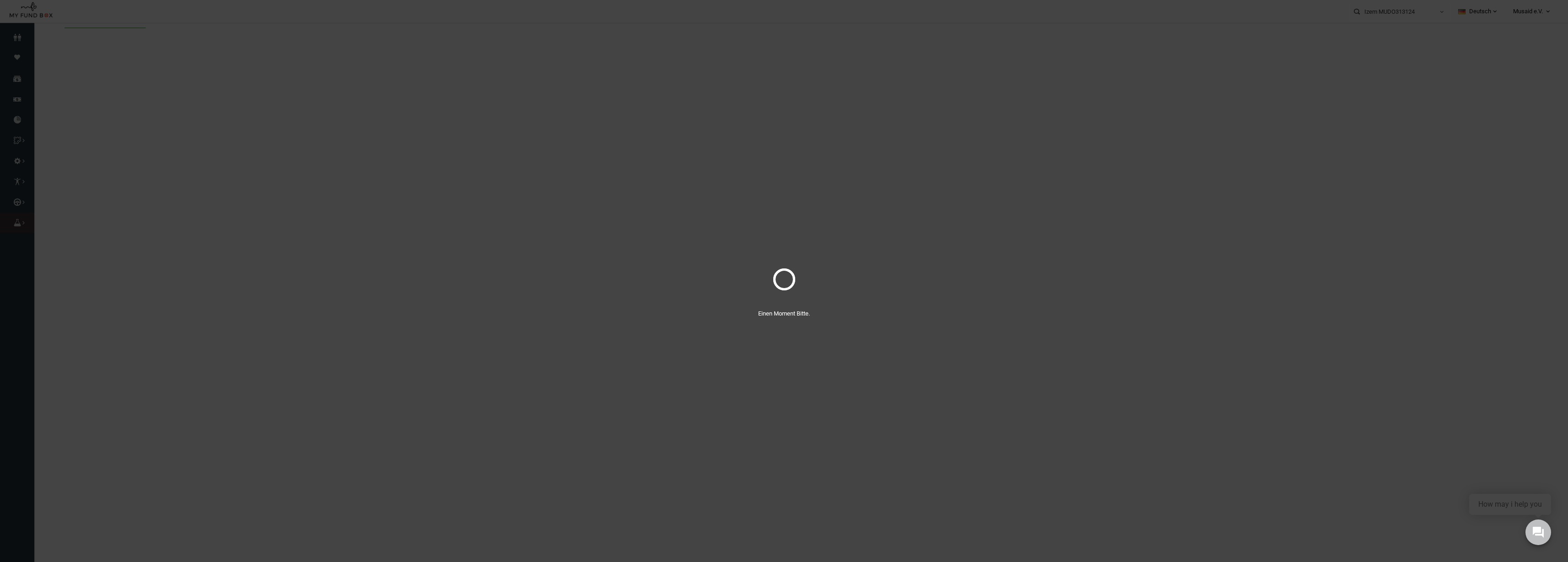
select select "100"
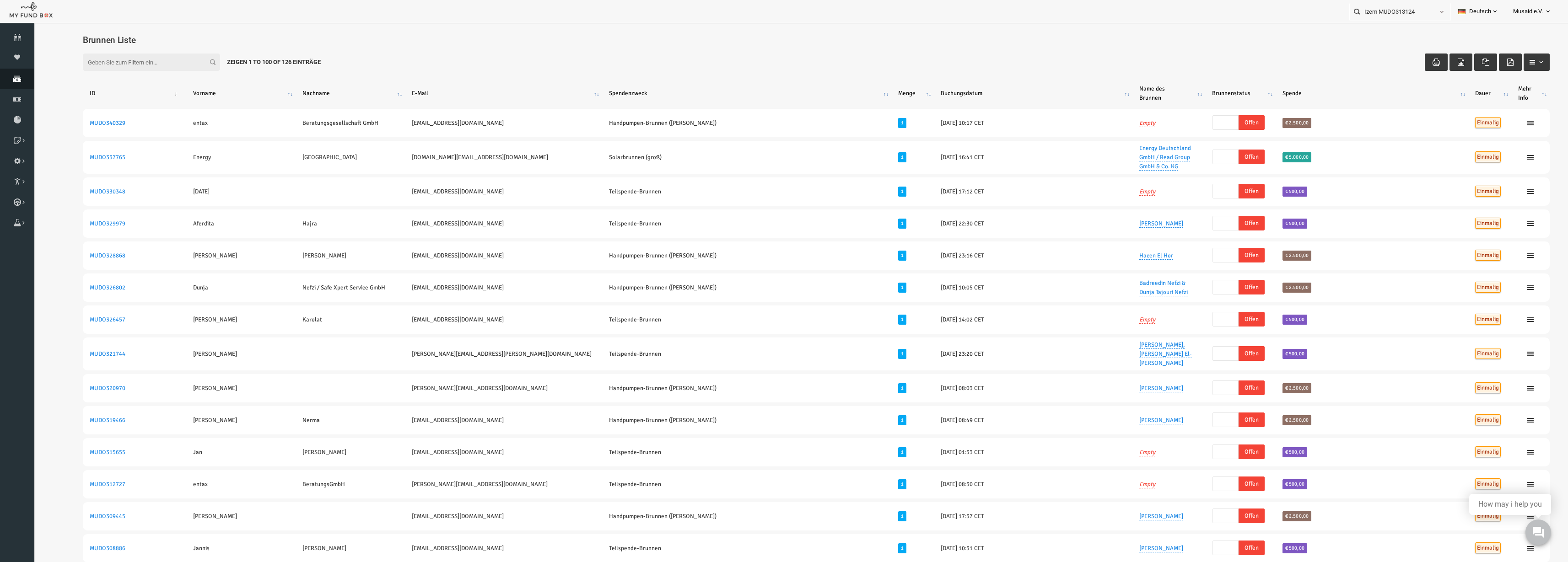
click at [6, 76] on icon at bounding box center [17, 79] width 34 height 7
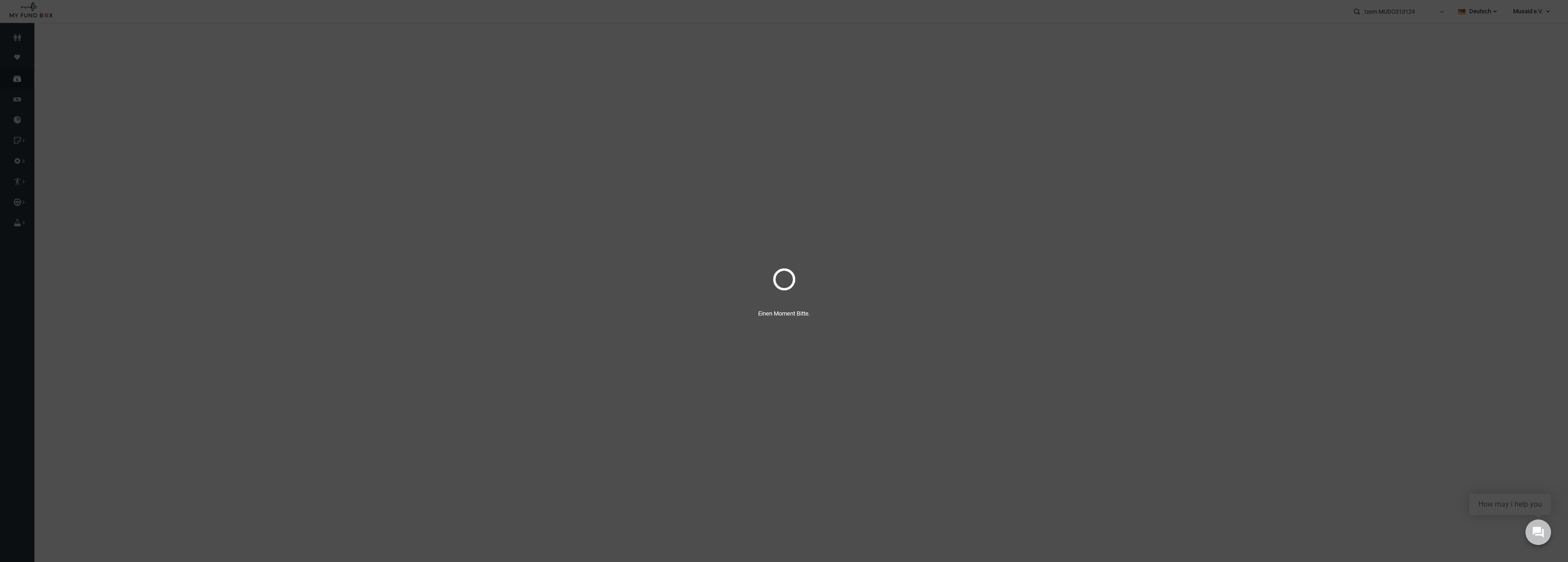
select select "100"
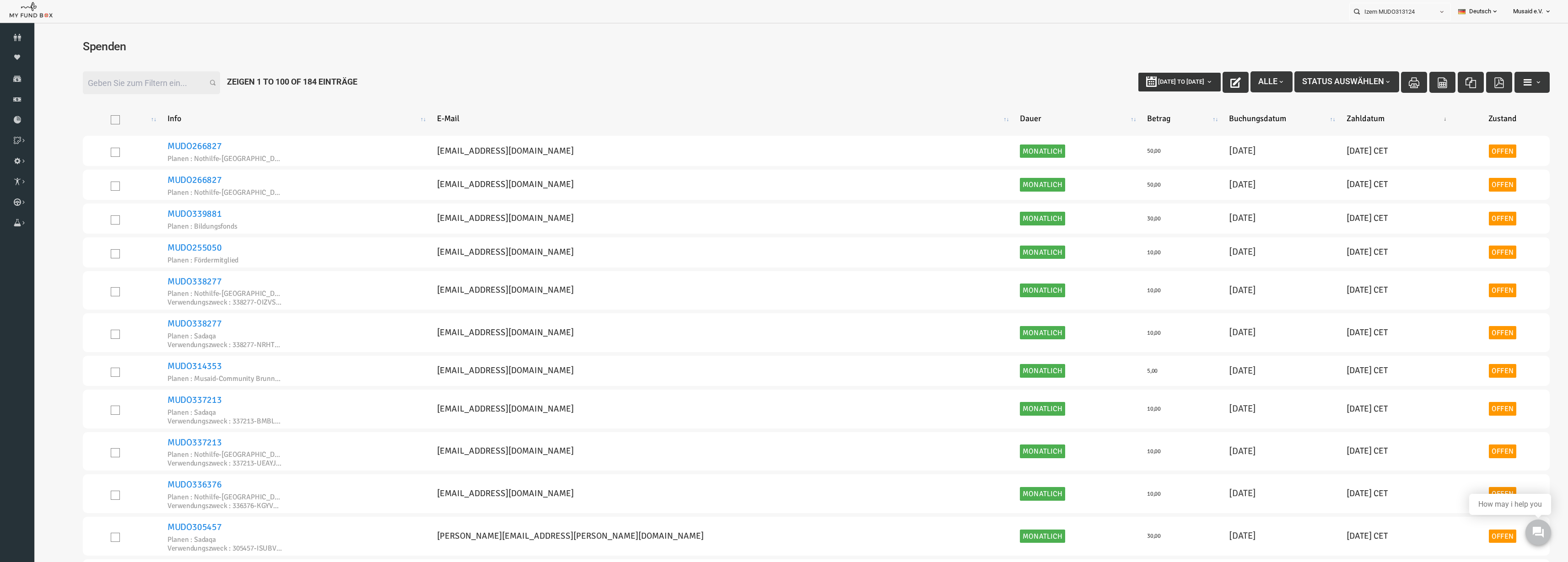
type input "[DATE]"
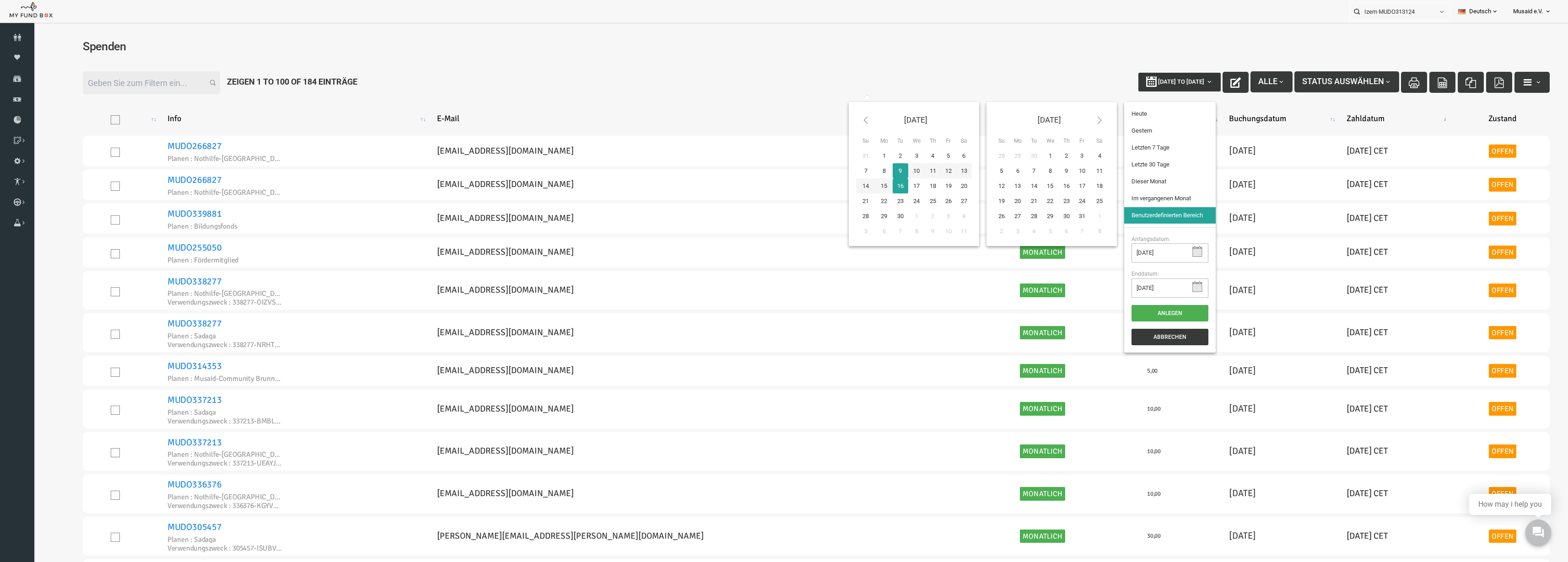
click at [786, 85] on span "[DATE] to [DATE]" at bounding box center [1151, 81] width 46 height 7
type input "[DATE]"
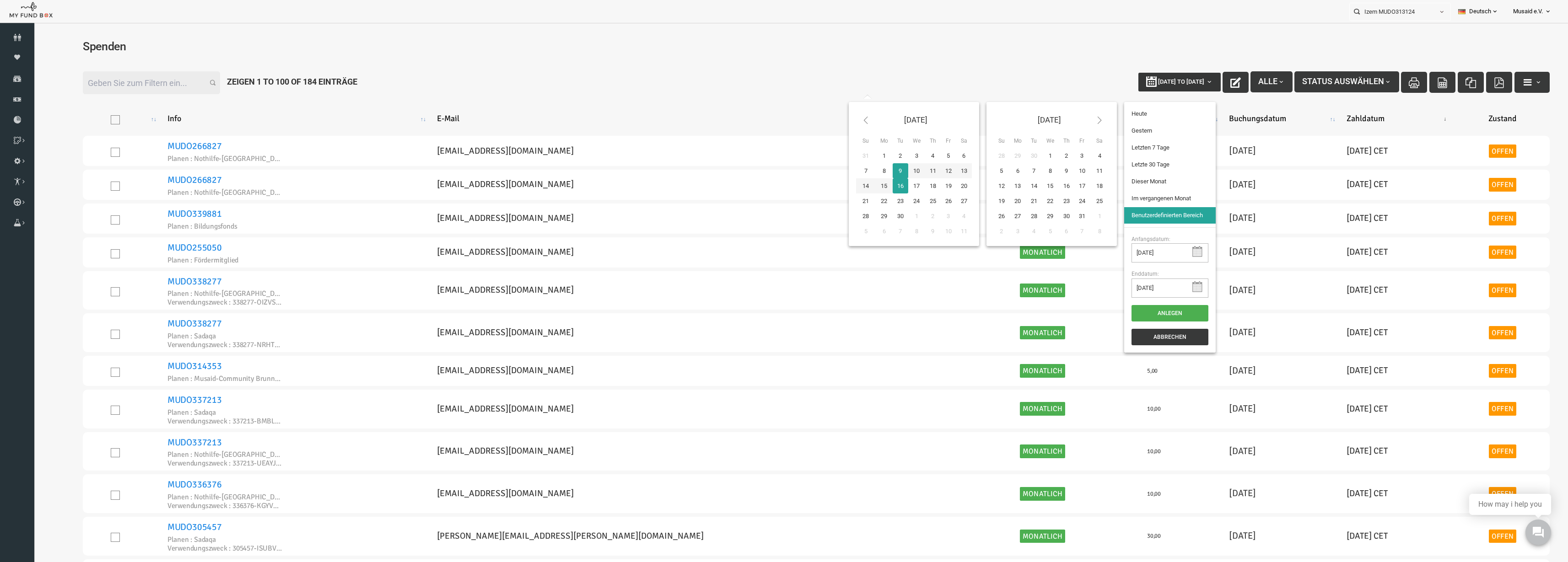
type input "[DATE]"
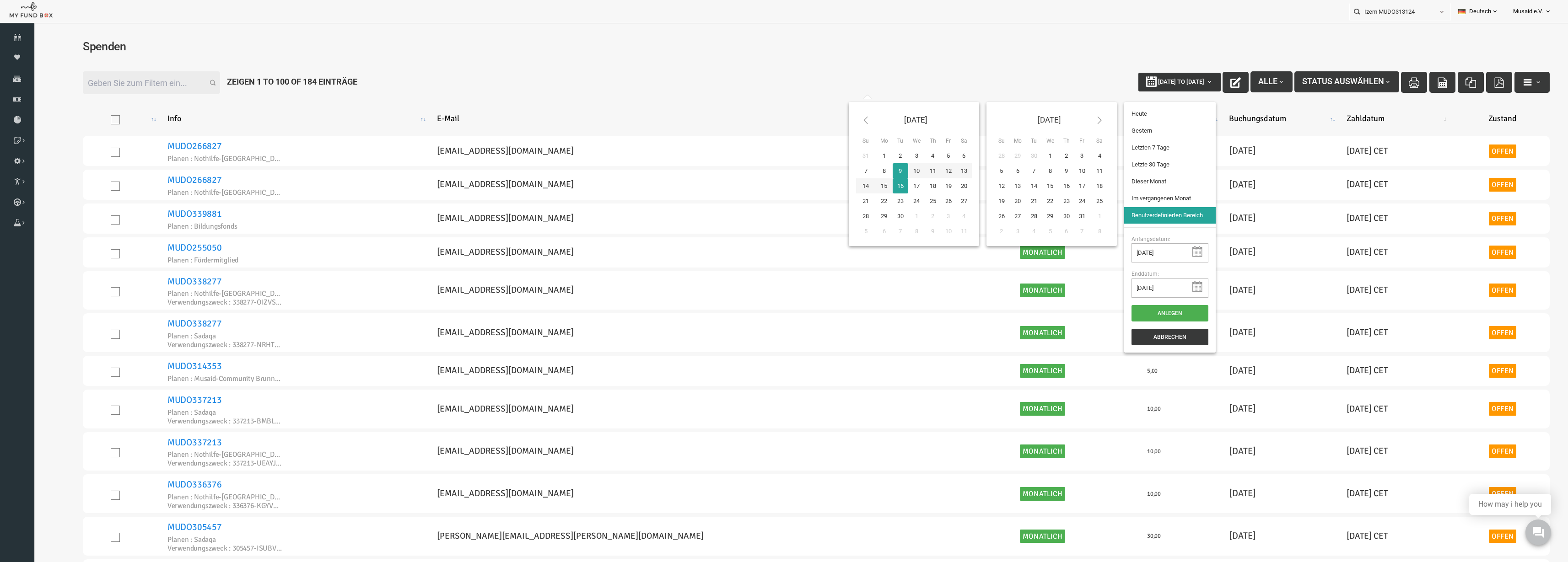
type input "[DATE]"
click at [786, 160] on li "Letzte 30 Tage" at bounding box center [1140, 164] width 92 height 16
select select "100"
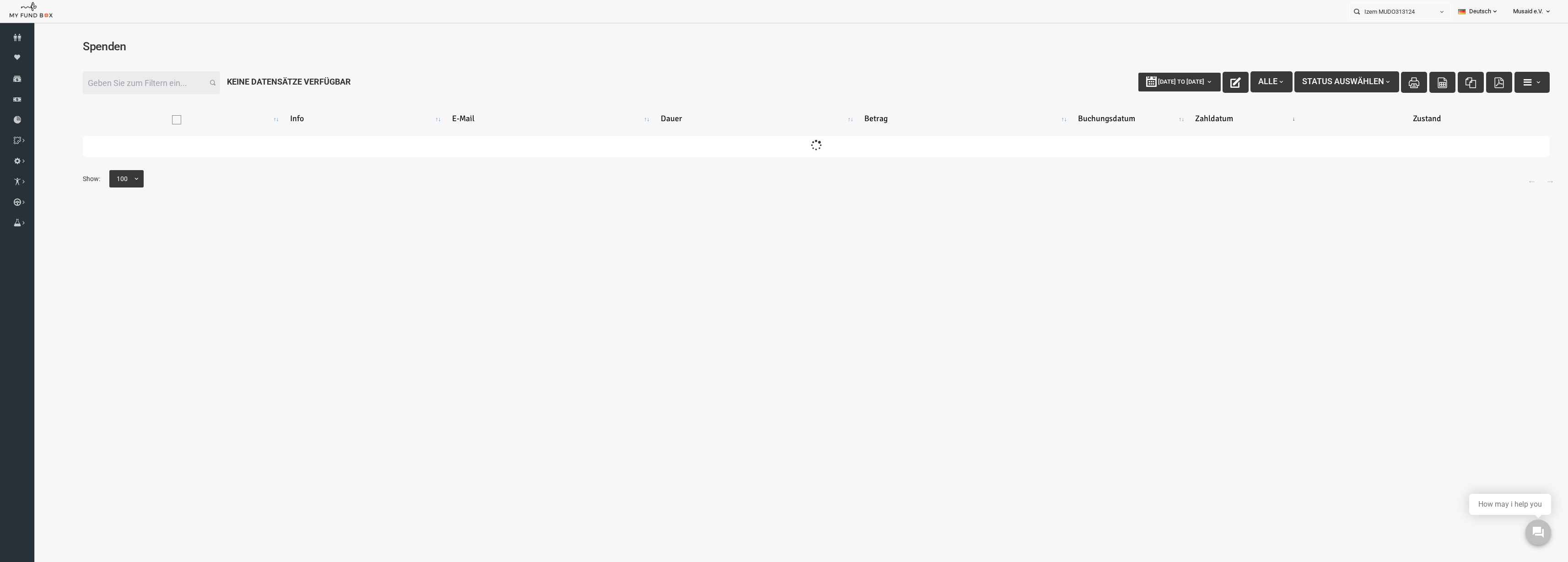
click at [141, 87] on input "Filter:" at bounding box center [120, 82] width 137 height 23
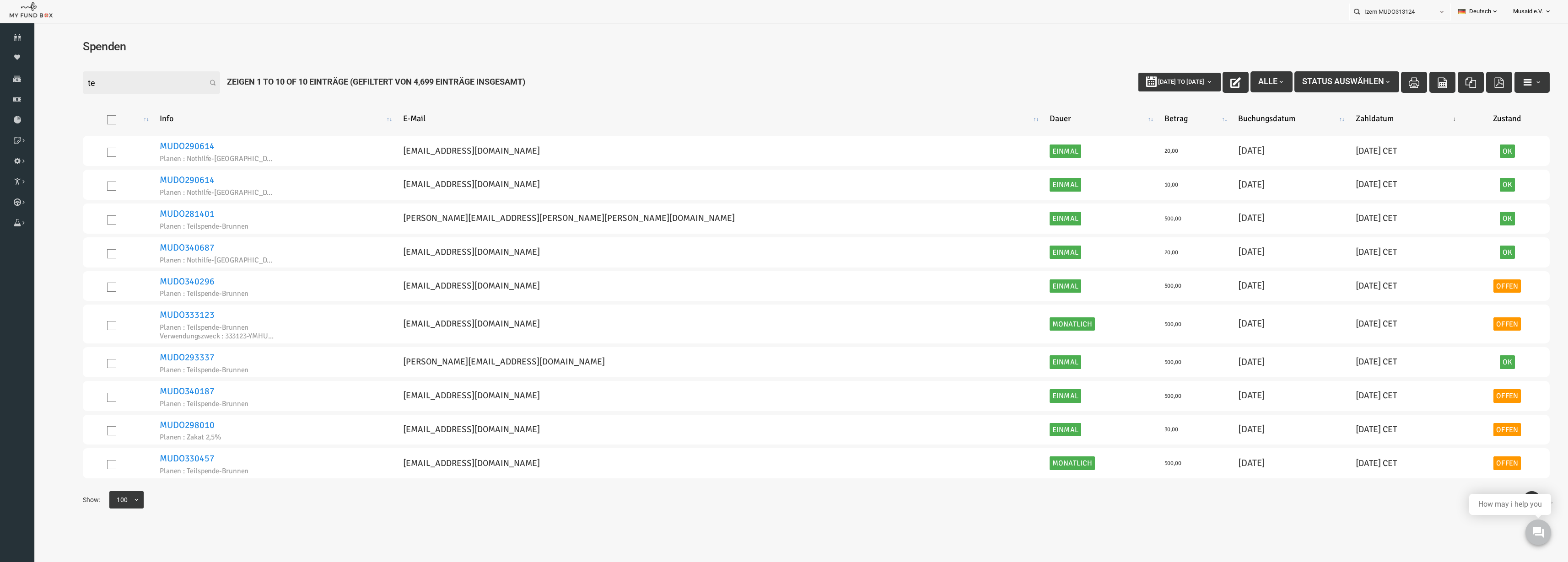
type input "t"
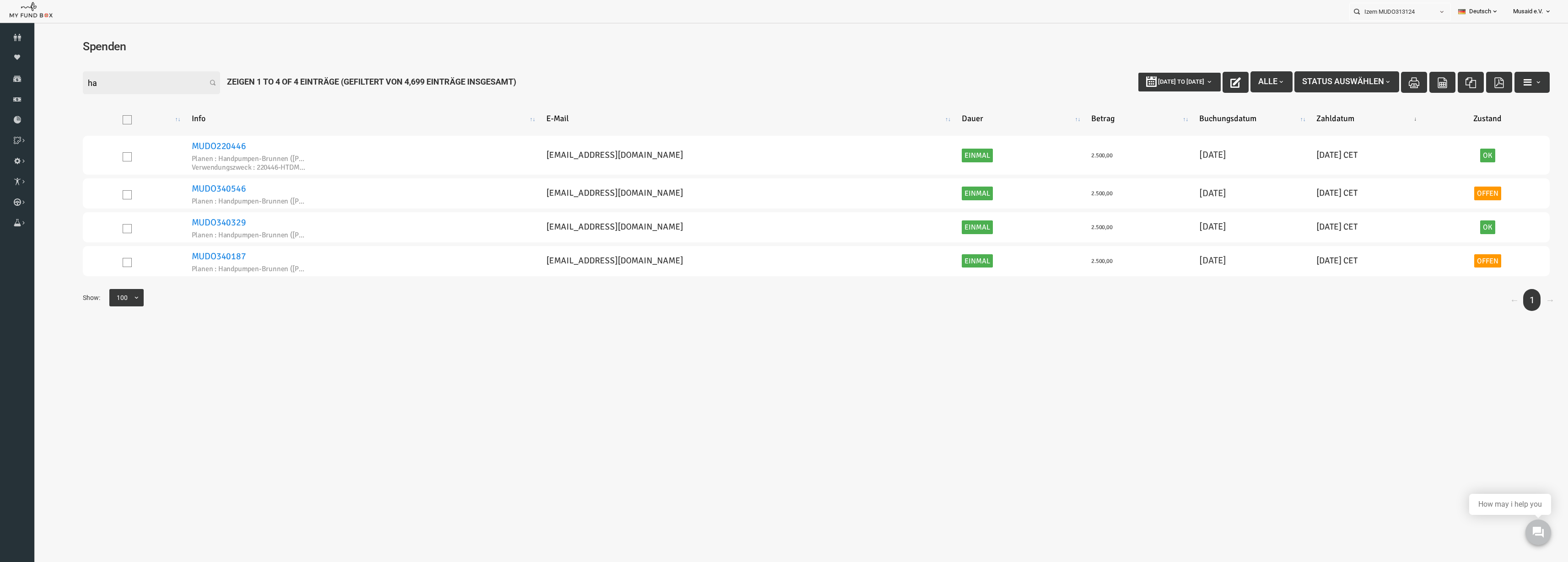
type input "h"
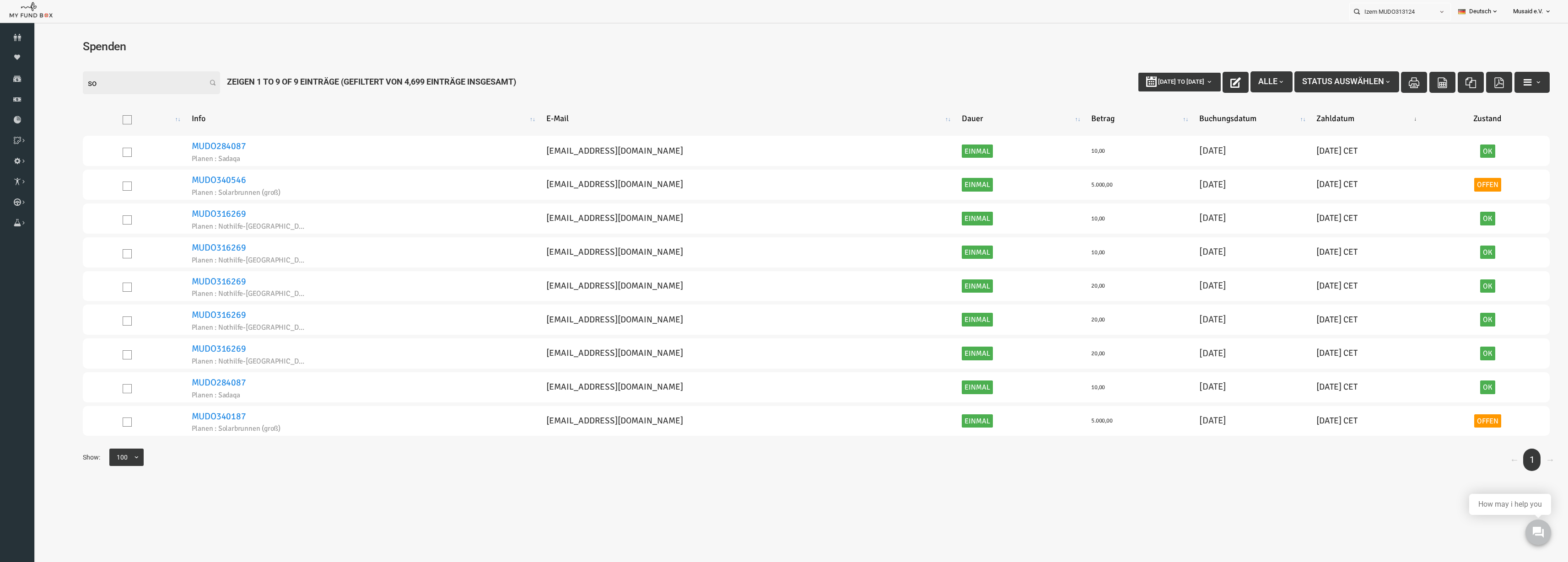
type input "s"
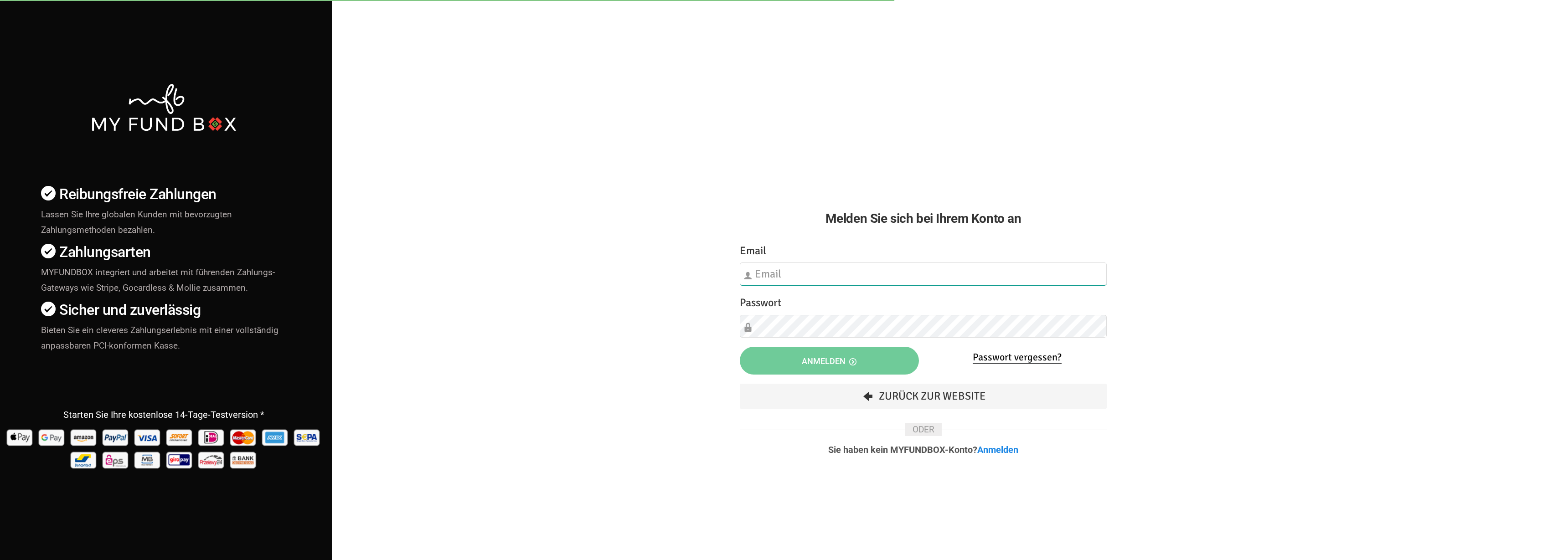
type input "fzgueven@musaid.de"
click at [832, 373] on button "Anmelden" at bounding box center [829, 361] width 179 height 28
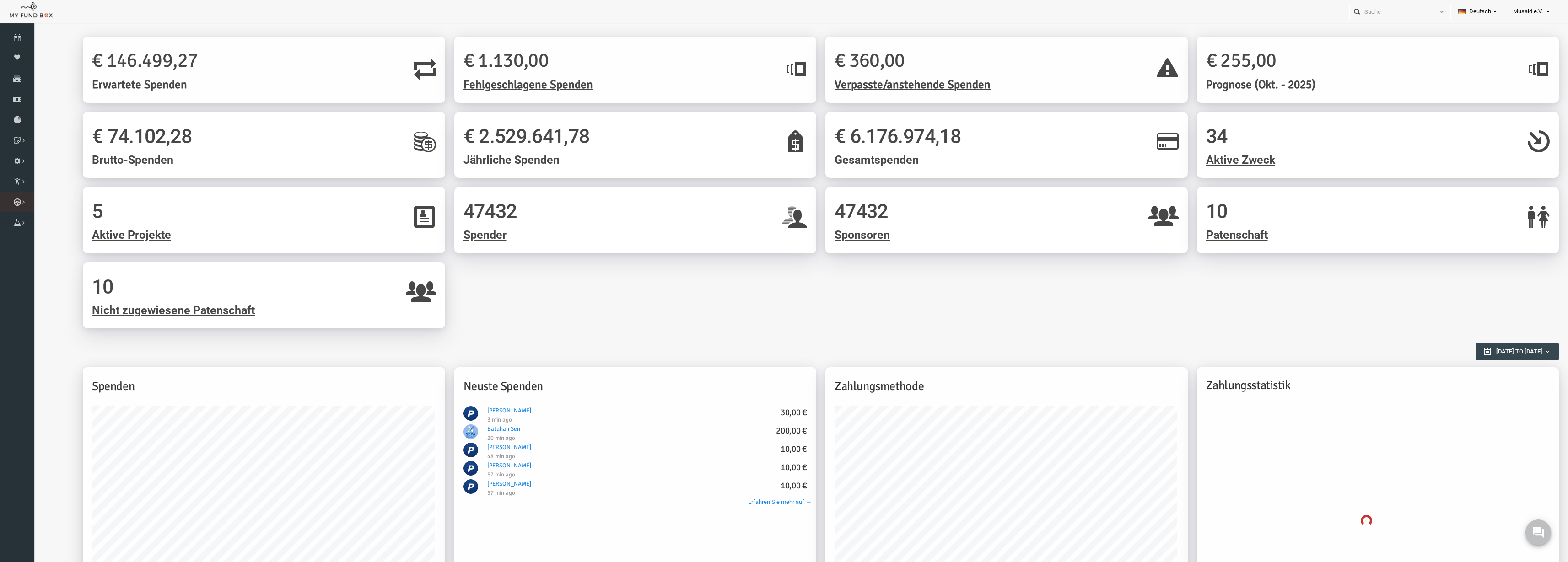
click at [0, 0] on icon at bounding box center [0, 0] width 0 height 0
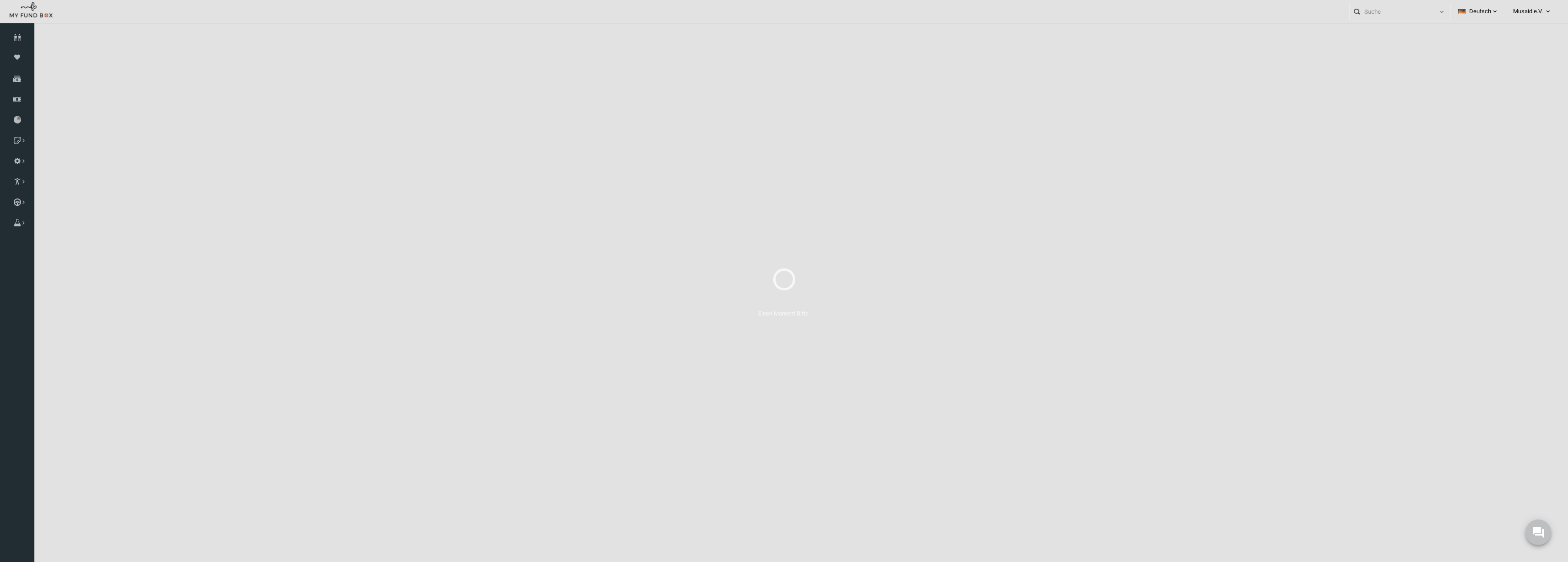
select select "100"
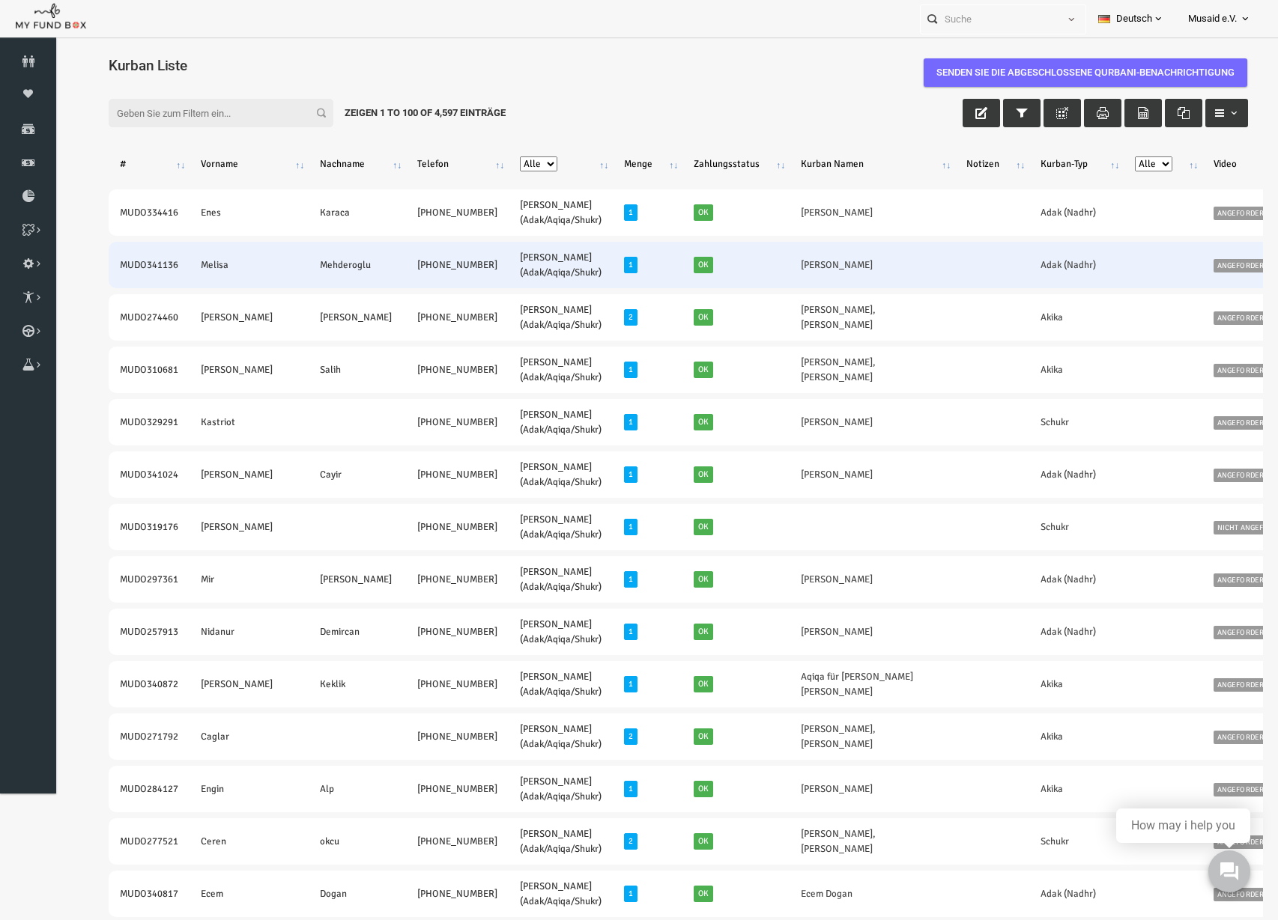
drag, startPoint x: 88, startPoint y: 268, endPoint x: 386, endPoint y: 271, distance: 297.3
click at [386, 271] on tr "MUDO341136 Melisa Mehderoglu +49 1522 9410362 Nafilah Kurban (Adak/Aqiqa/Shukr)…" at bounding box center [841, 265] width 1515 height 46
copy tr "MUDO341136 Melisa Mehderoglu +49 1522 9410362"
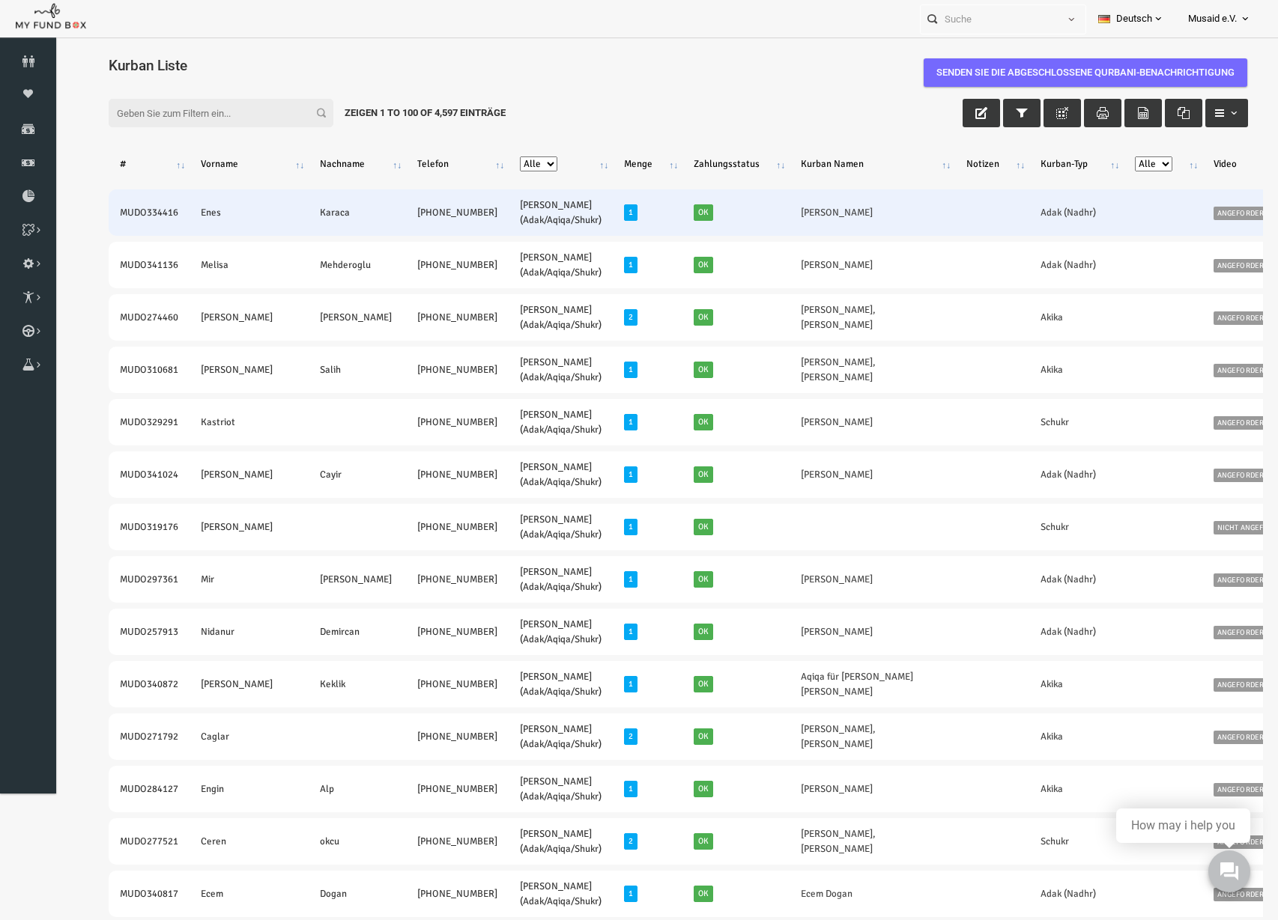
drag, startPoint x: 89, startPoint y: 210, endPoint x: 379, endPoint y: 228, distance: 290.4
click at [379, 228] on tr "MUDO334416 Enes Karaca +49 1525 2850176 Nafilah Kurban (Adak/Aqiqa/Shukr) 1 Ok …" at bounding box center [841, 212] width 1515 height 46
copy tr "MUDO334416 Enes Karaca +49 1525 2850176"
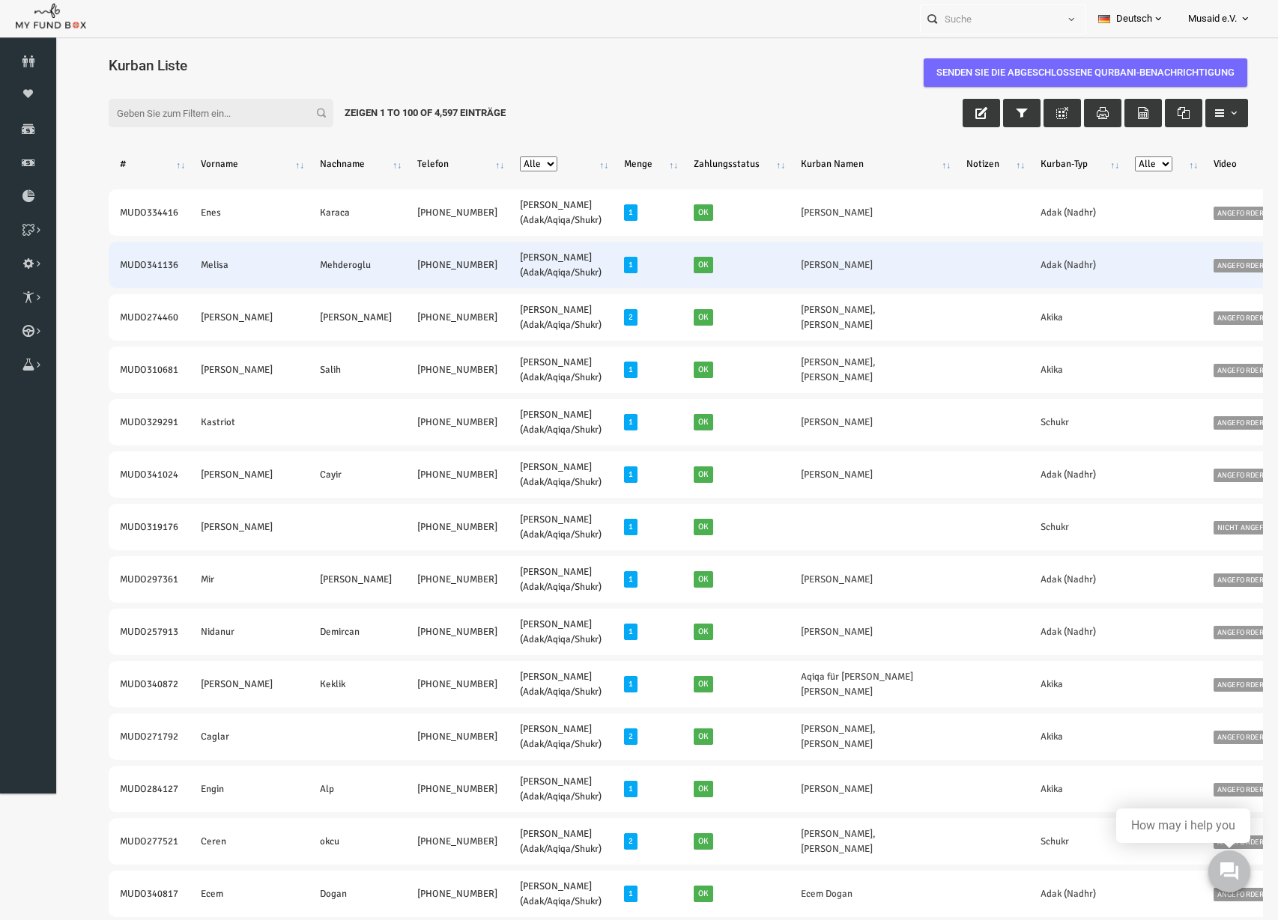
drag, startPoint x: 681, startPoint y: 261, endPoint x: 809, endPoint y: 276, distance: 128.3
click at [809, 276] on tr "MUDO341136 Melisa Mehderoglu +49 1522 9410362 Nafilah Kurban (Adak/Aqiqa/Shukr)…" at bounding box center [841, 265] width 1515 height 46
copy tr "[PERSON_NAME]"
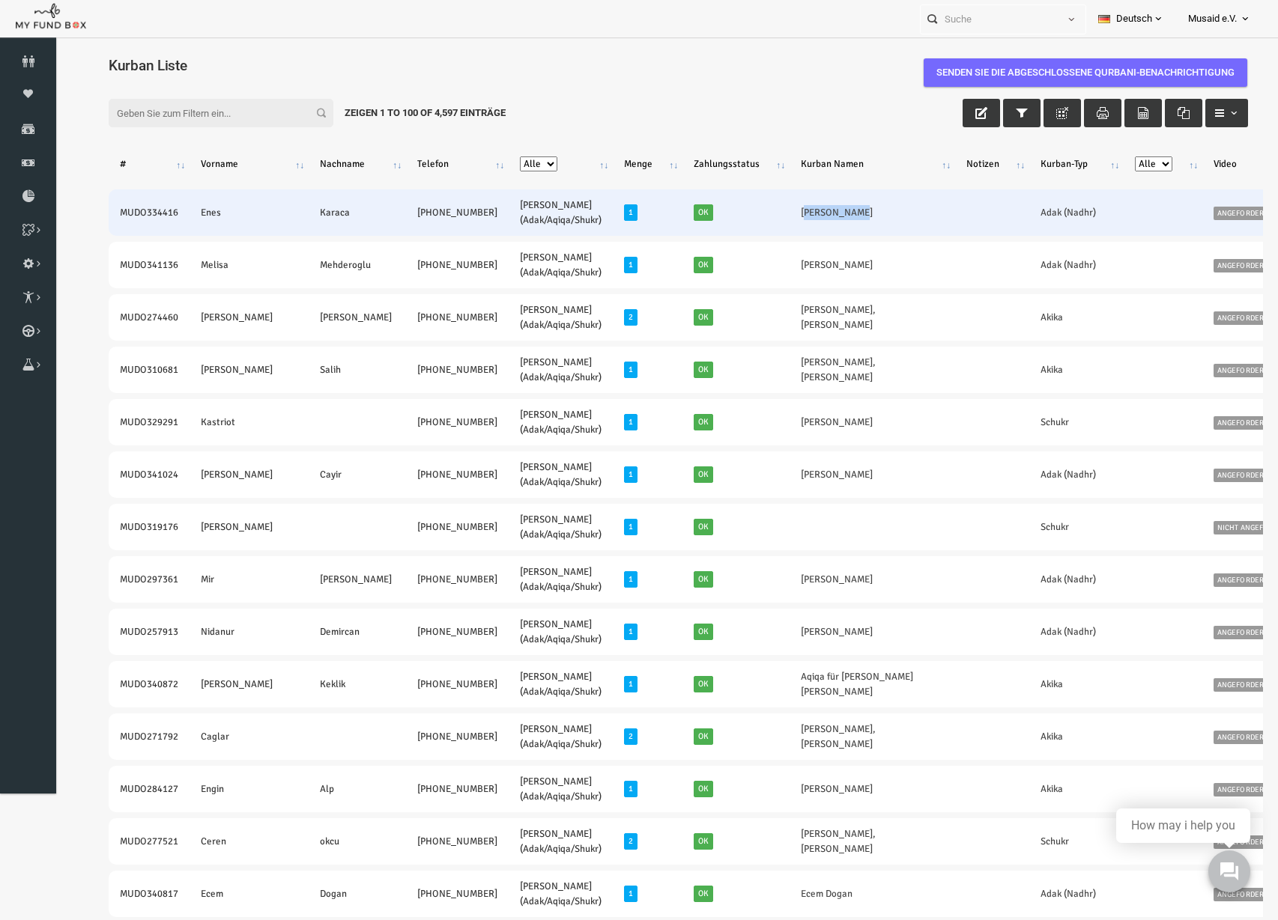
drag, startPoint x: 699, startPoint y: 213, endPoint x: 757, endPoint y: 223, distance: 59.3
click at [765, 223] on td "[PERSON_NAME]" at bounding box center [847, 212] width 165 height 46
copy link "[PERSON_NAME]"
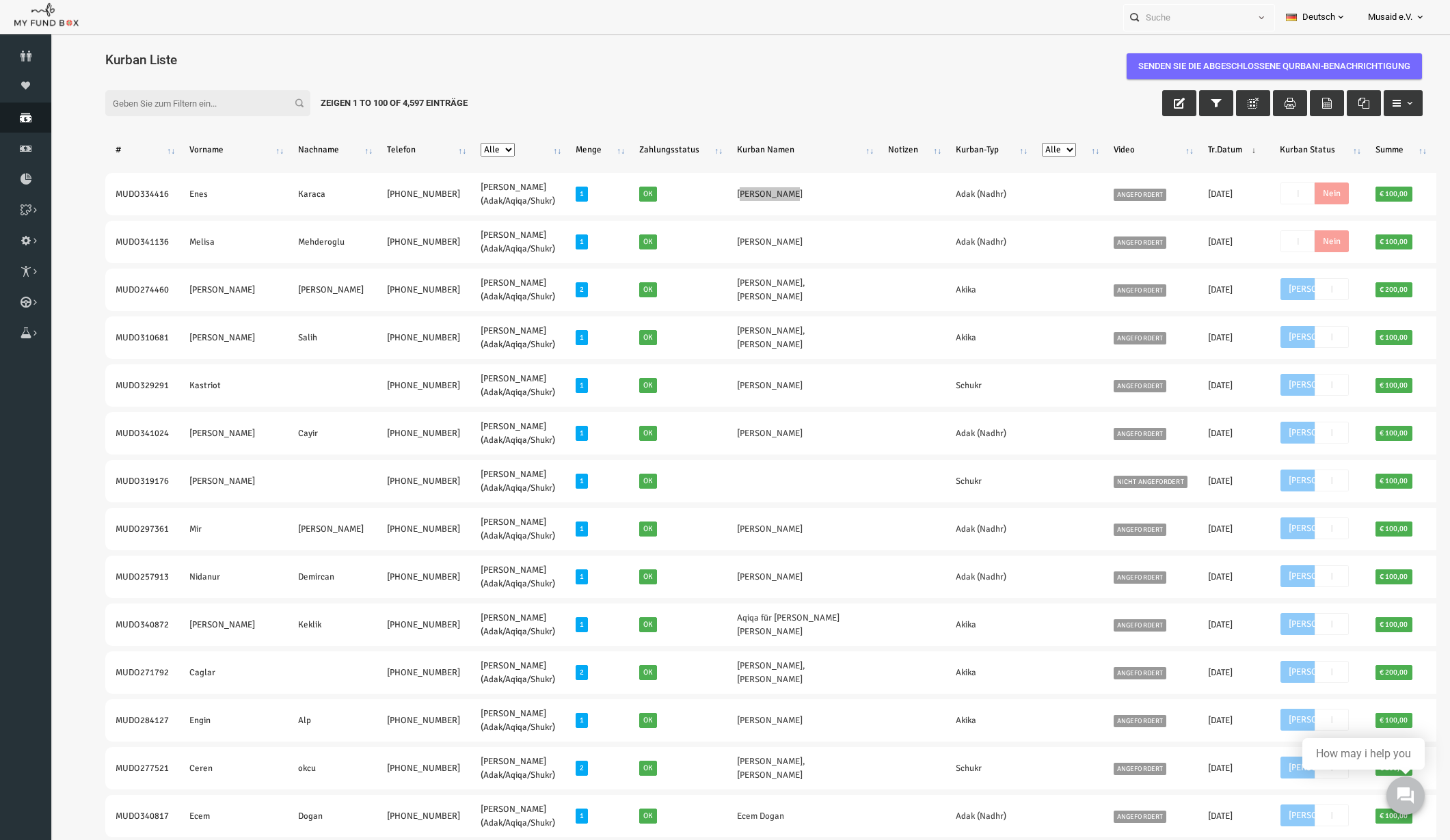
click at [20, 119] on icon at bounding box center [26, 118] width 51 height 11
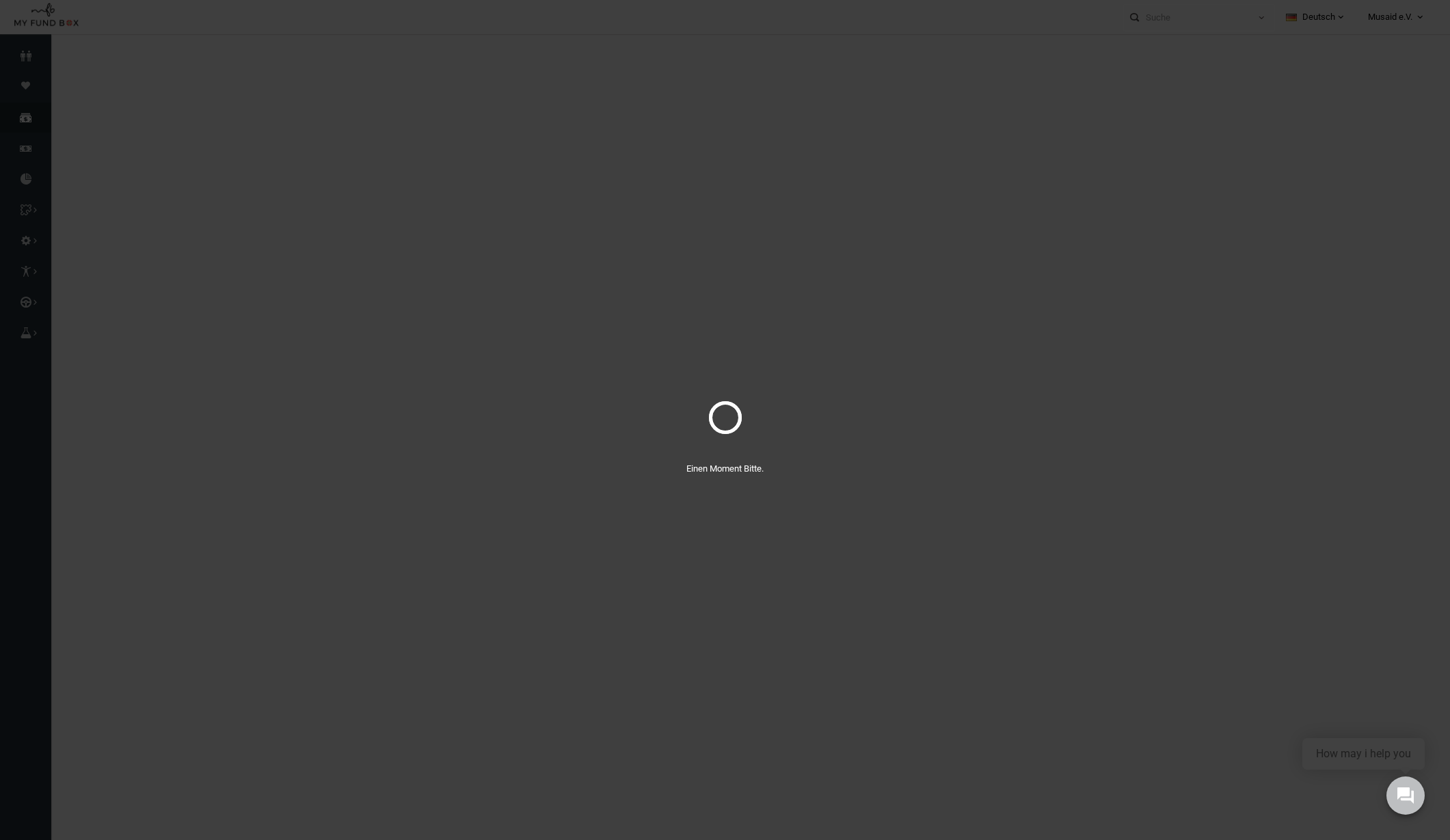
select select "100"
